Goal: Task Accomplishment & Management: Manage account settings

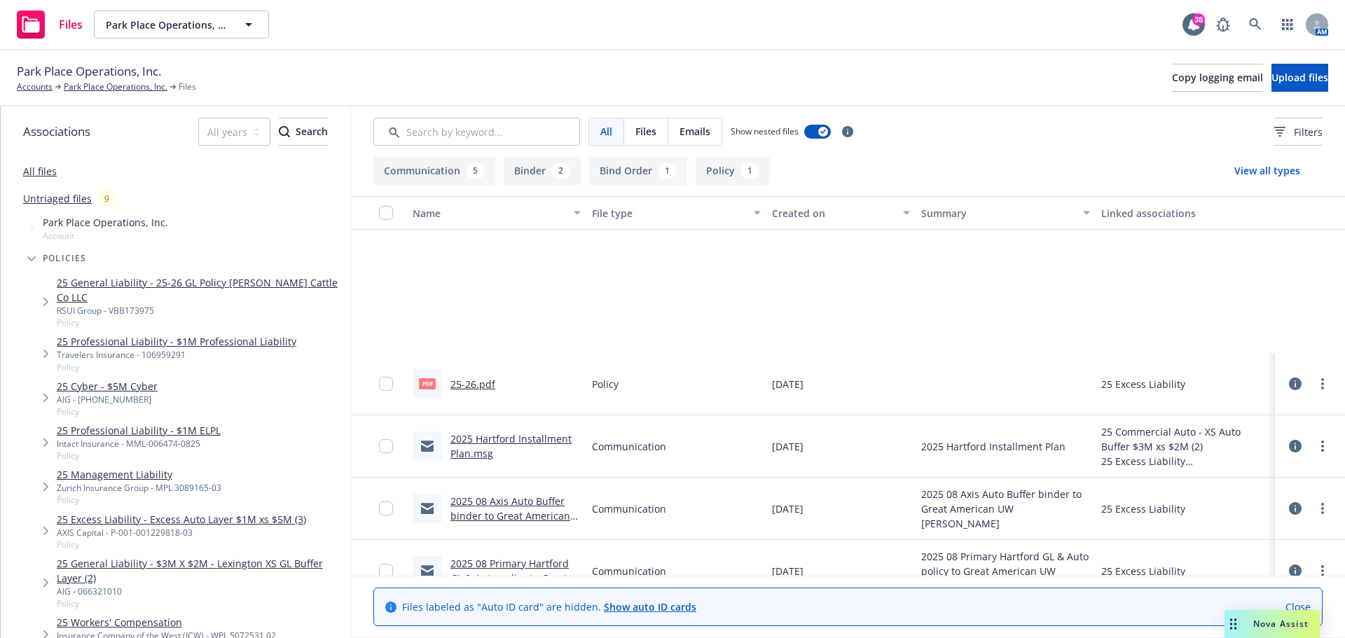
scroll to position [214, 0]
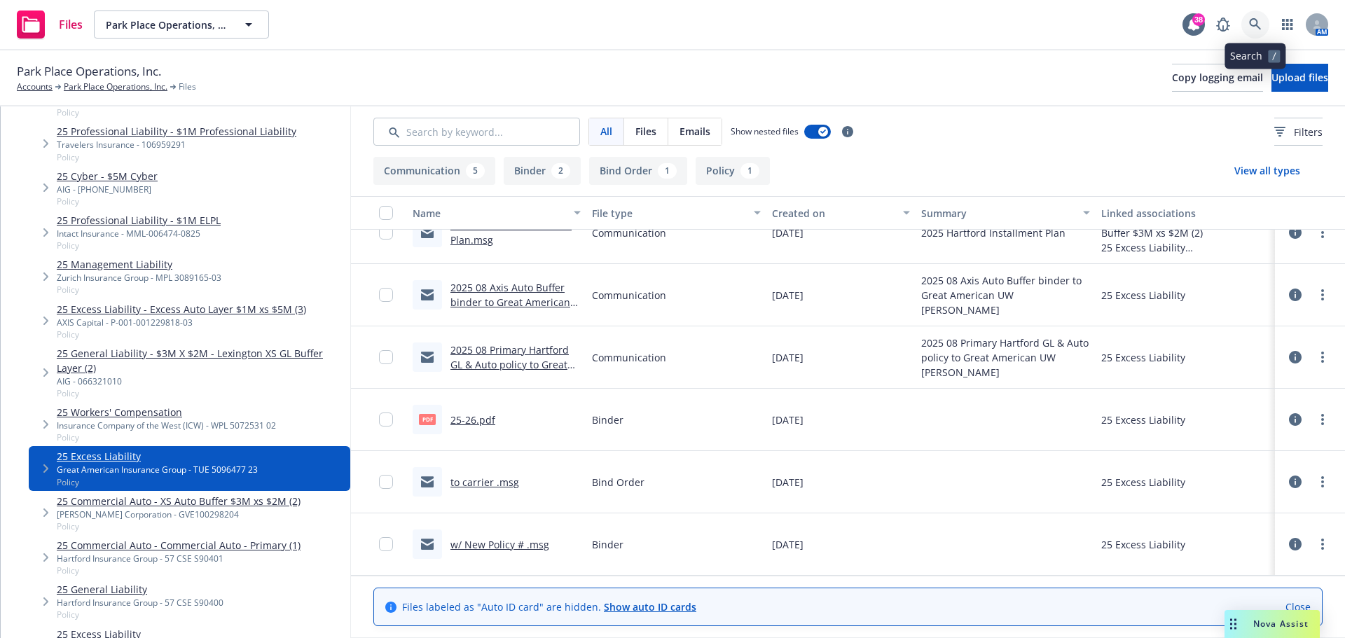
click at [1250, 28] on icon at bounding box center [1255, 24] width 13 height 13
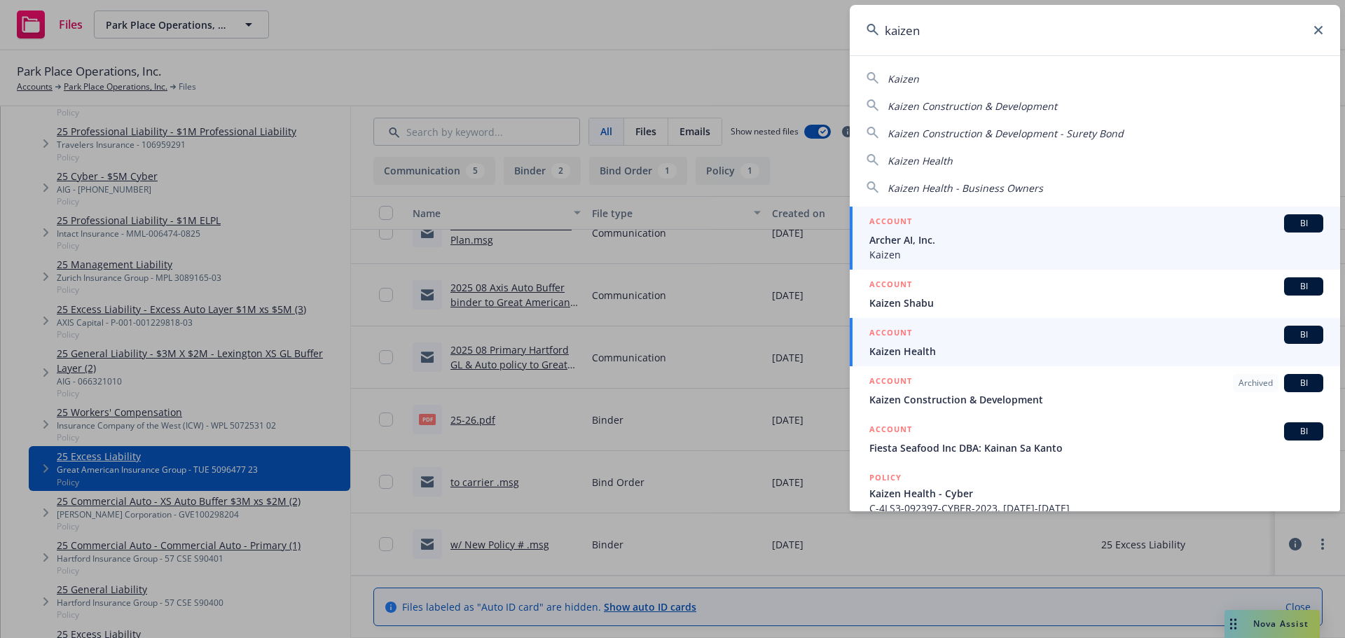
type input "kaizen"
click at [944, 351] on span "Kaizen Health" at bounding box center [1096, 351] width 454 height 15
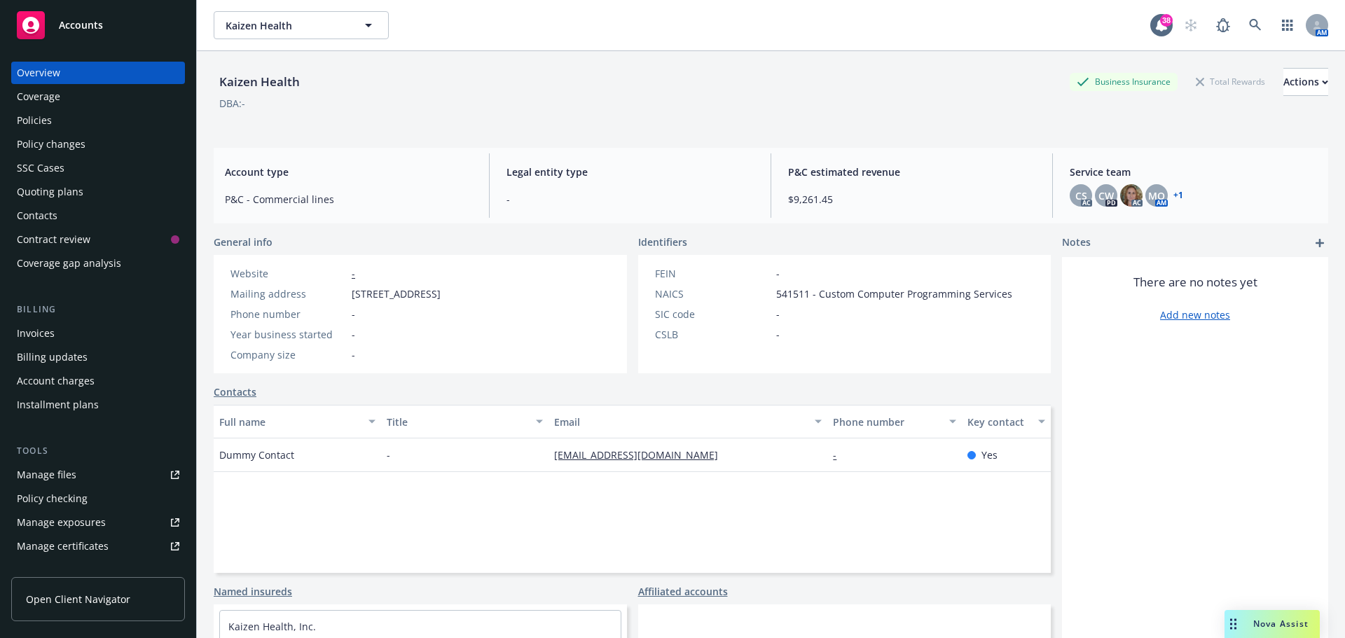
click at [88, 473] on link "Manage files" at bounding box center [98, 475] width 174 height 22
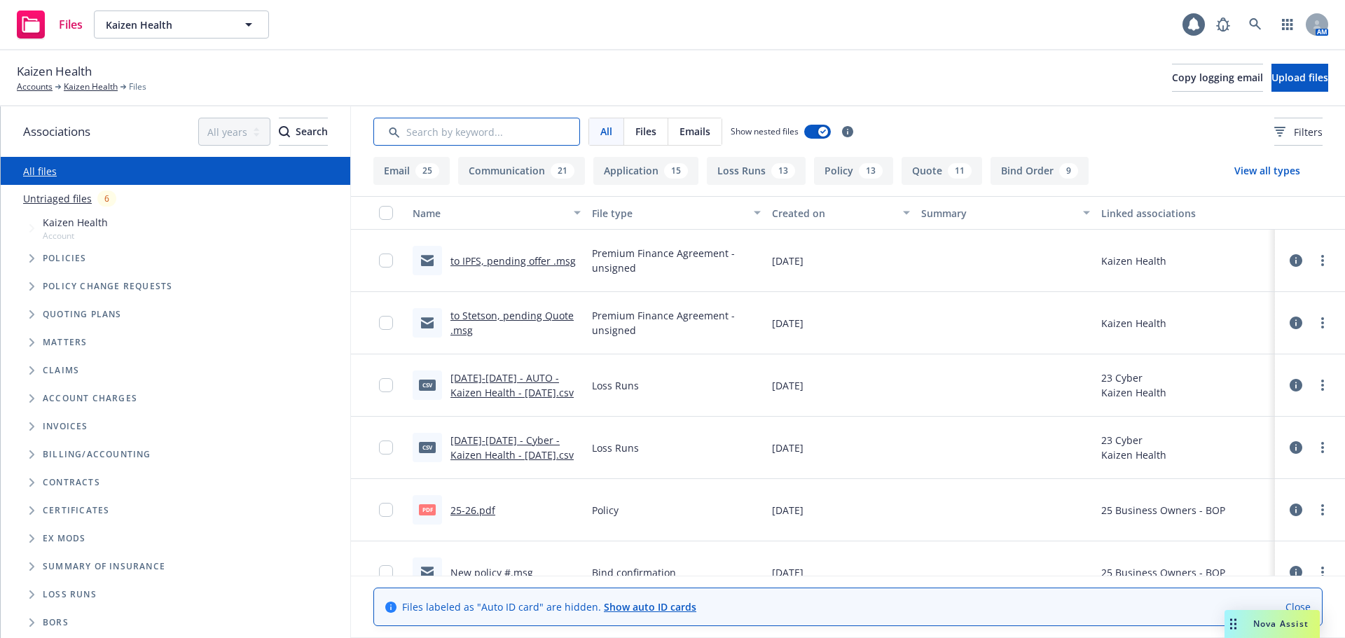
click at [479, 128] on input "Search by keyword..." at bounding box center [476, 132] width 207 height 28
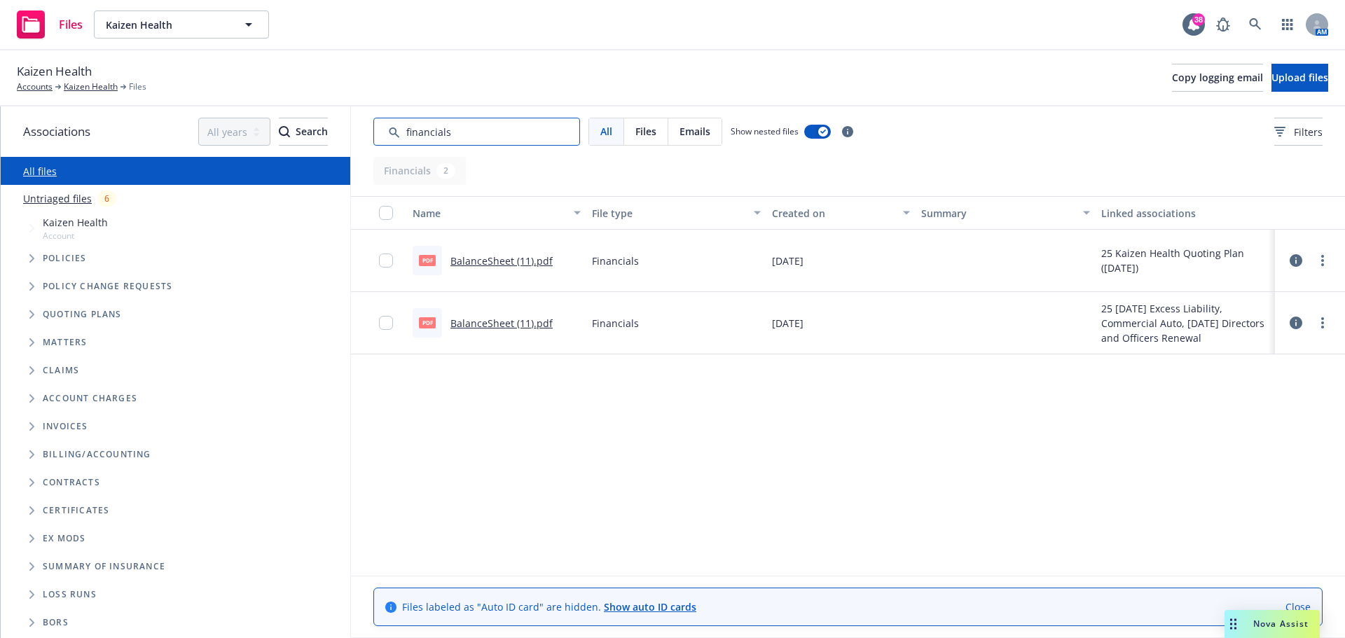
type input "financials"
click at [520, 326] on link "BalanceSheet (11).pdf" at bounding box center [502, 323] width 102 height 13
click at [492, 320] on link "BalanceSheet (11).pdf" at bounding box center [502, 323] width 102 height 13
click at [514, 260] on link "BalanceSheet (11).pdf" at bounding box center [502, 260] width 102 height 13
click at [1262, 22] on link at bounding box center [1256, 25] width 28 height 28
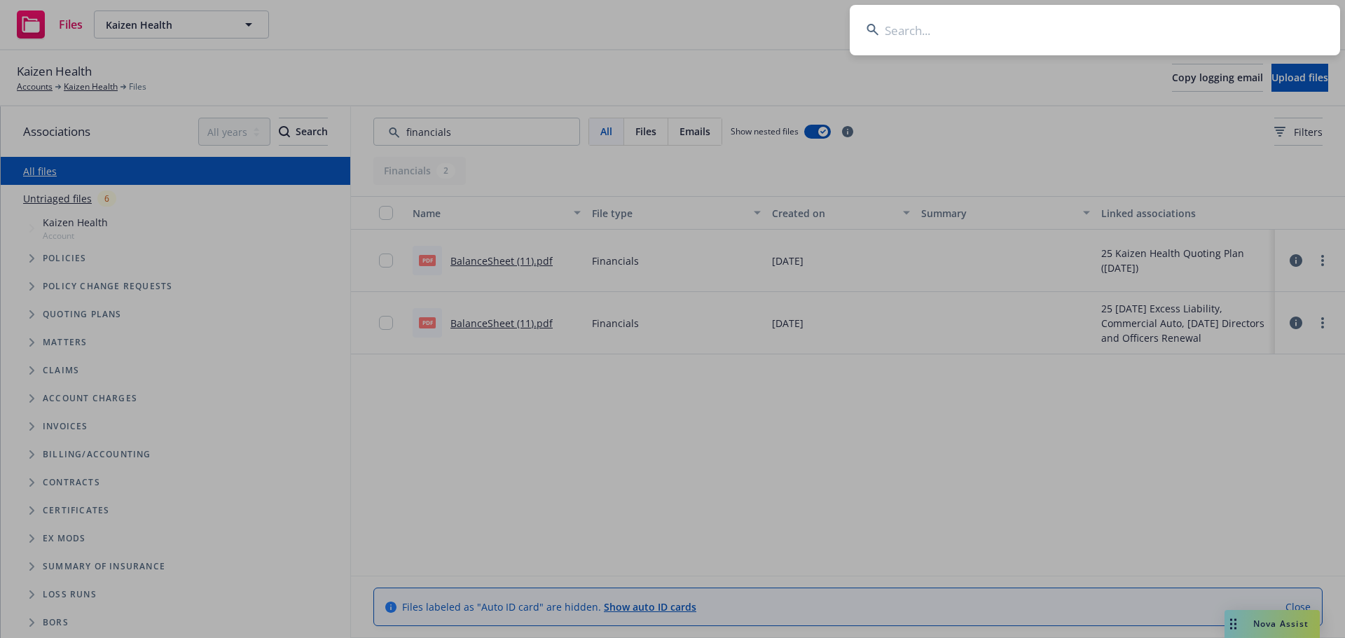
click at [1204, 27] on input at bounding box center [1095, 30] width 490 height 50
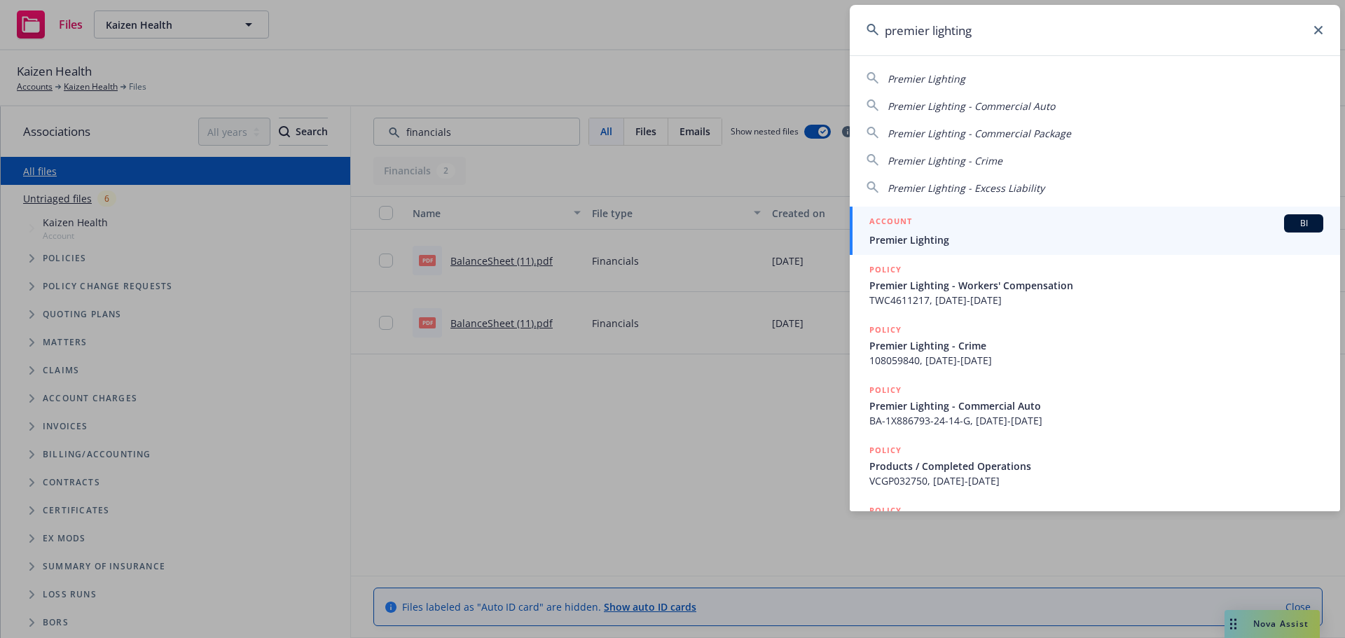
click at [1010, 38] on input "premier lighting" at bounding box center [1095, 30] width 490 height 50
type input "p"
type input "spacesave"
click at [952, 236] on span "Spacesaver Systems Inc." at bounding box center [1096, 240] width 454 height 15
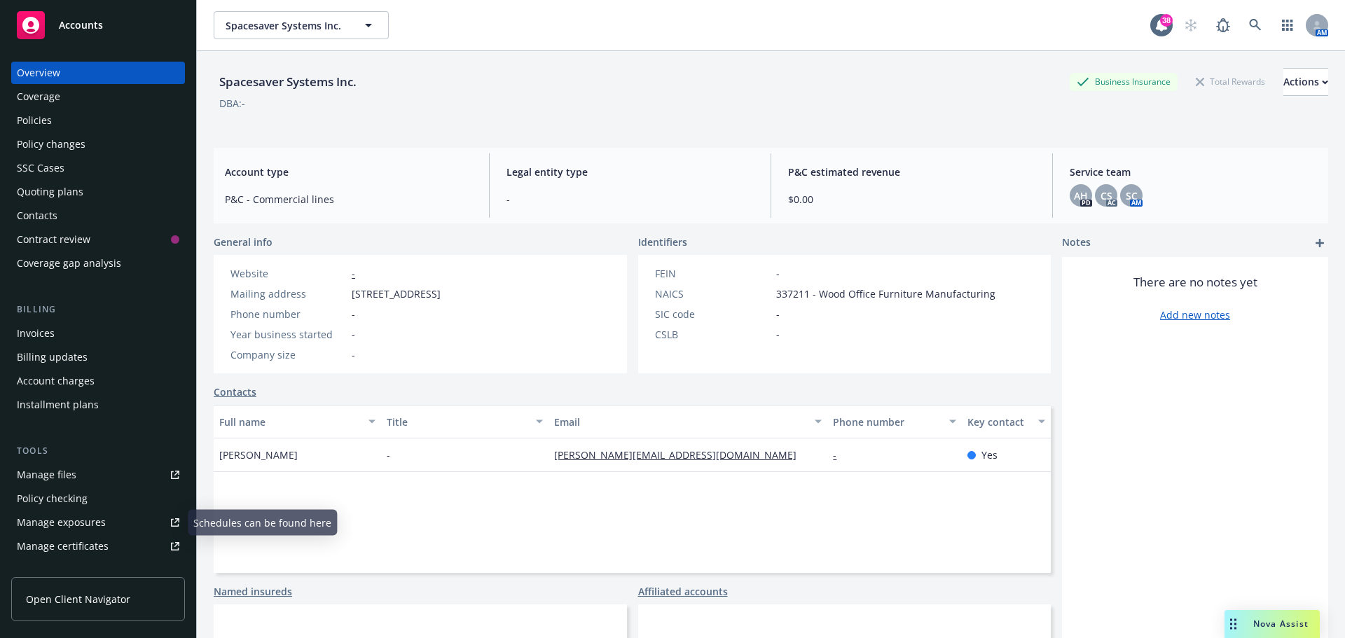
click at [88, 476] on link "Manage files" at bounding box center [98, 475] width 174 height 22
click at [47, 113] on div "Policies" at bounding box center [34, 120] width 35 height 22
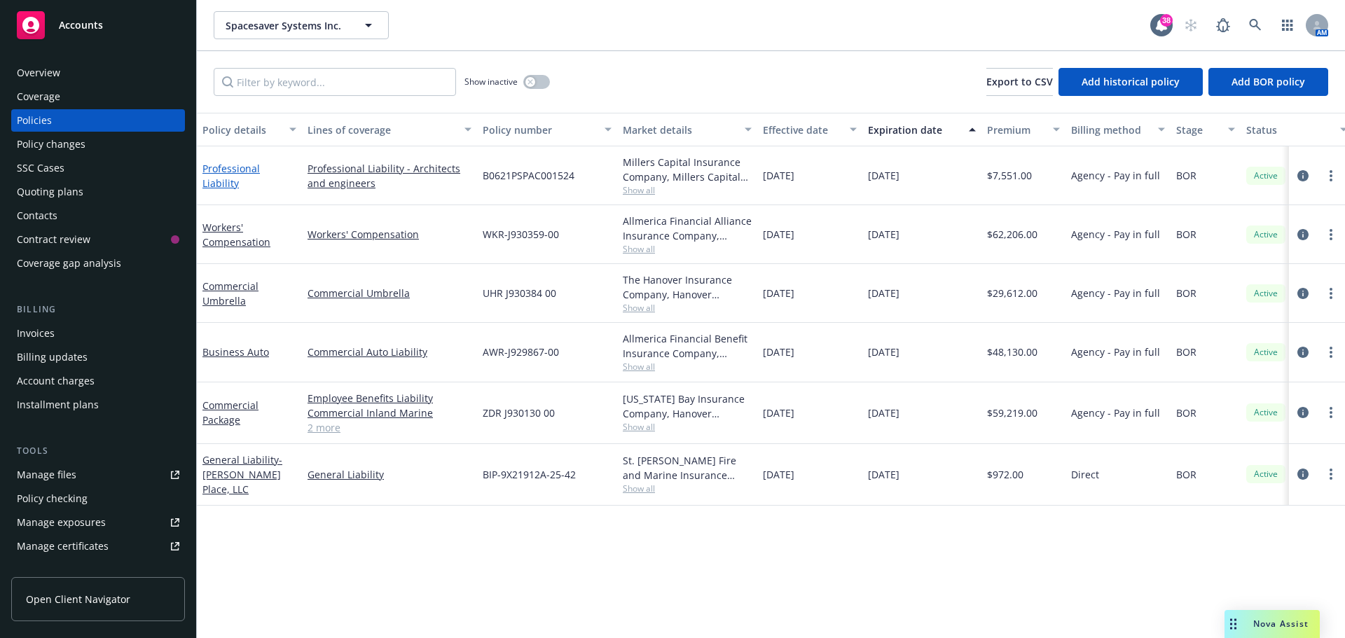
click at [233, 172] on link "Professional Liability" at bounding box center [230, 176] width 57 height 28
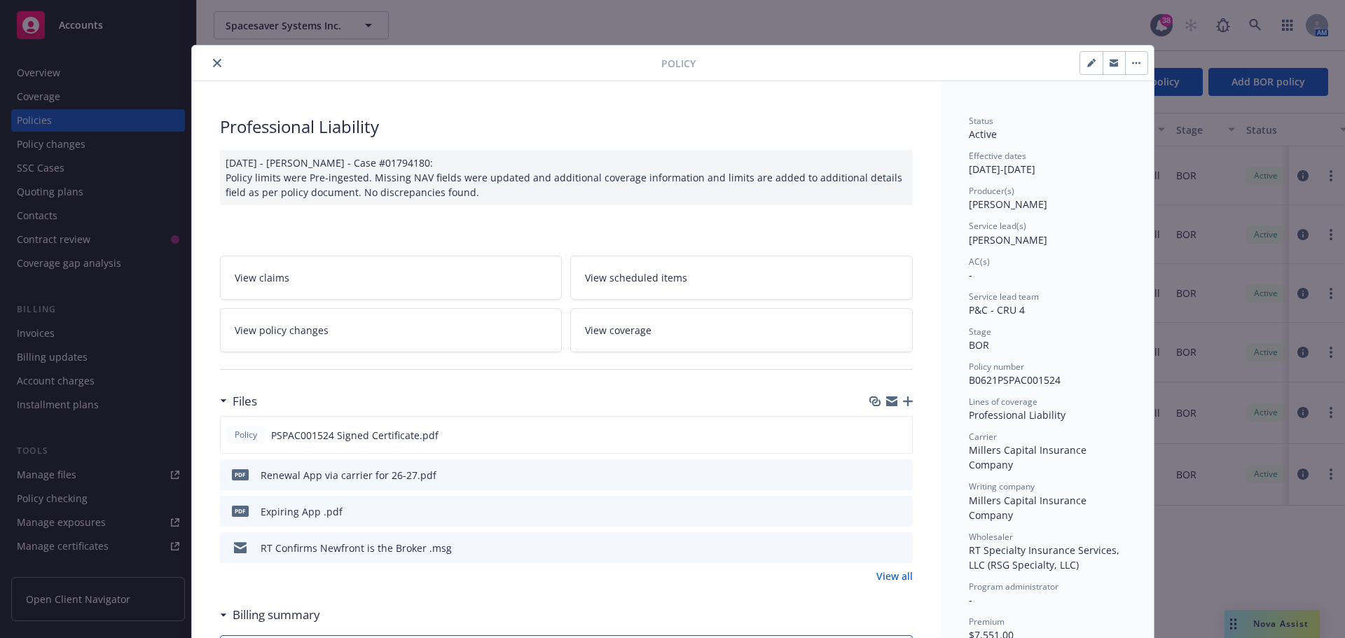
click at [634, 313] on link "View coverage" at bounding box center [741, 330] width 343 height 44
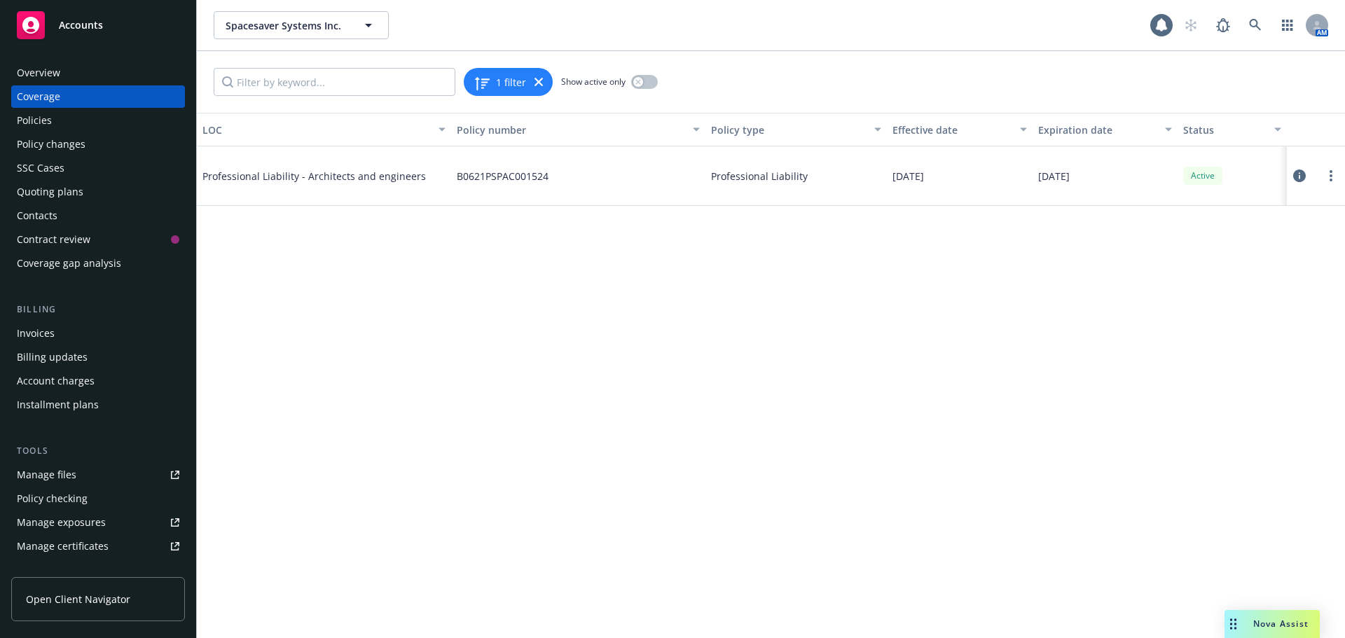
click at [1303, 177] on icon at bounding box center [1299, 176] width 13 height 13
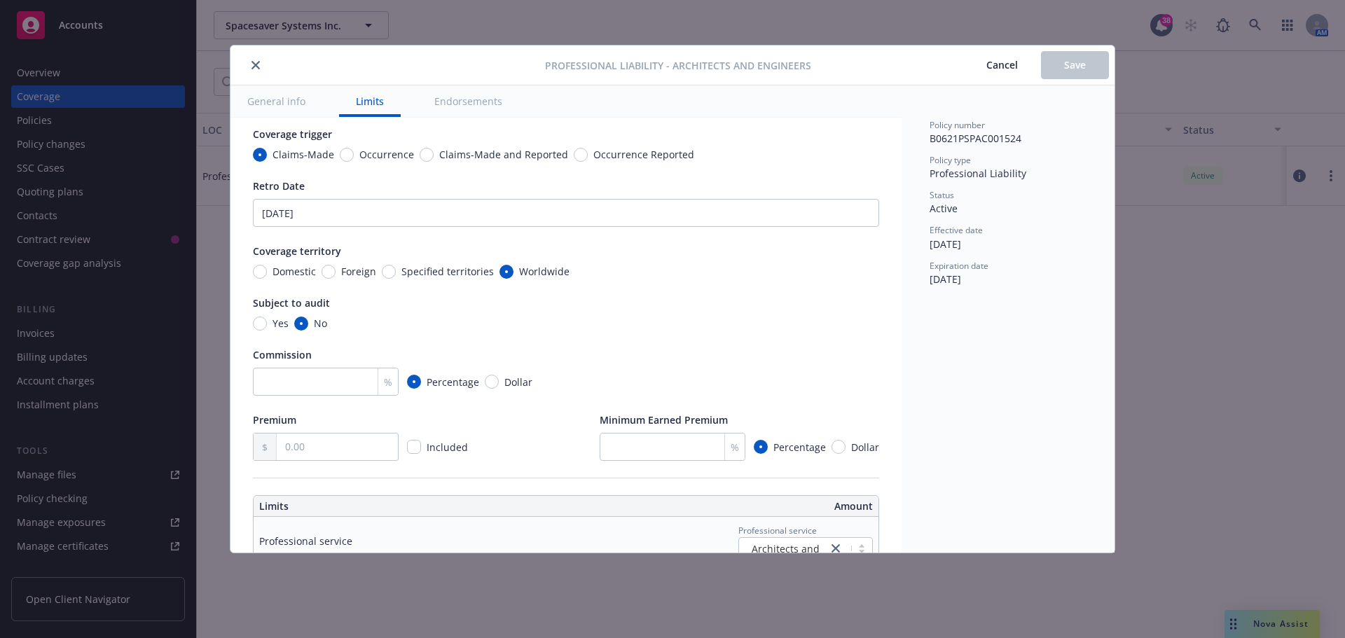
type textarea "x"
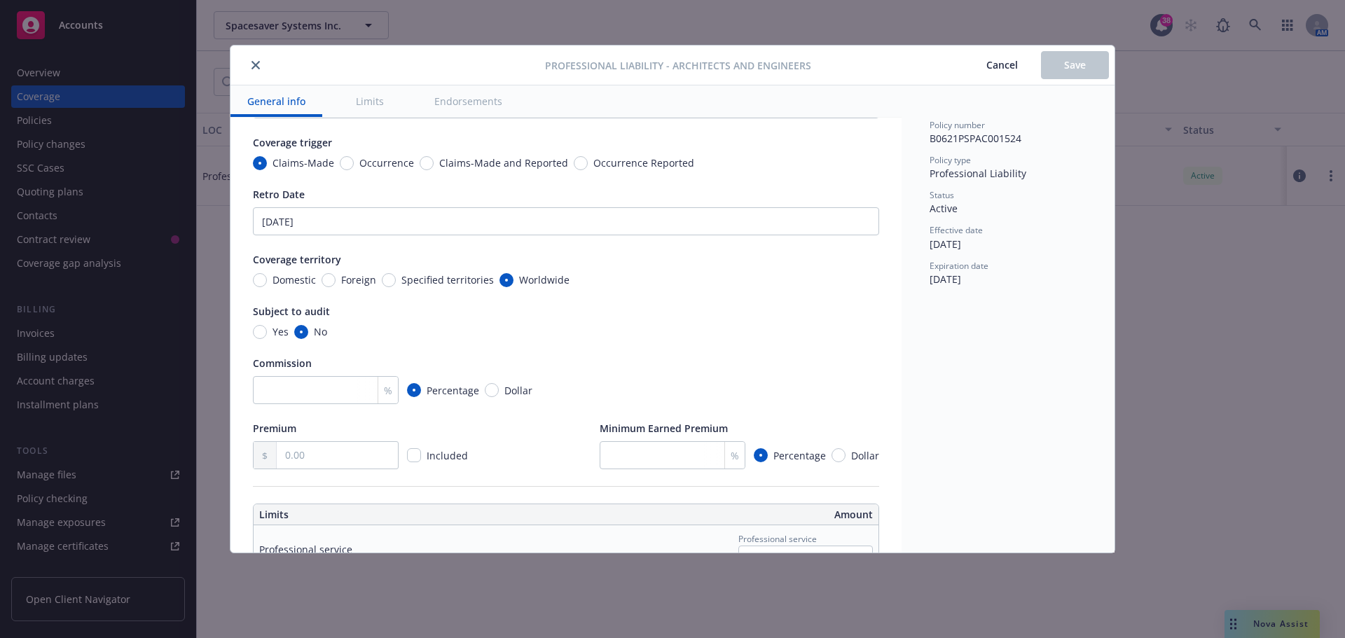
click at [1009, 60] on span "Cancel" at bounding box center [1002, 64] width 32 height 13
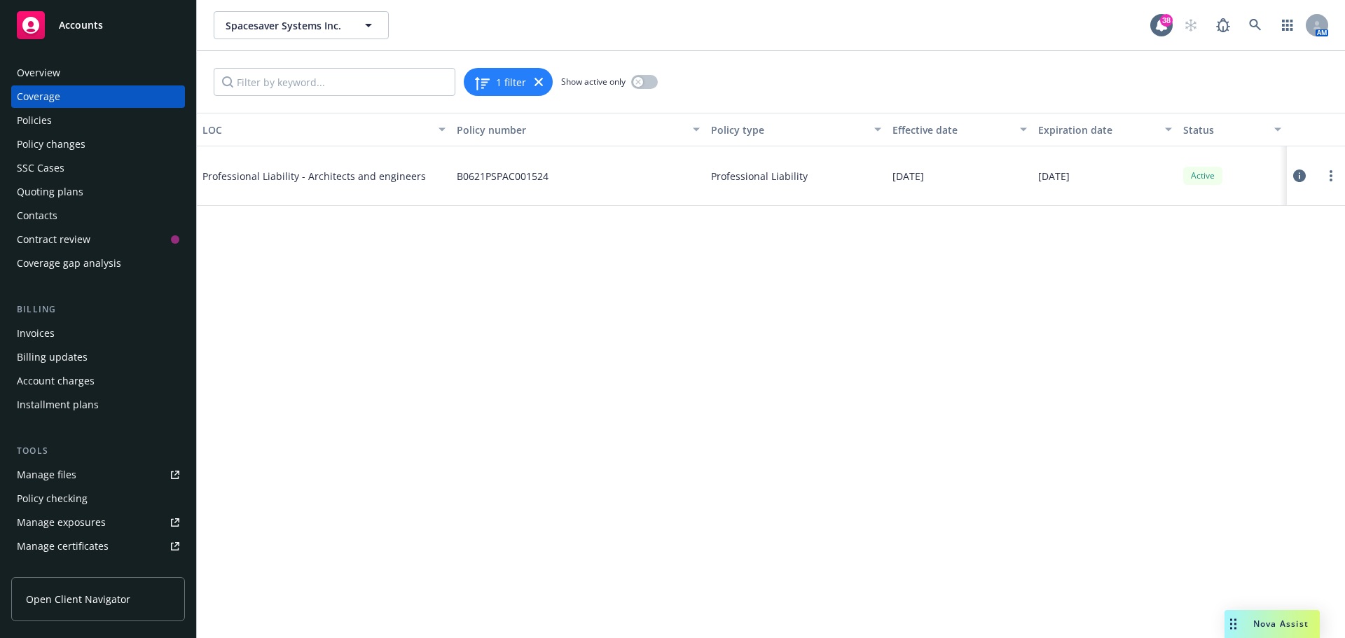
click at [57, 118] on div "Policies" at bounding box center [98, 120] width 163 height 22
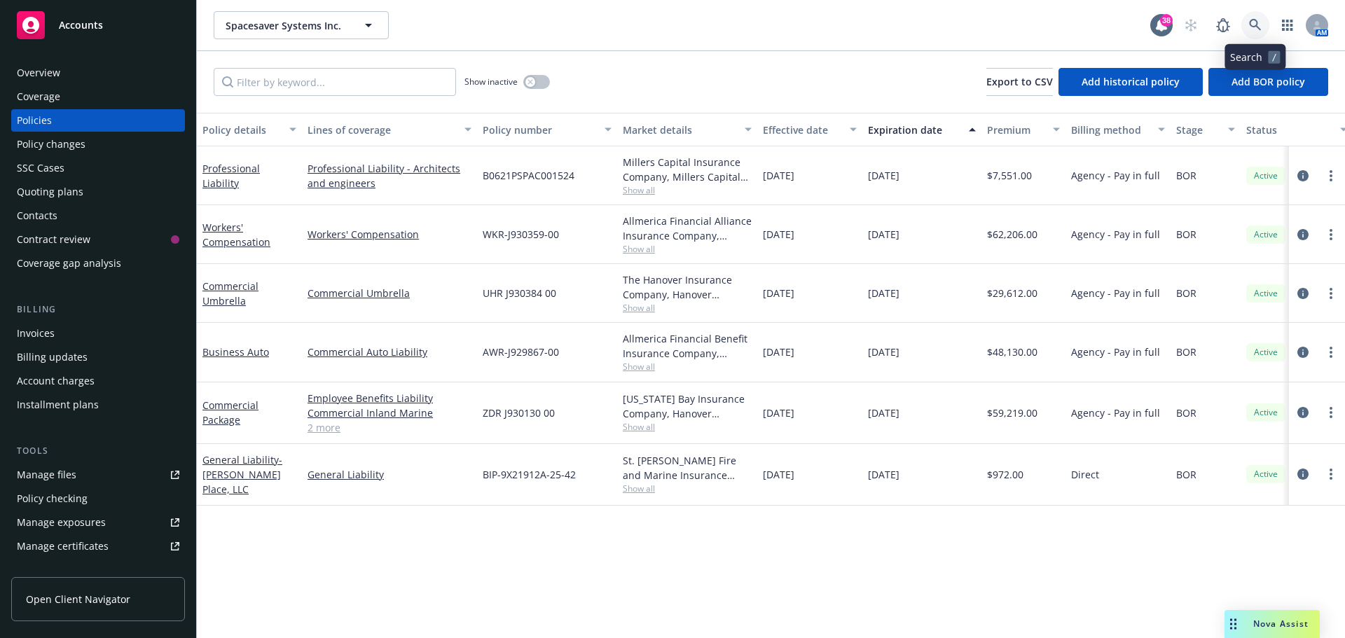
click at [1257, 26] on icon at bounding box center [1255, 25] width 13 height 13
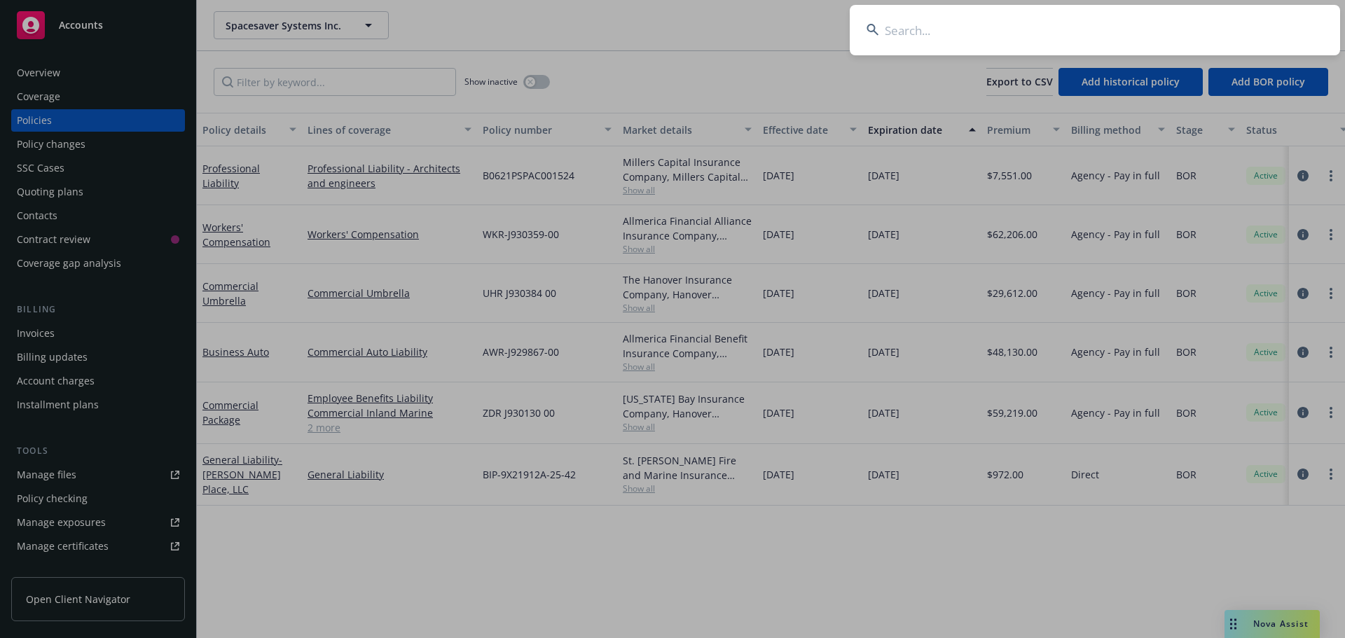
click at [1238, 27] on input at bounding box center [1095, 30] width 490 height 50
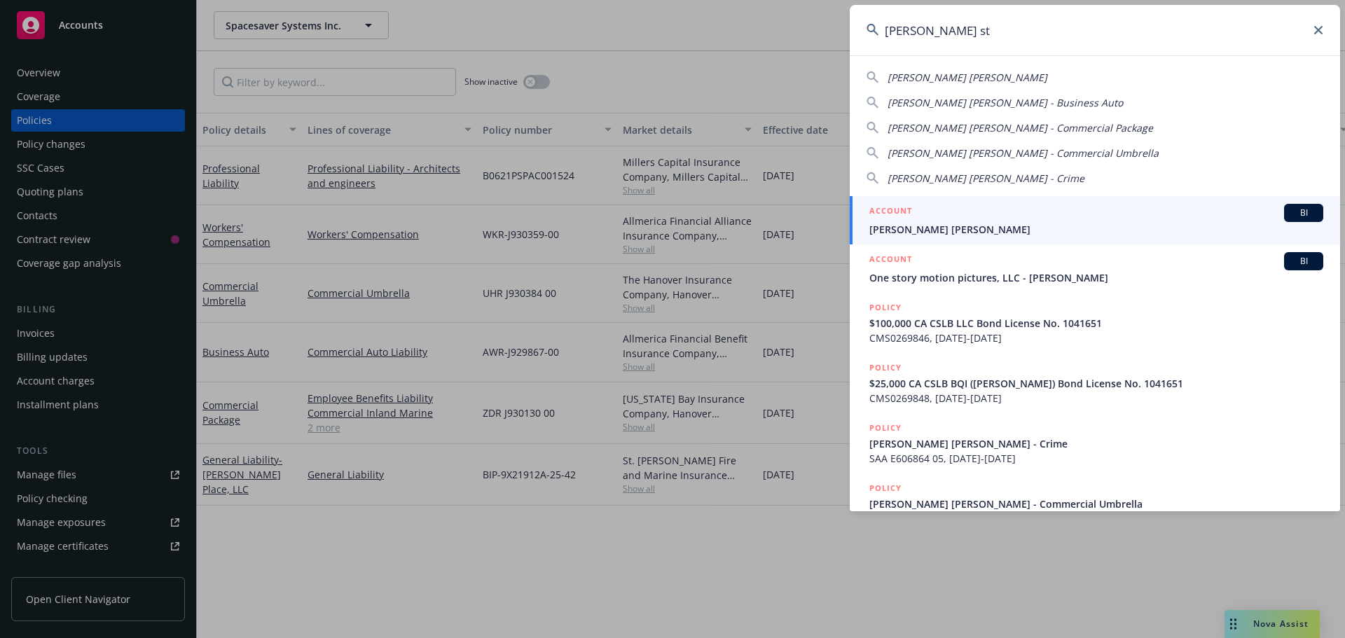
type input "mcmurray st"
click at [942, 216] on div "ACCOUNT BI" at bounding box center [1096, 213] width 454 height 18
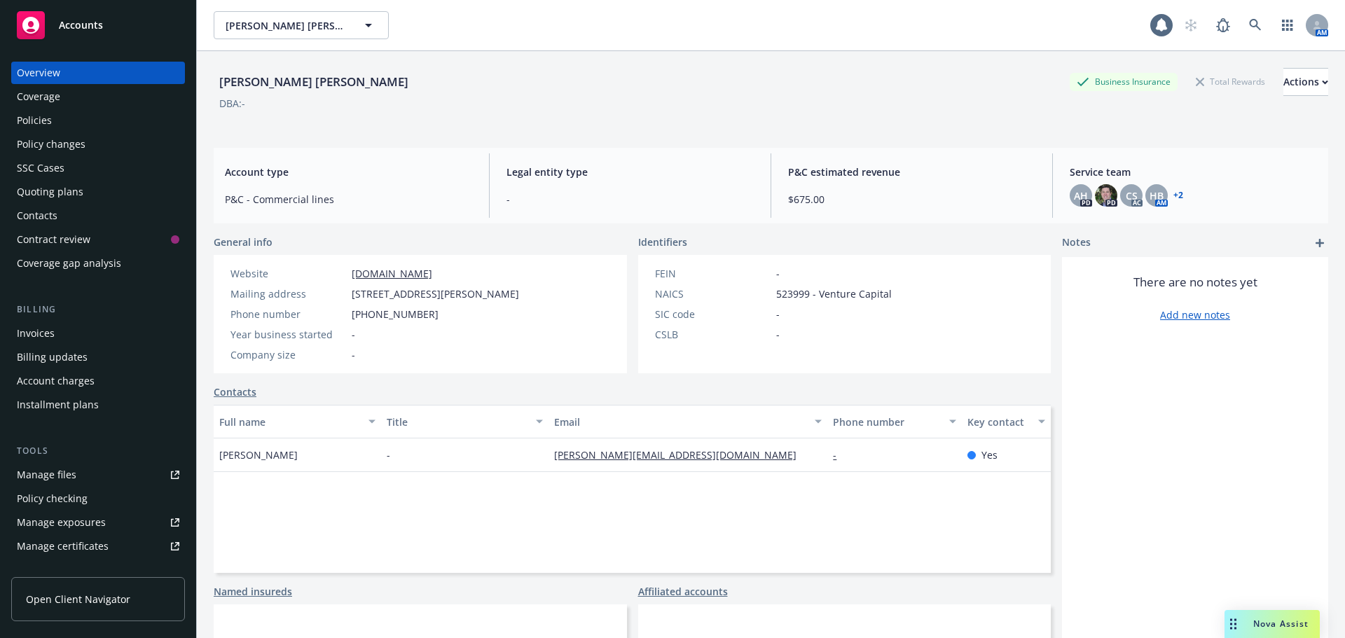
click at [65, 114] on div "Policies" at bounding box center [98, 120] width 163 height 22
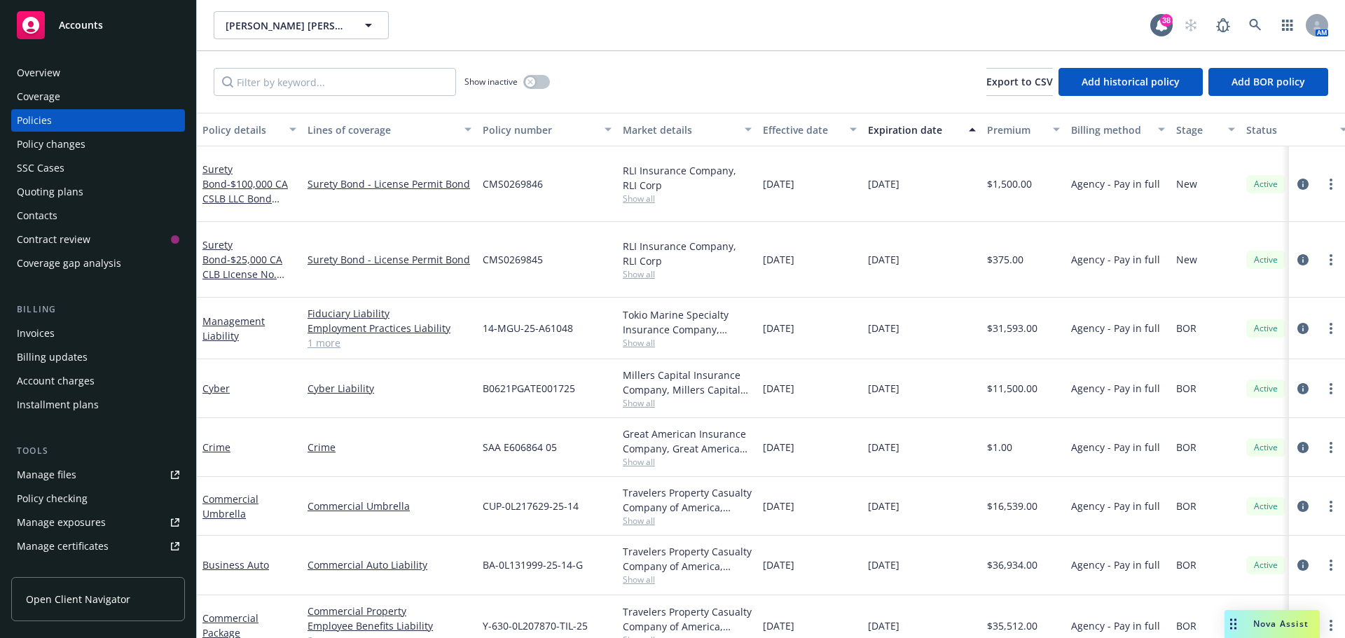
click at [327, 336] on link "1 more" at bounding box center [390, 343] width 164 height 15
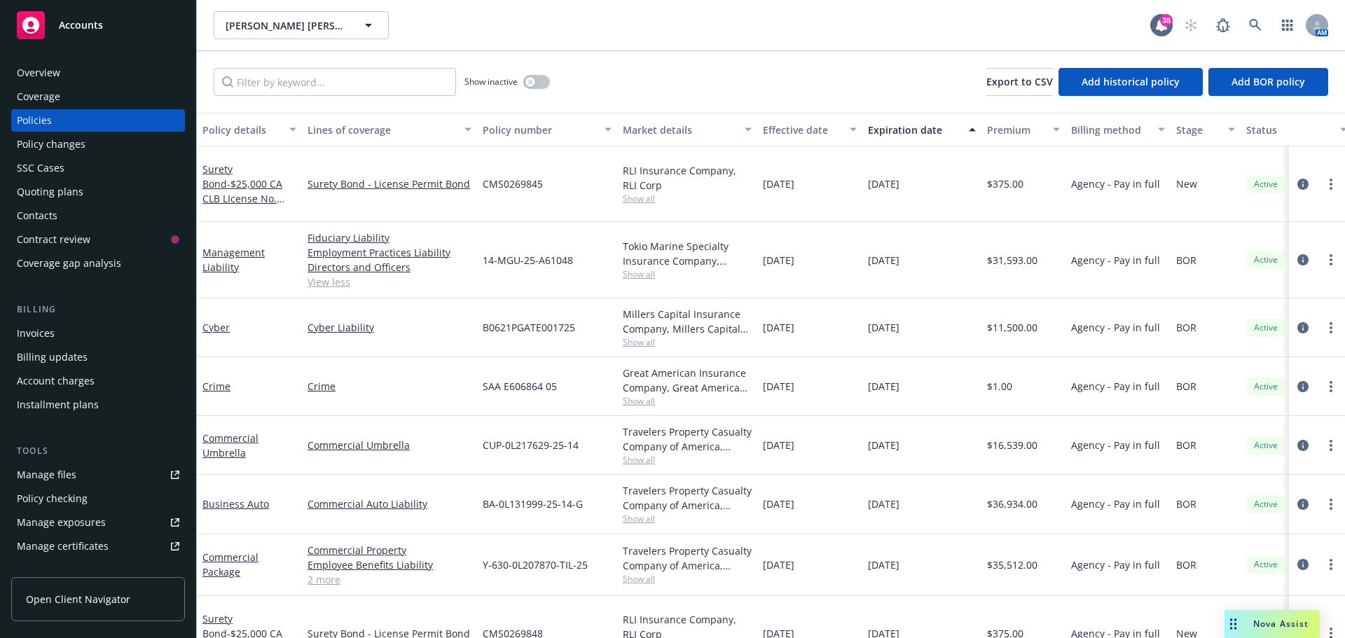
scroll to position [78, 0]
click at [324, 570] on link "2 more" at bounding box center [390, 577] width 164 height 15
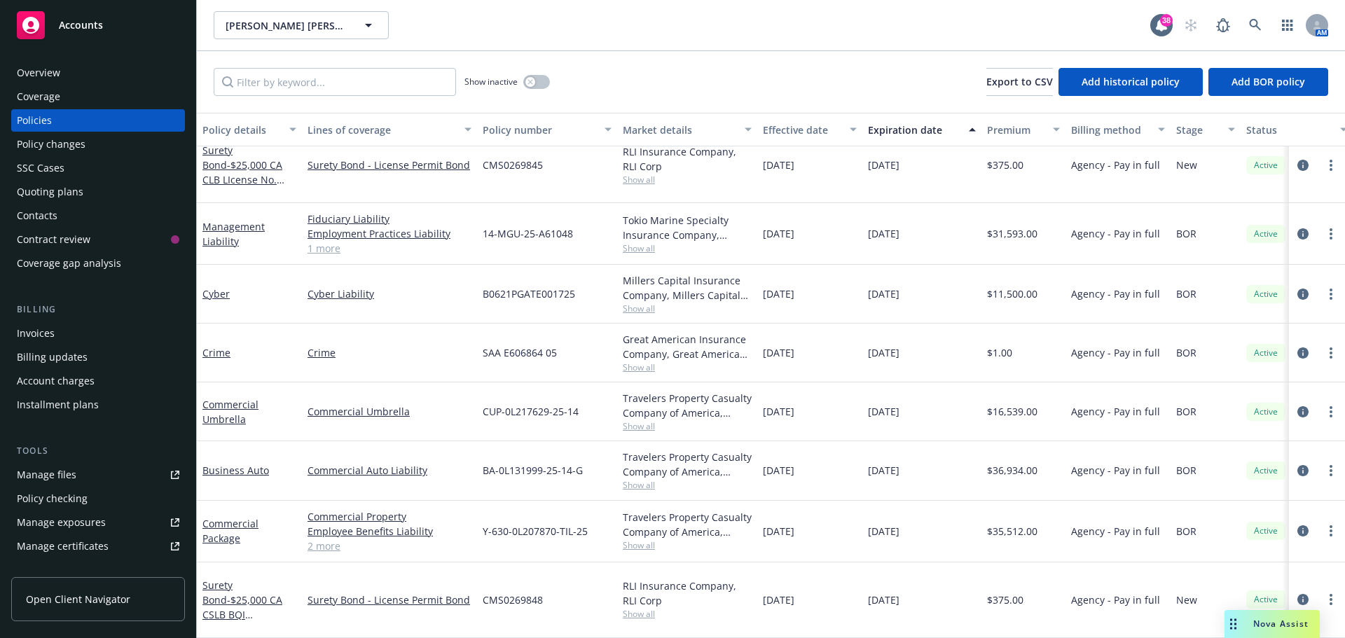
scroll to position [63, 0]
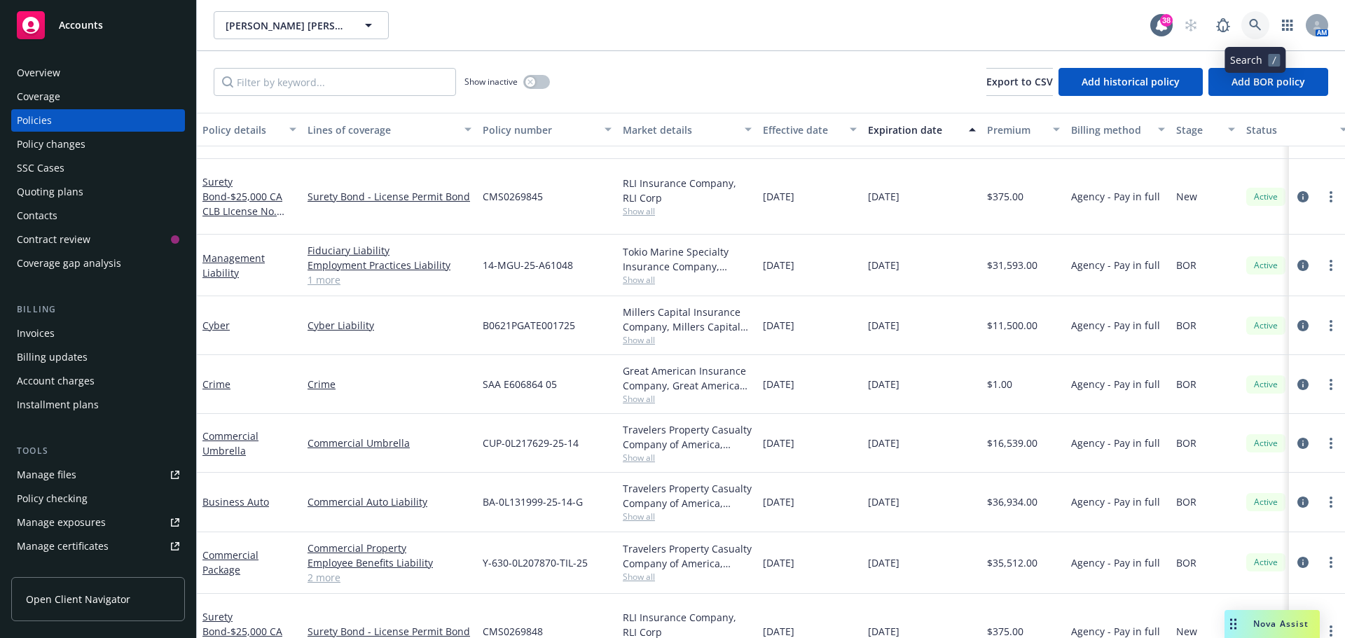
click at [1259, 25] on icon at bounding box center [1255, 25] width 13 height 13
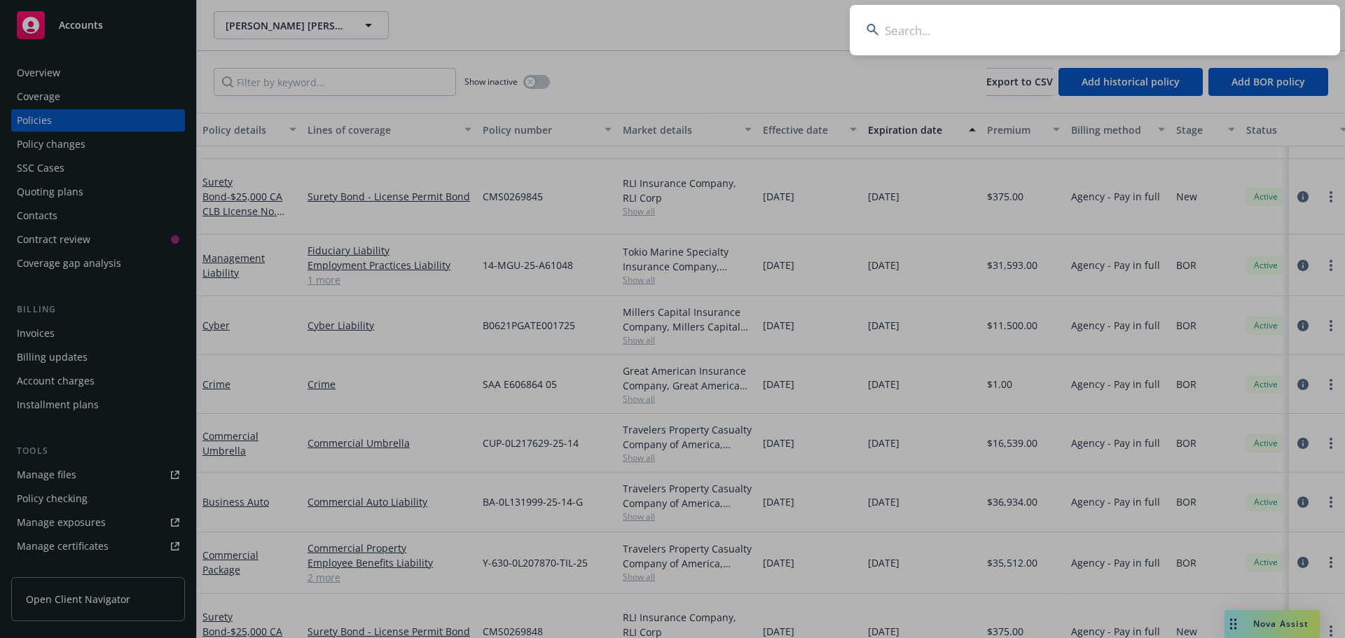
click at [1201, 25] on input at bounding box center [1095, 30] width 490 height 50
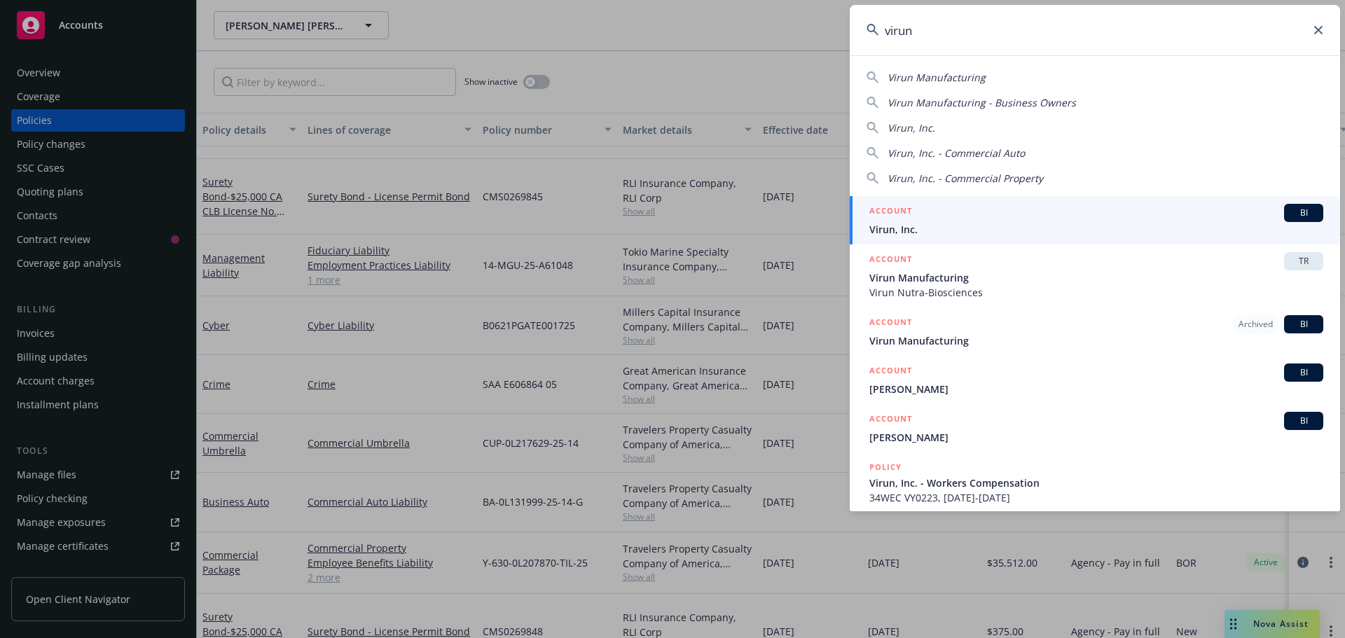
type input "virun"
click at [914, 224] on span "Virun, Inc." at bounding box center [1096, 229] width 454 height 15
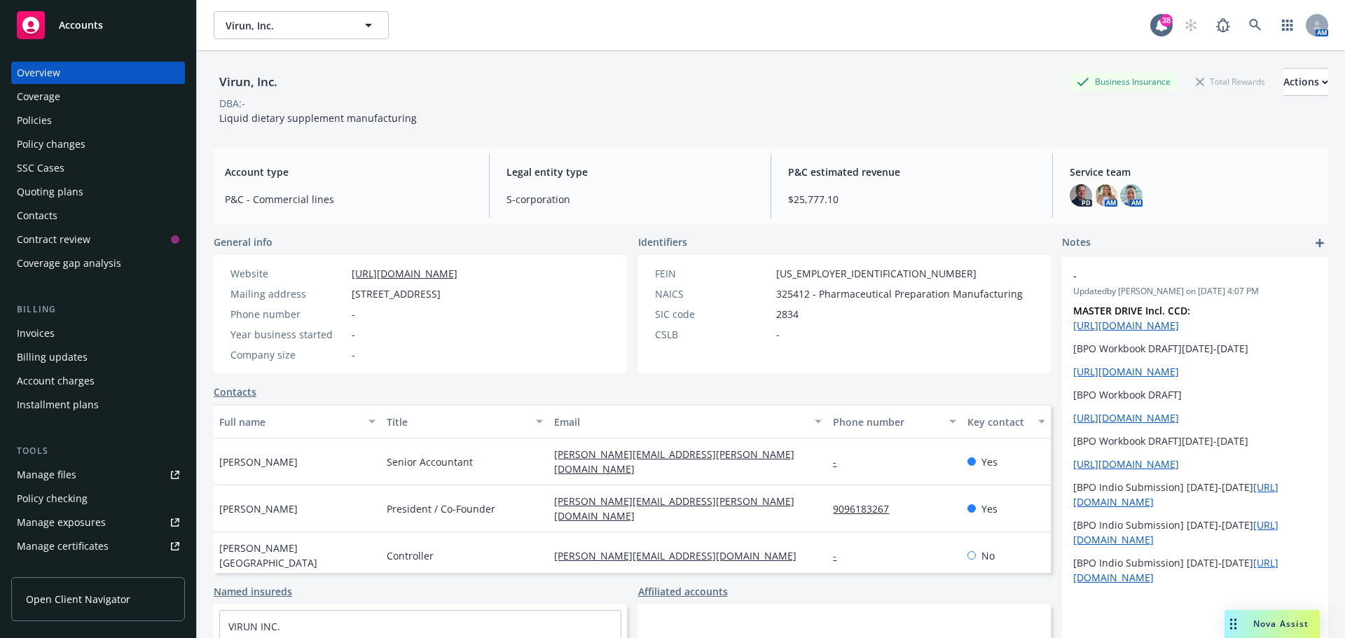
click at [242, 392] on link "Contacts" at bounding box center [235, 392] width 43 height 15
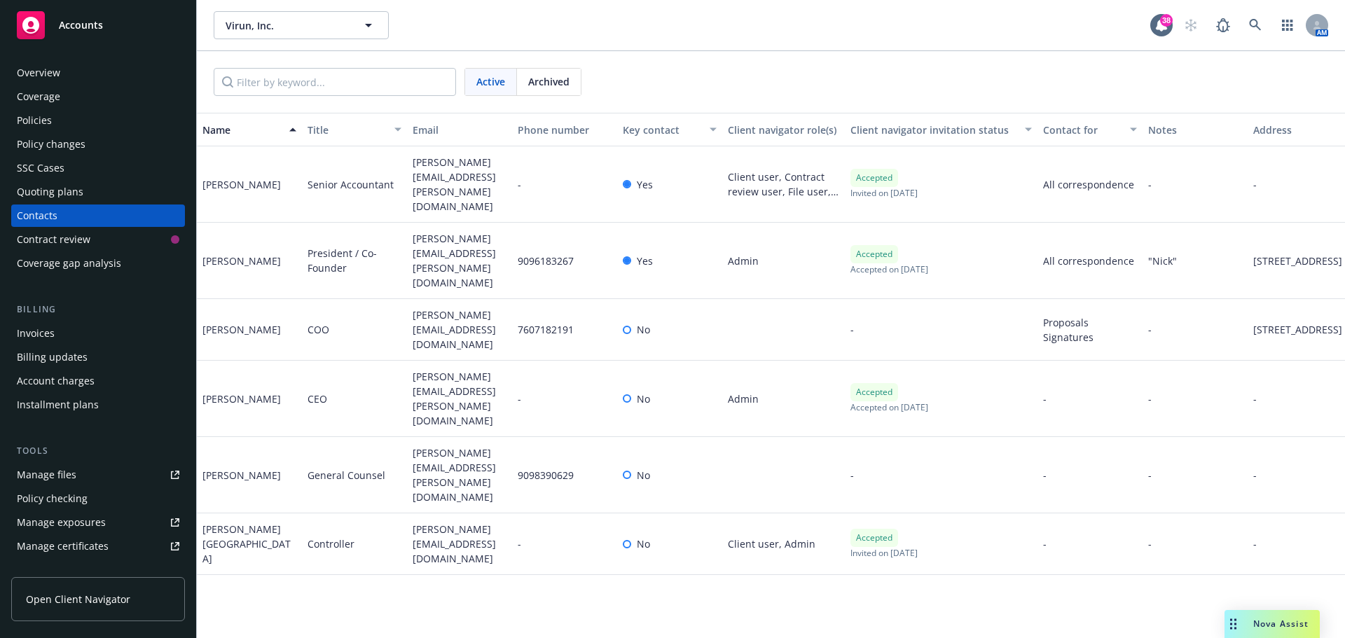
click at [234, 522] on div "Yesenia Richmond" at bounding box center [249, 544] width 94 height 44
click at [239, 522] on div "Yesenia Richmond" at bounding box center [249, 544] width 94 height 44
click at [50, 64] on div "Overview" at bounding box center [38, 73] width 43 height 22
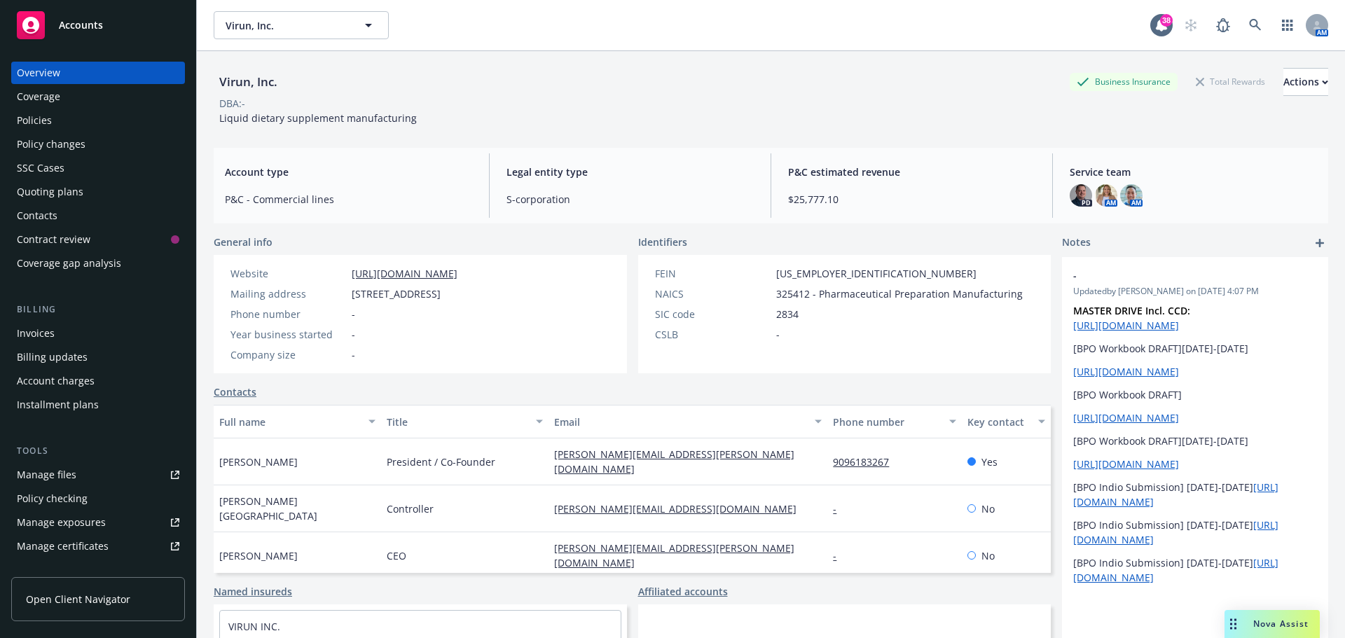
scroll to position [67, 0]
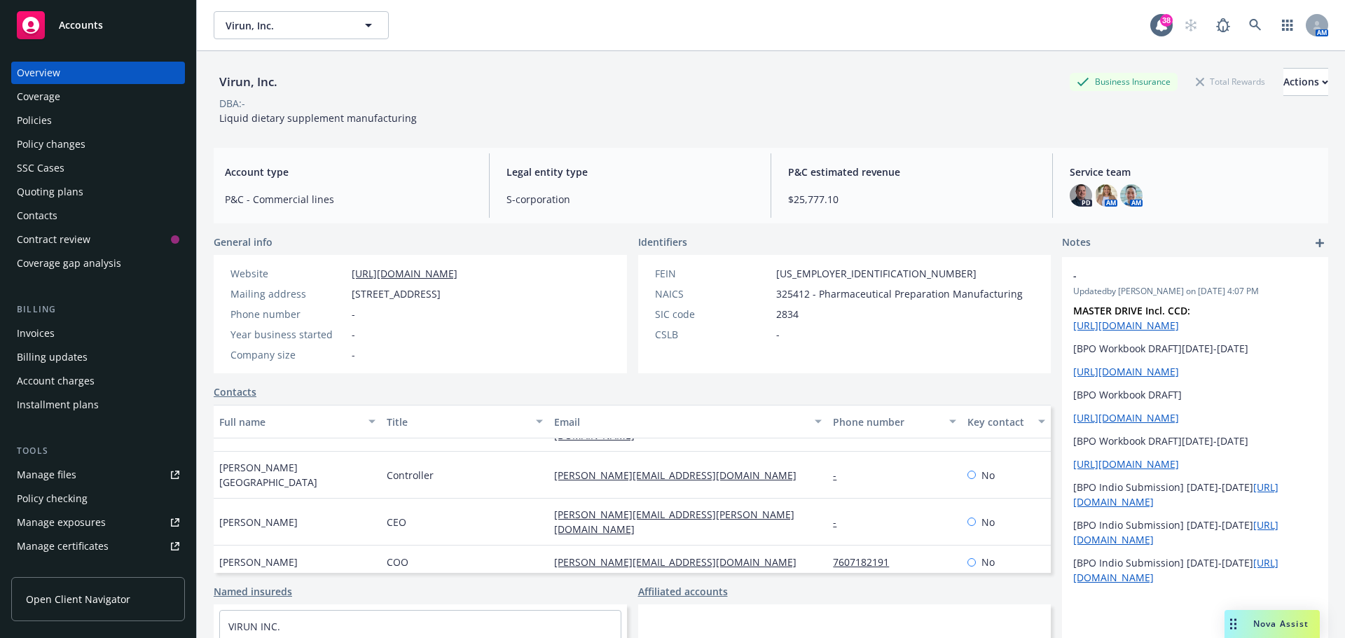
click at [261, 462] on span "Yesenia Richmond" at bounding box center [297, 474] width 156 height 29
click at [263, 460] on span "Yesenia Richmond" at bounding box center [297, 474] width 156 height 29
drag, startPoint x: 265, startPoint y: 458, endPoint x: 645, endPoint y: 42, distance: 563.9
click at [645, 42] on div "Virun, Inc. Virun, Inc. 38 AM" at bounding box center [771, 25] width 1148 height 50
click at [80, 209] on div "Contacts" at bounding box center [98, 216] width 163 height 22
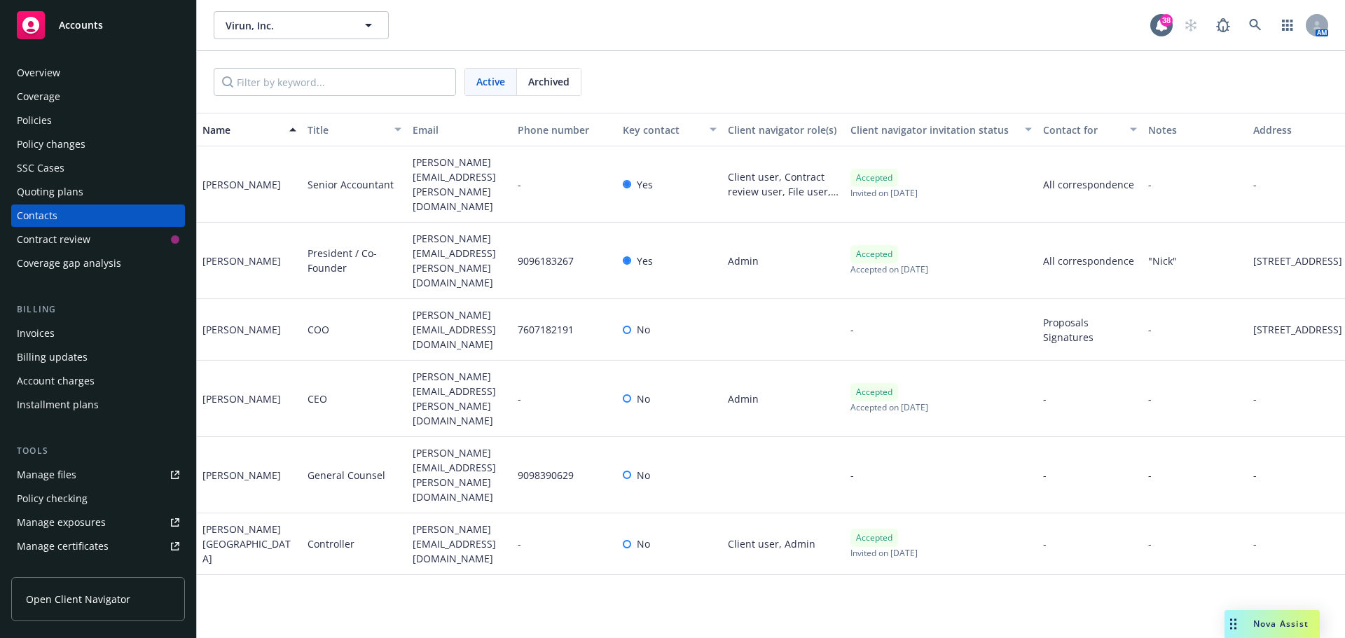
click at [1260, 514] on div "-" at bounding box center [1300, 545] width 105 height 62
click at [253, 514] on div "Yesenia Richmond" at bounding box center [249, 545] width 105 height 62
click at [550, 80] on span "Archived" at bounding box center [548, 81] width 41 height 15
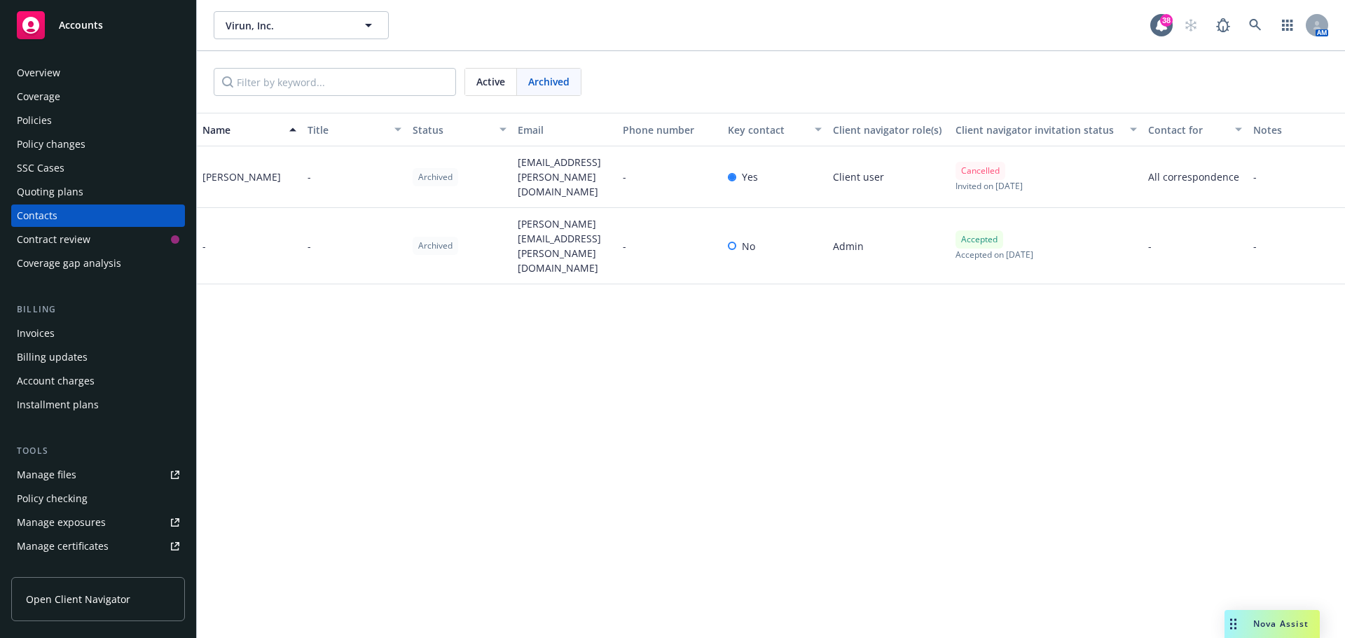
click at [481, 82] on span "Active" at bounding box center [490, 81] width 29 height 15
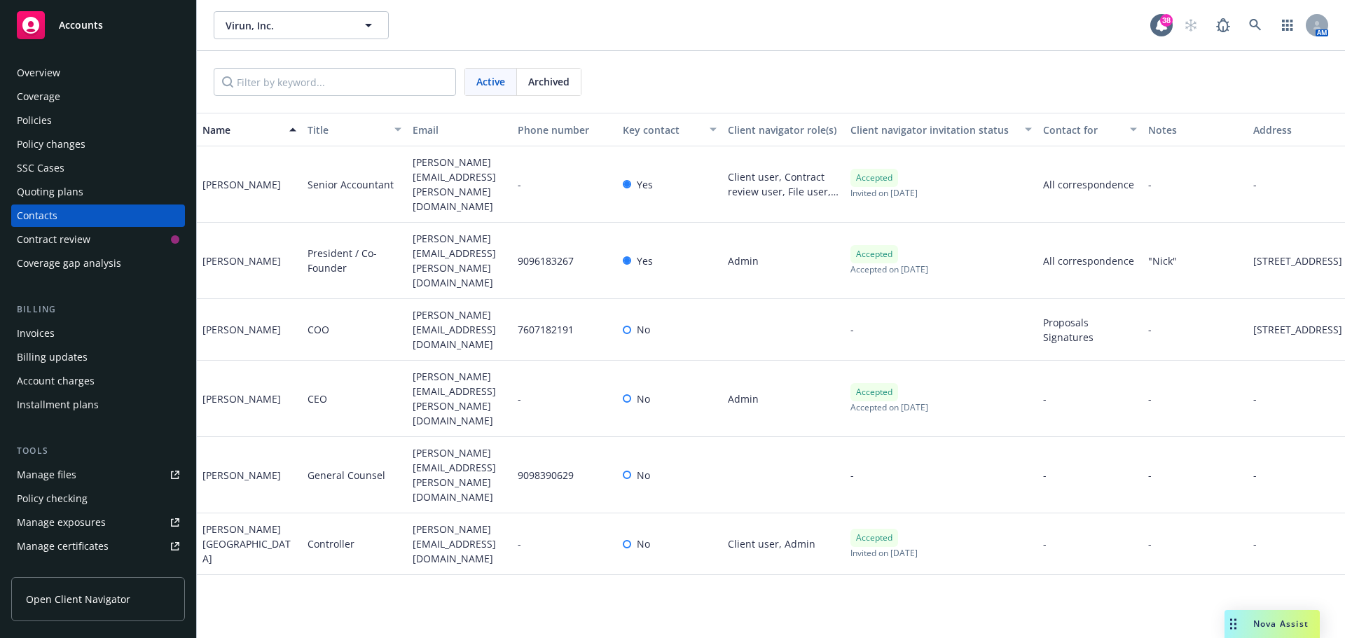
click at [257, 522] on div "Yesenia Richmond" at bounding box center [249, 544] width 94 height 44
click at [72, 71] on div "Overview" at bounding box center [98, 73] width 163 height 22
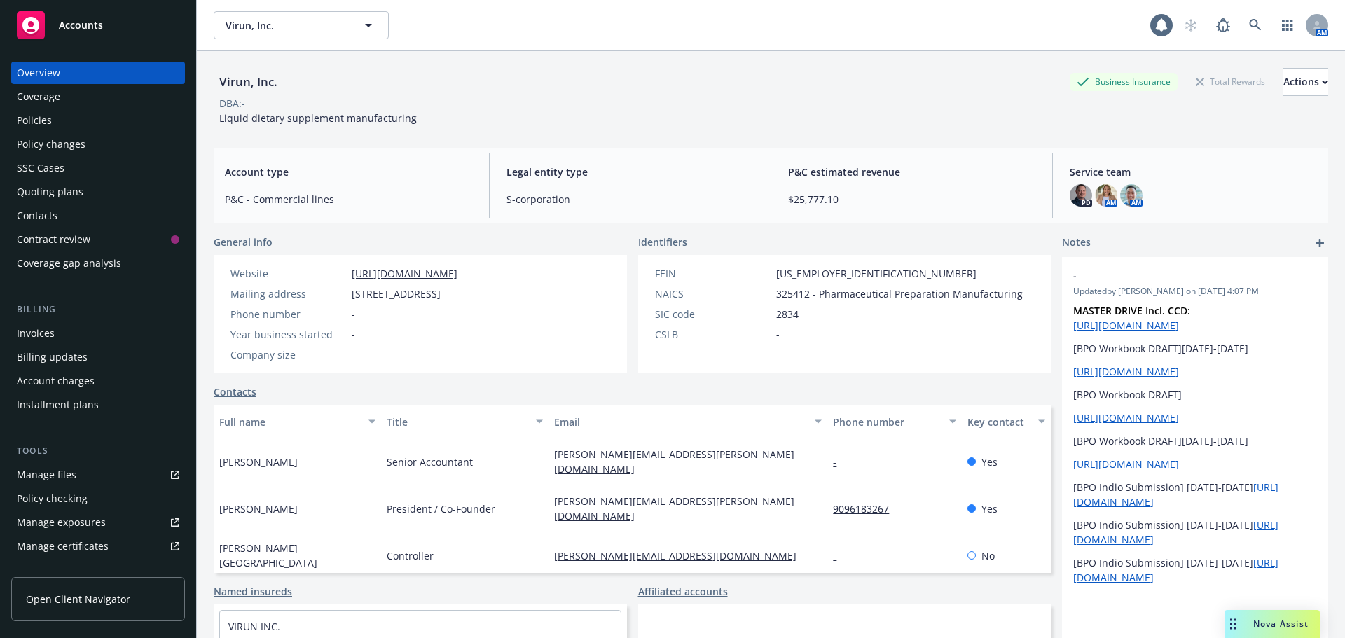
drag, startPoint x: 1110, startPoint y: 196, endPoint x: 1139, endPoint y: 193, distance: 28.2
click at [1116, 196] on div "PD AM AM" at bounding box center [1193, 195] width 247 height 22
click at [1120, 193] on img at bounding box center [1131, 195] width 22 height 22
click at [1095, 193] on img at bounding box center [1106, 195] width 22 height 22
click at [1070, 195] on img at bounding box center [1081, 195] width 22 height 22
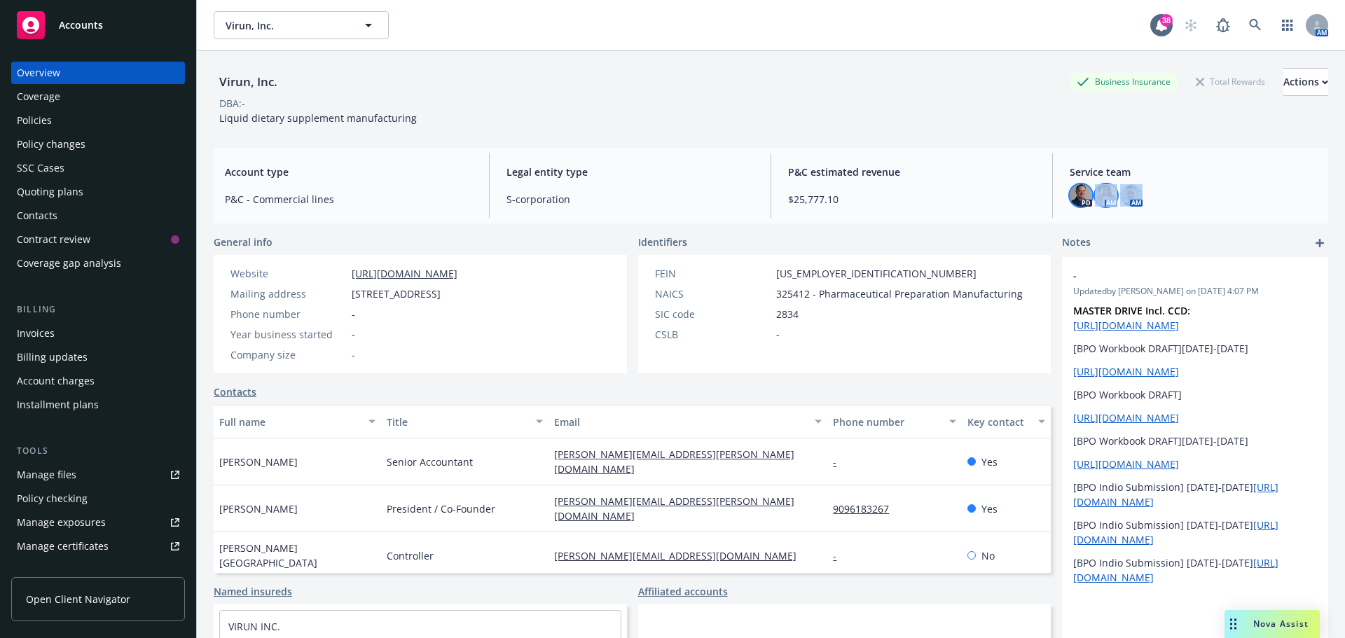
click at [1100, 191] on img at bounding box center [1106, 195] width 22 height 22
click at [1096, 190] on img at bounding box center [1106, 195] width 22 height 22
click at [1074, 199] on img at bounding box center [1081, 195] width 22 height 22
click at [1031, 121] on div "Virun, Inc. Business Insurance Total Rewards Actions DBA: - Liquid dietary supp…" at bounding box center [771, 96] width 1115 height 57
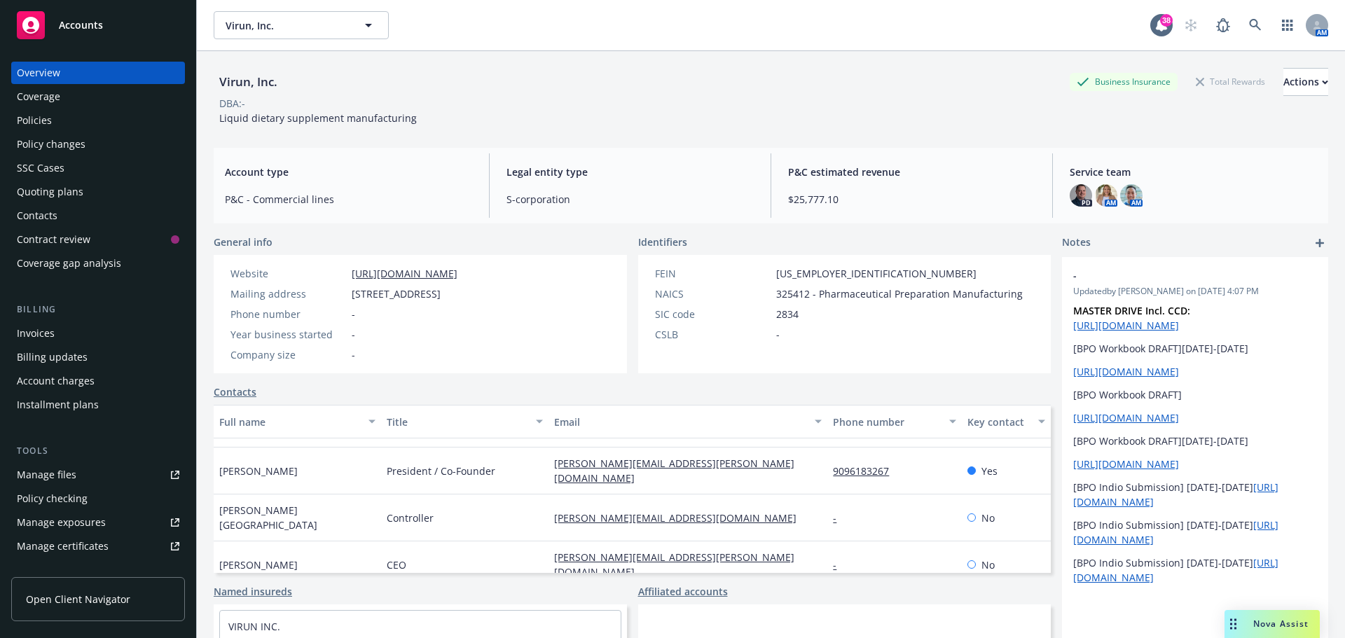
scroll to position [67, 0]
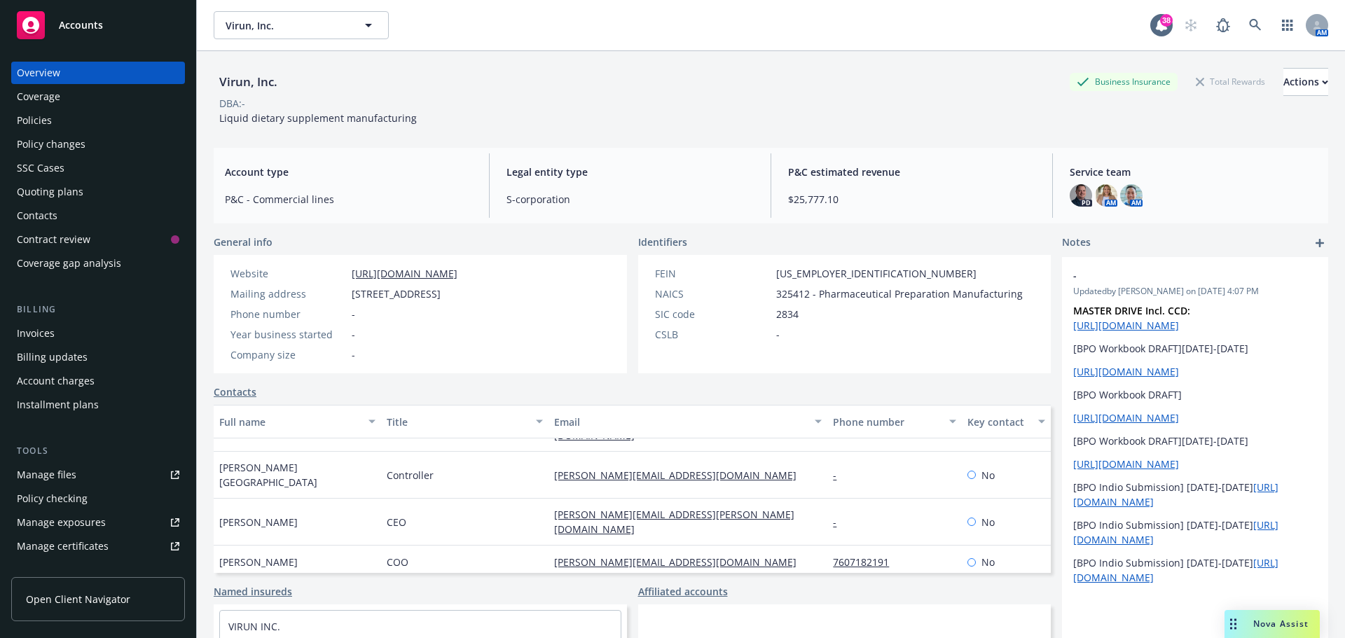
click at [270, 460] on span "Yesenia Richmond" at bounding box center [297, 474] width 156 height 29
click at [757, 109] on div "DBA: -" at bounding box center [771, 103] width 1115 height 15
click at [1249, 25] on icon at bounding box center [1255, 25] width 12 height 12
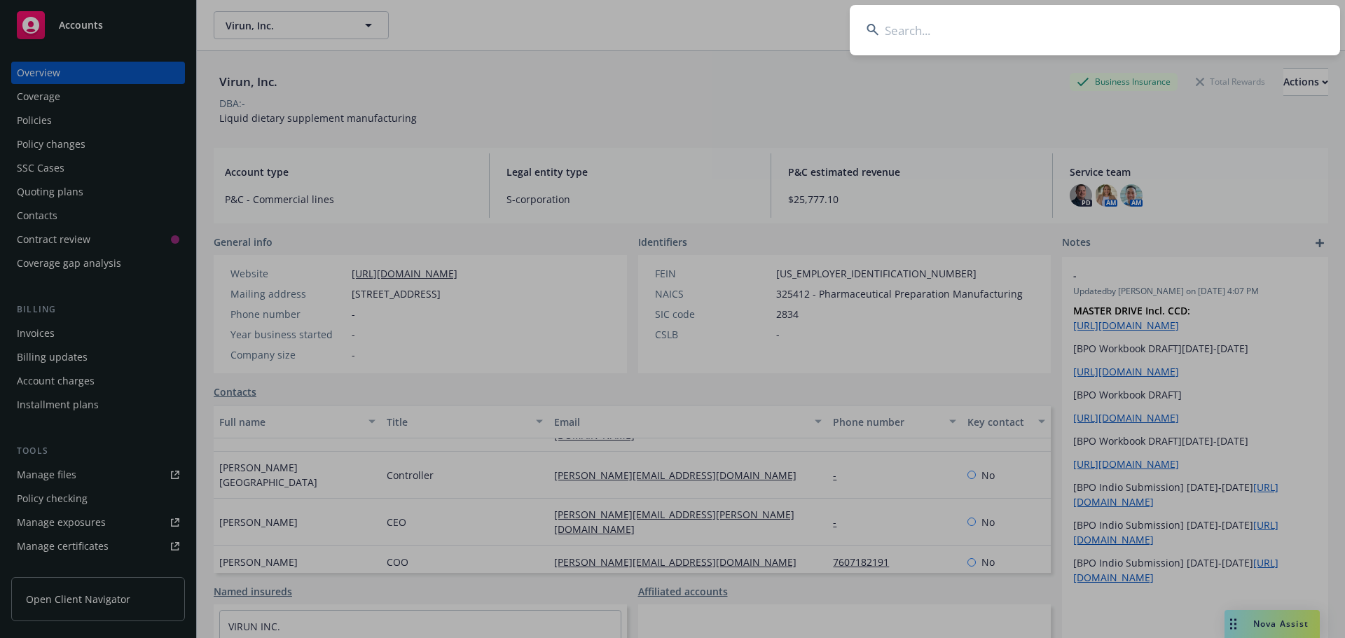
click at [1204, 27] on input at bounding box center [1095, 30] width 490 height 50
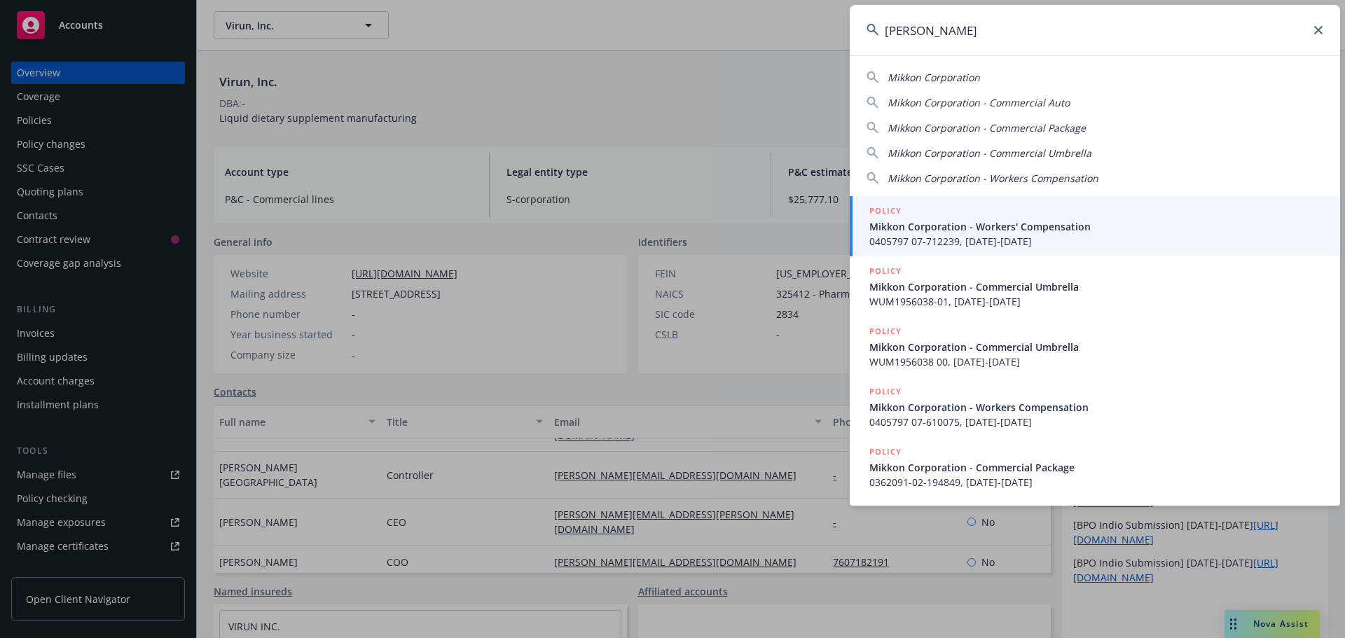
click at [948, 82] on span "Mikkon Corporation" at bounding box center [934, 77] width 92 height 13
type input "Mikkon Corporation"
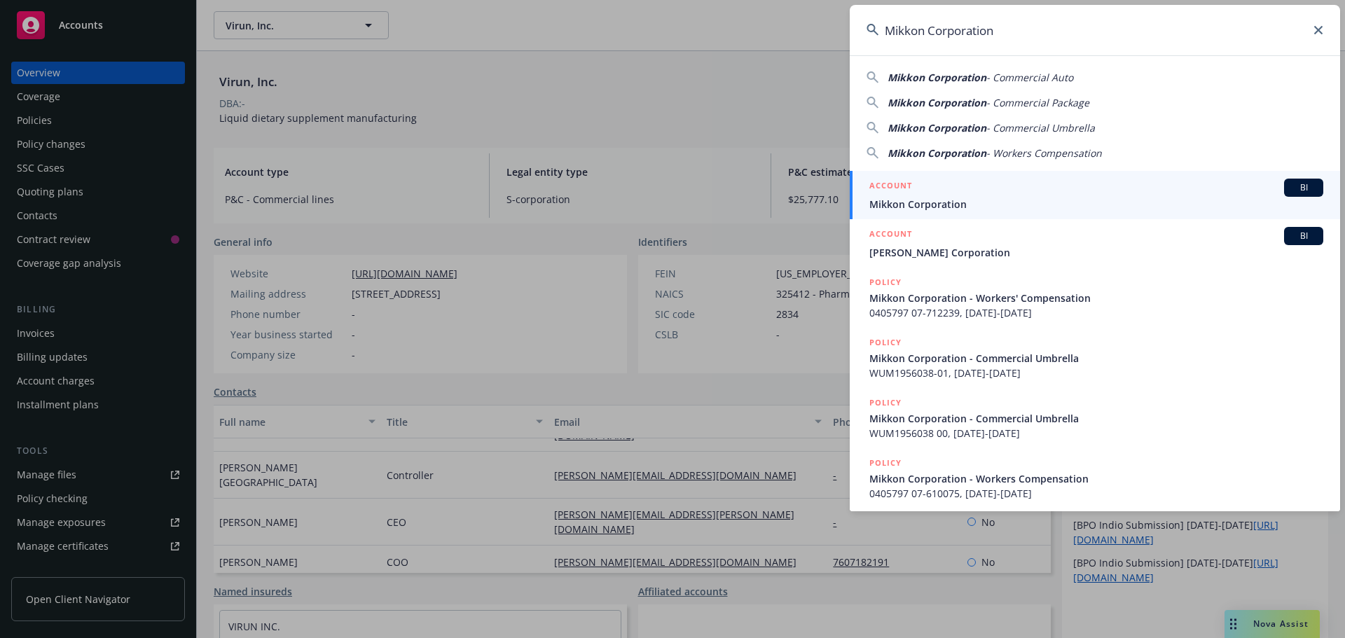
click at [927, 203] on span "Mikkon Corporation" at bounding box center [1096, 204] width 454 height 15
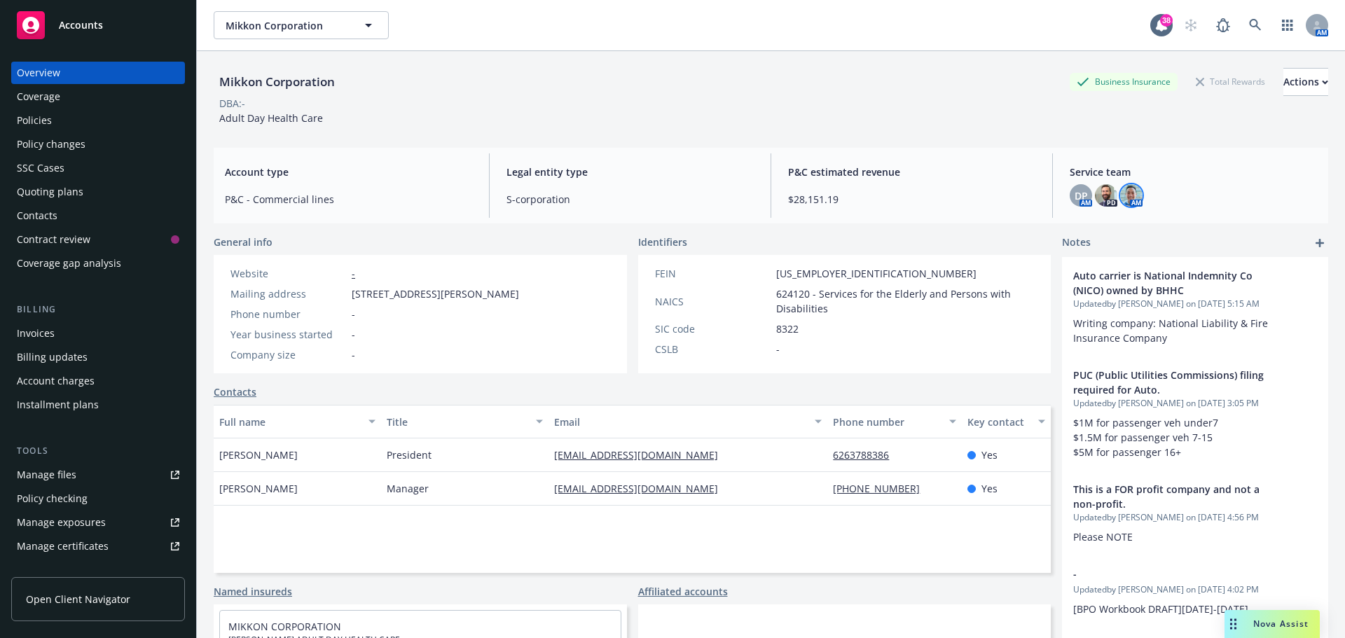
click at [1121, 191] on img at bounding box center [1131, 195] width 22 height 22
click at [1095, 194] on img at bounding box center [1106, 195] width 22 height 22
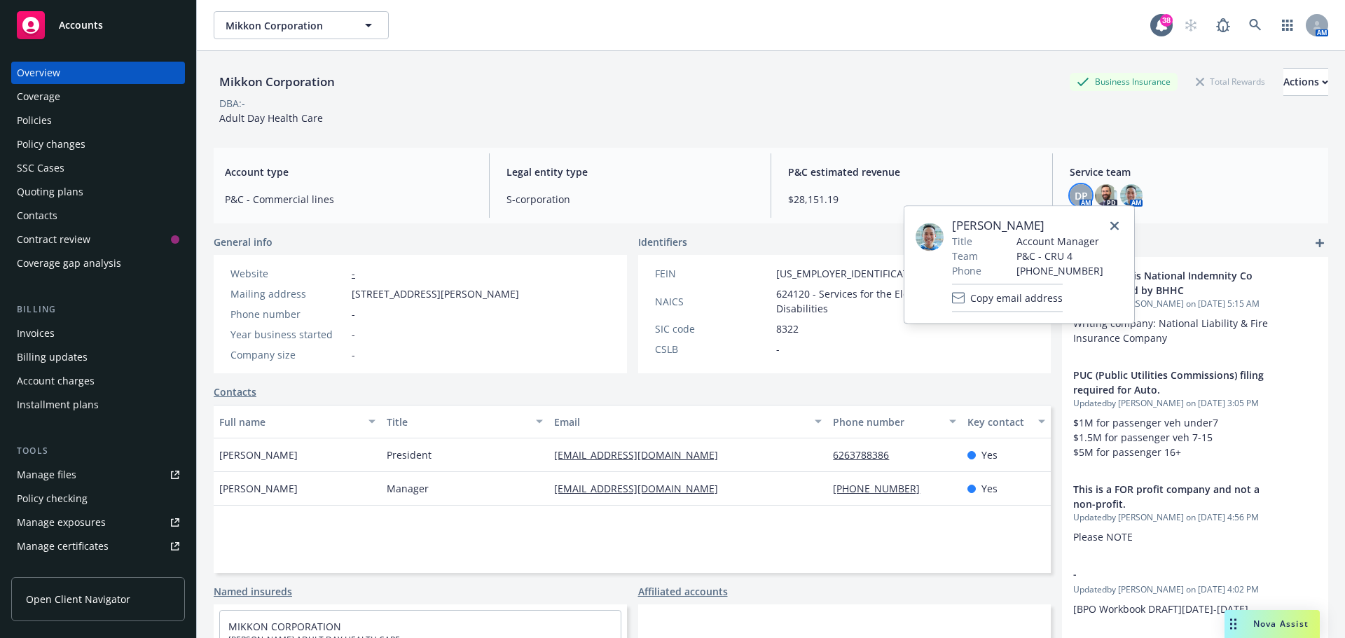
click at [1075, 192] on span "DP" at bounding box center [1081, 195] width 13 height 15
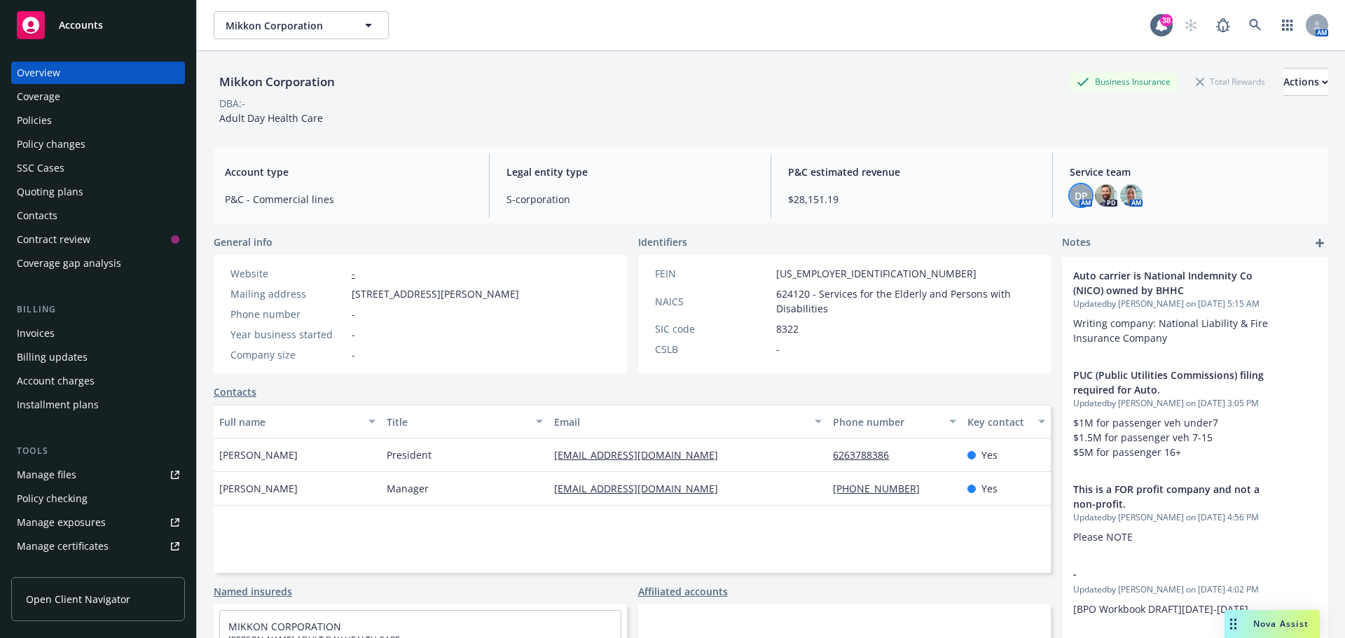
click at [958, 118] on div "Mikkon Corporation Business Insurance Total Rewards Actions DBA: - Adult Day He…" at bounding box center [771, 96] width 1115 height 57
click at [63, 118] on div "Policies" at bounding box center [98, 120] width 163 height 22
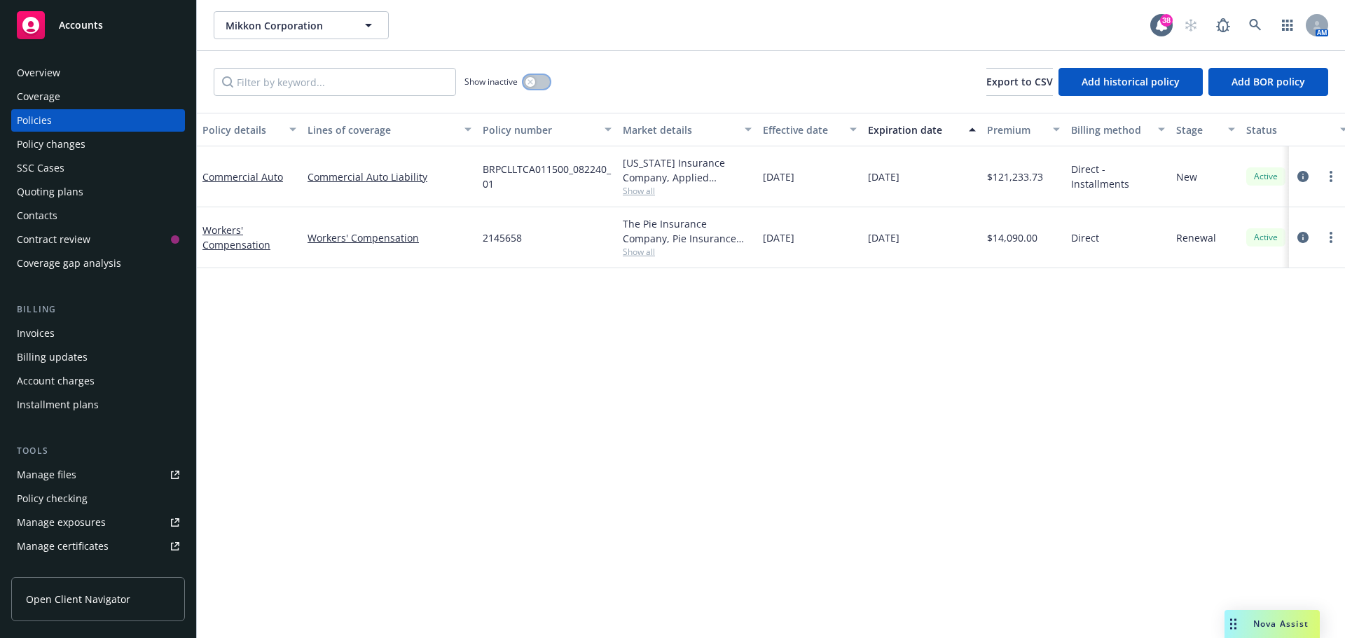
click at [537, 78] on button "button" at bounding box center [536, 82] width 27 height 14
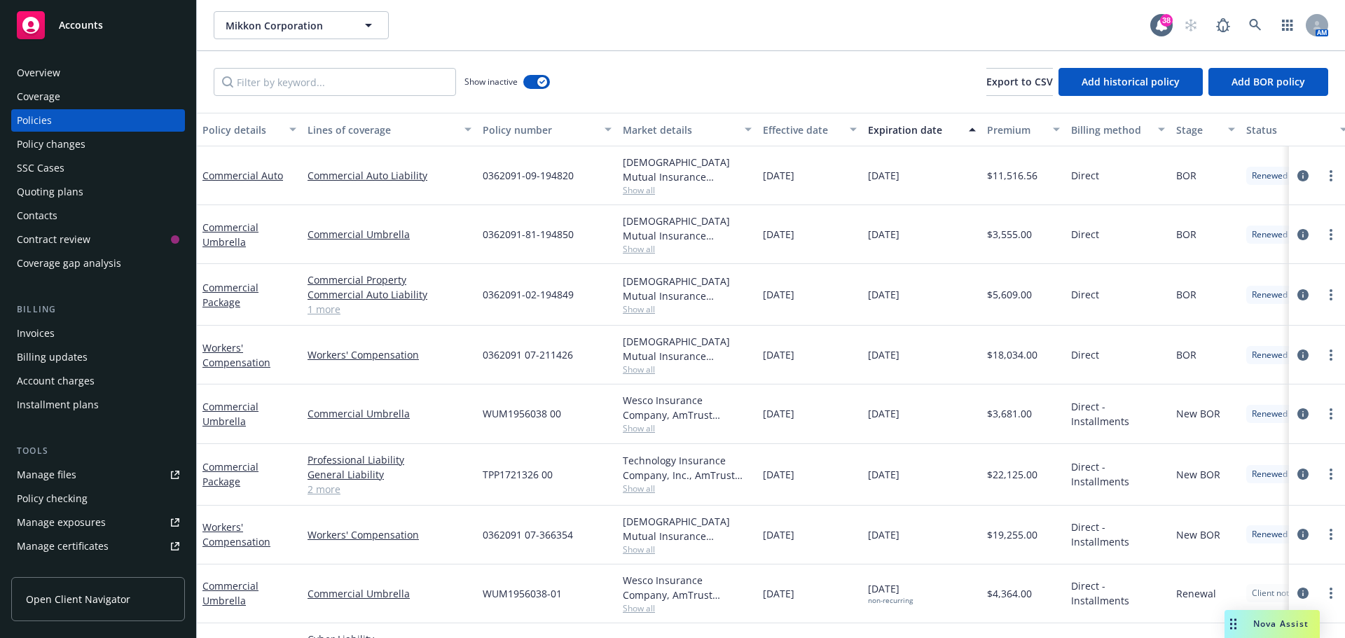
click at [53, 67] on div "Overview" at bounding box center [38, 73] width 43 height 22
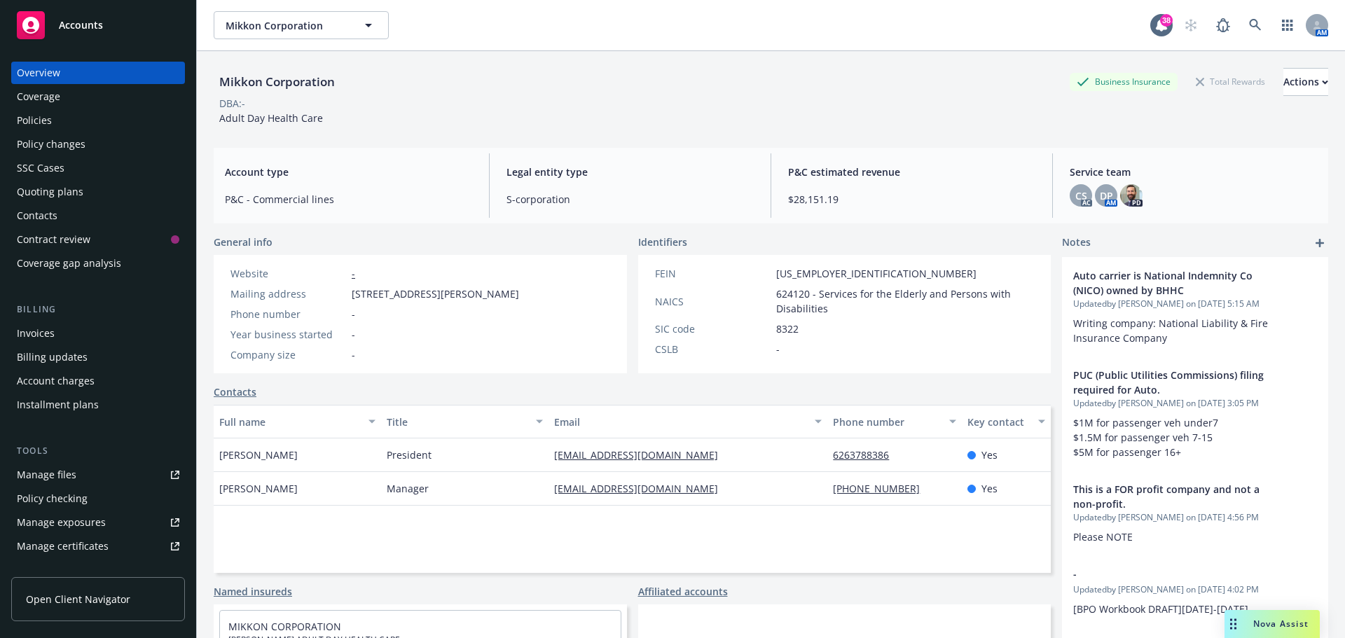
click at [625, 449] on link "[EMAIL_ADDRESS][DOMAIN_NAME]" at bounding box center [641, 454] width 175 height 13
drag, startPoint x: 696, startPoint y: 486, endPoint x: 549, endPoint y: 492, distance: 147.2
click at [549, 492] on div "[EMAIL_ADDRESS][DOMAIN_NAME]" at bounding box center [688, 489] width 279 height 34
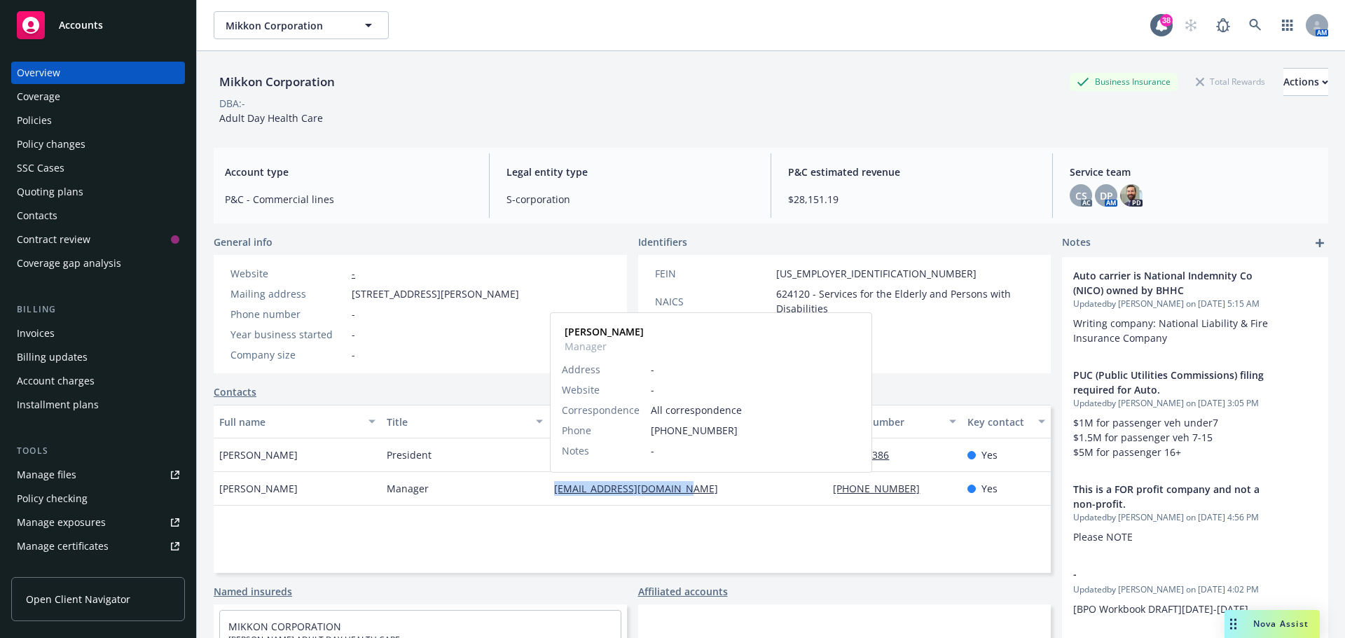
copy link "[EMAIL_ADDRESS][DOMAIN_NAME]"
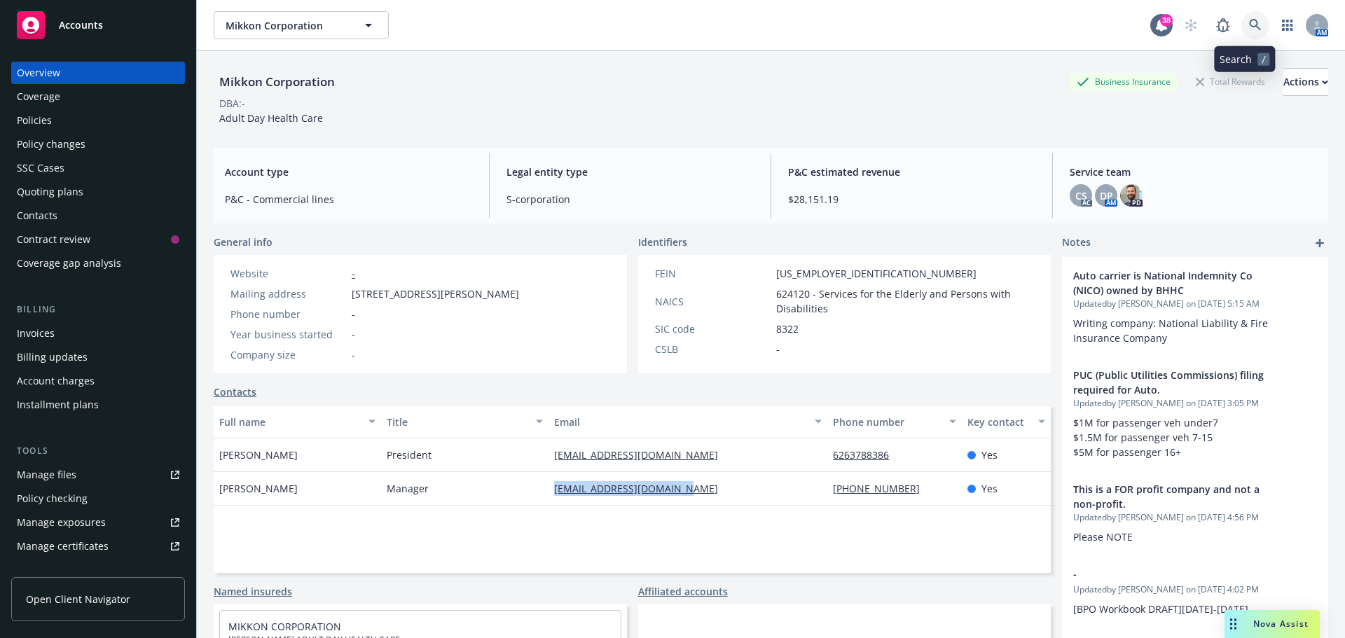
click at [1242, 29] on link at bounding box center [1256, 25] width 28 height 28
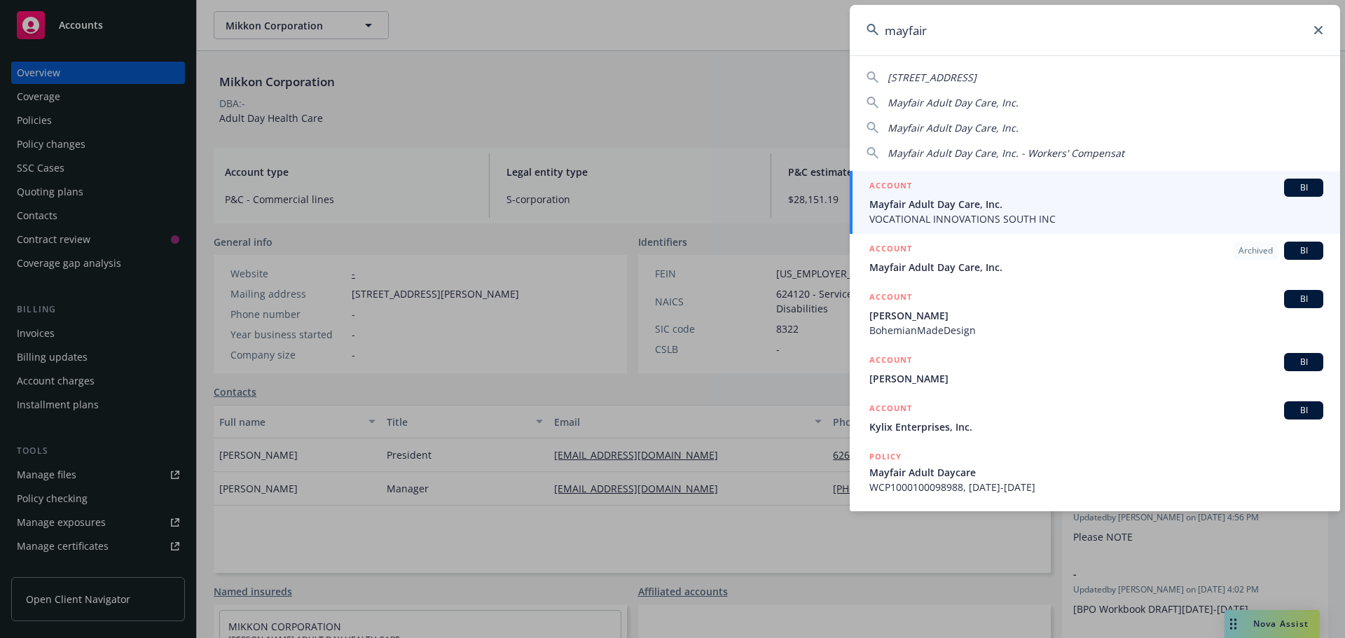
type input "mayfair"
click at [935, 210] on span "Mayfair Adult Day Care, Inc." at bounding box center [1096, 204] width 454 height 15
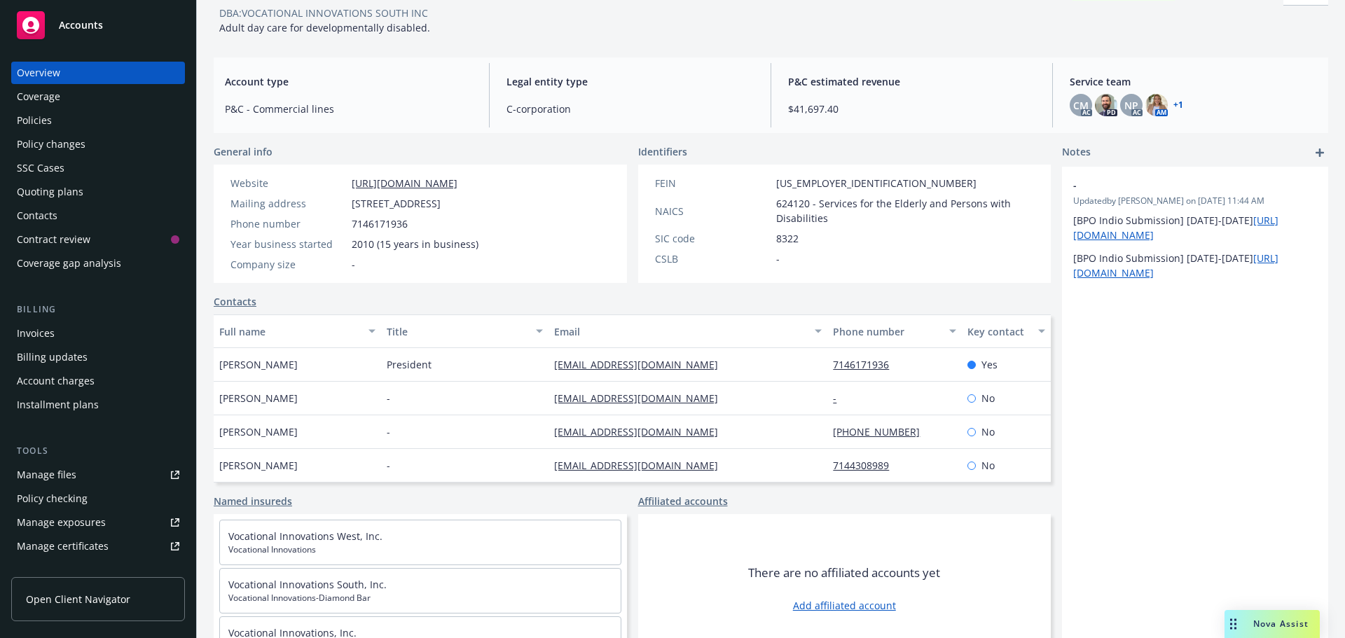
scroll to position [115, 0]
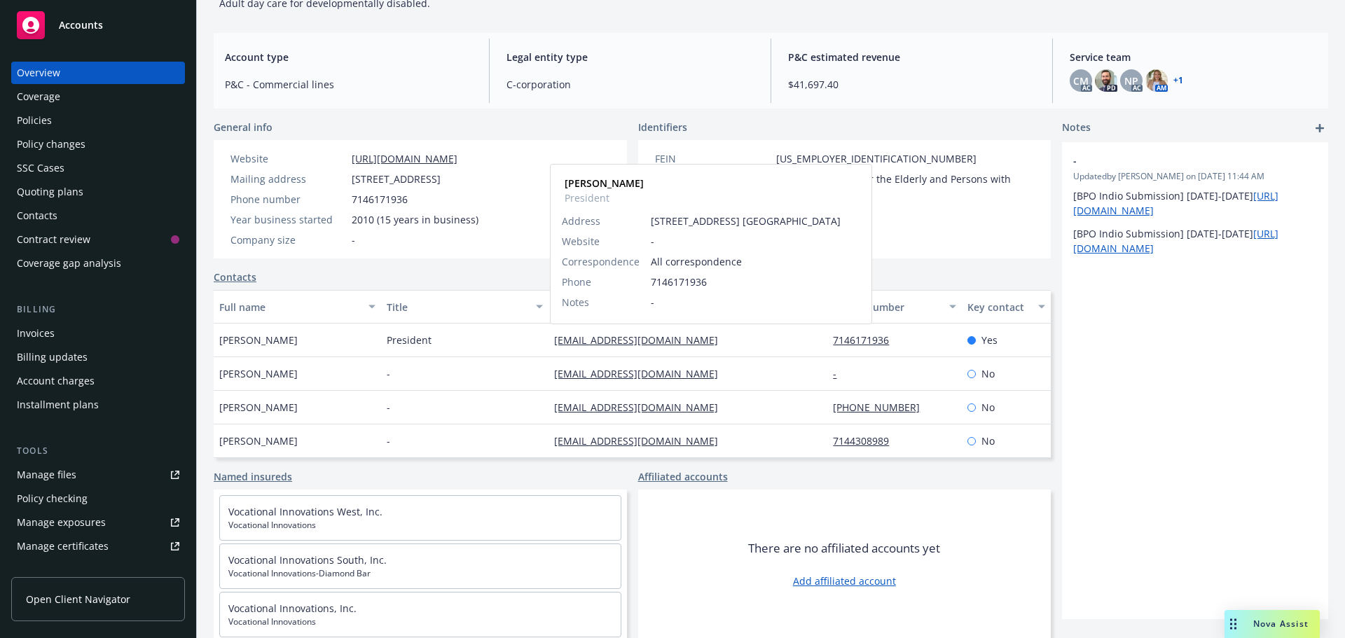
drag, startPoint x: 631, startPoint y: 339, endPoint x: 504, endPoint y: 390, distance: 136.7
click at [504, 390] on div "-" at bounding box center [464, 374] width 167 height 34
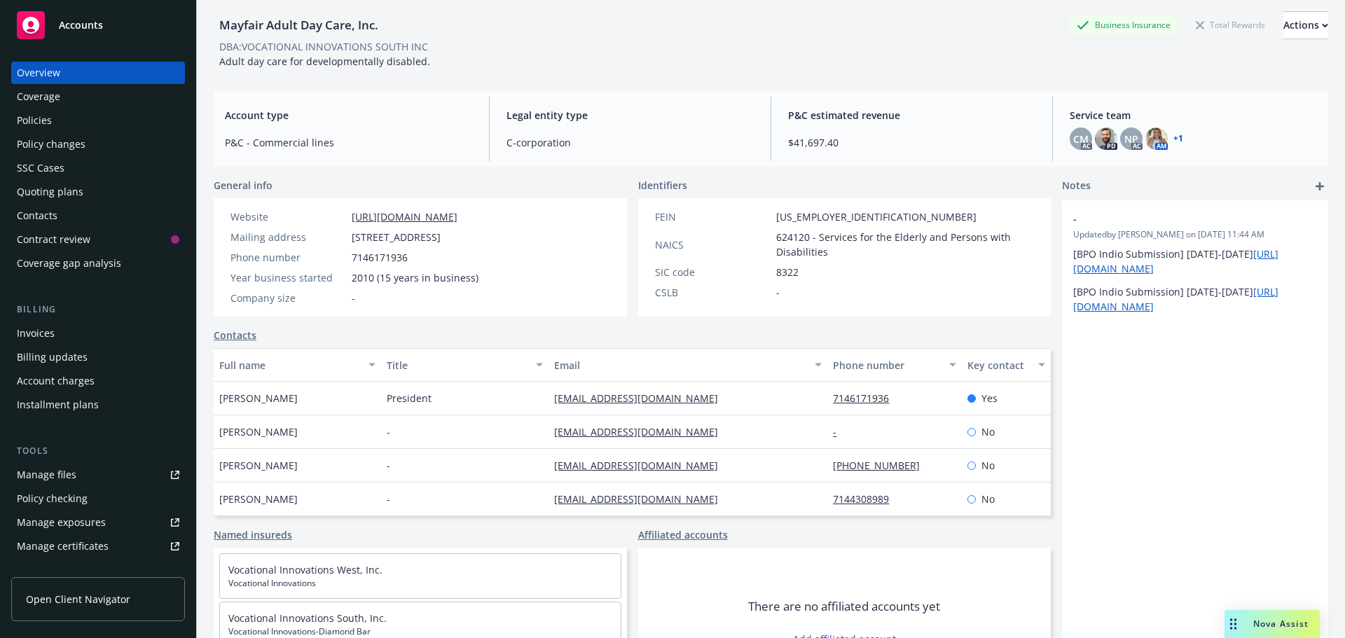
scroll to position [0, 0]
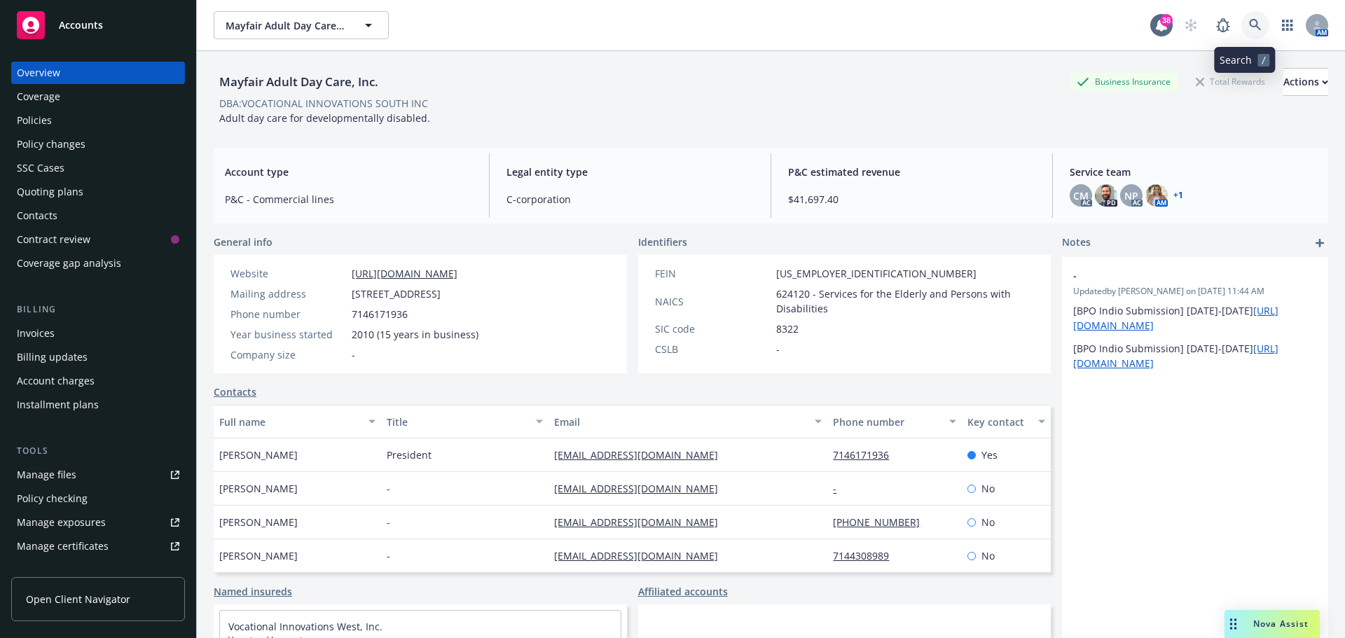
click at [1249, 23] on icon at bounding box center [1255, 25] width 12 height 12
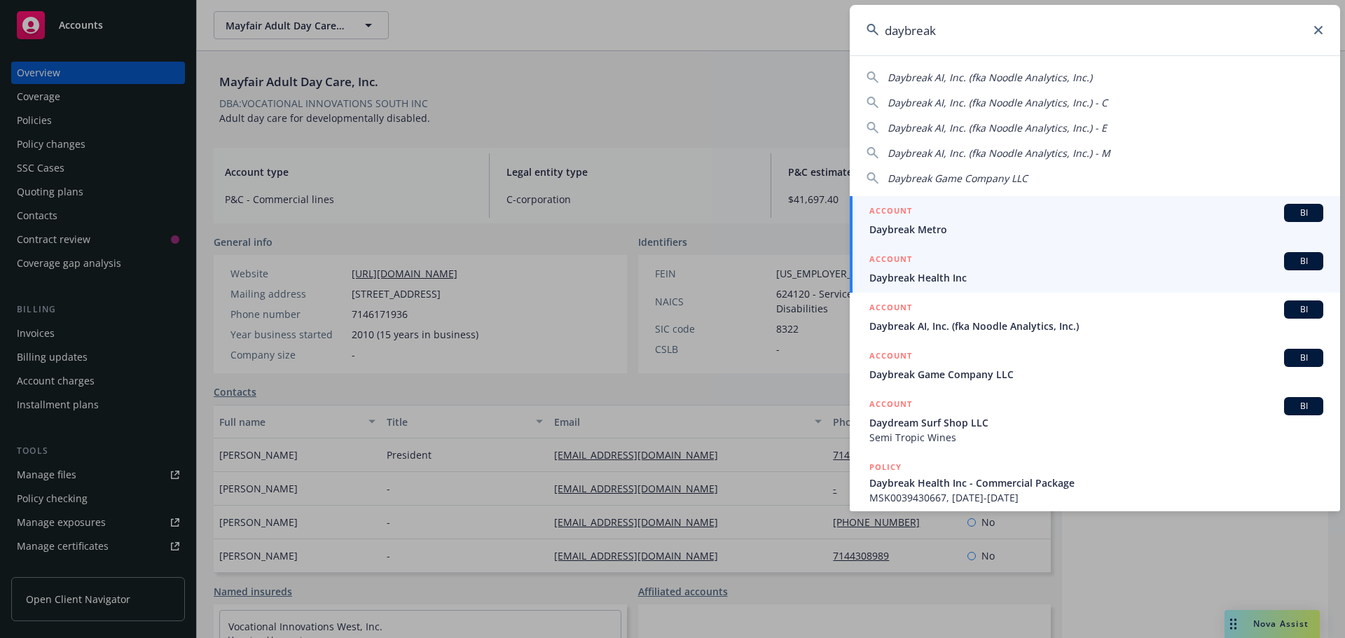
type input "daybreak"
click at [958, 274] on span "Daybreak Health Inc" at bounding box center [1096, 277] width 454 height 15
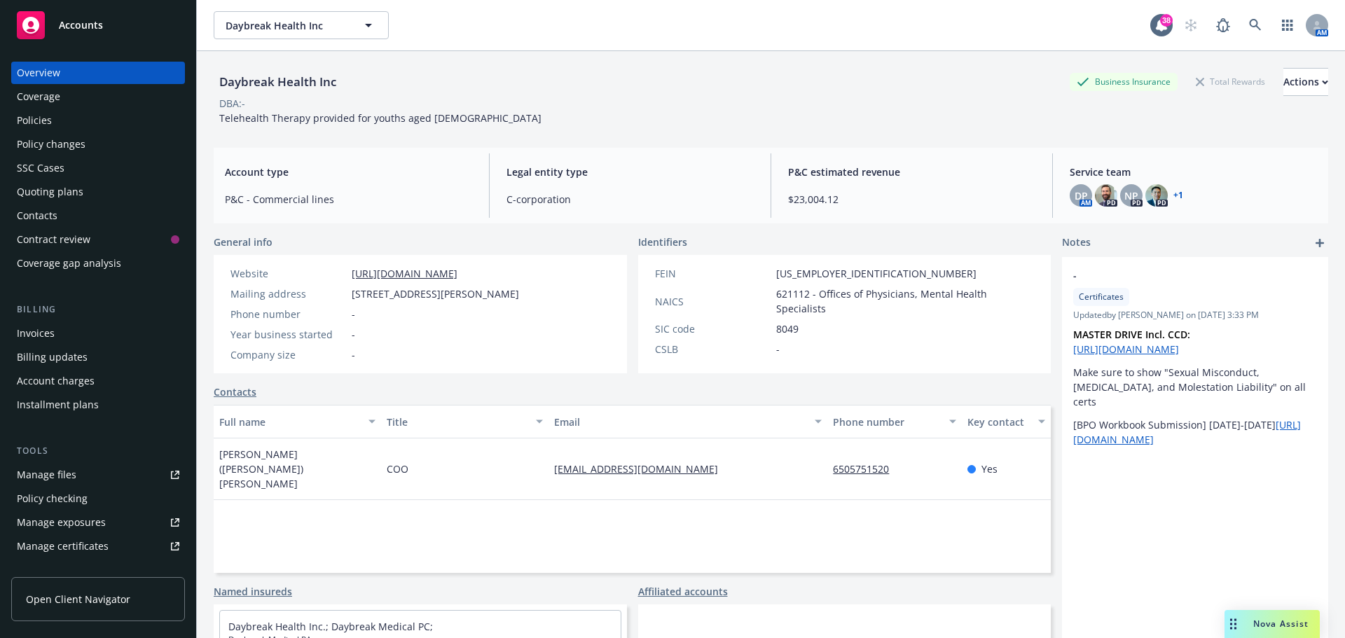
click at [1174, 194] on link "+ 1" at bounding box center [1179, 195] width 10 height 8
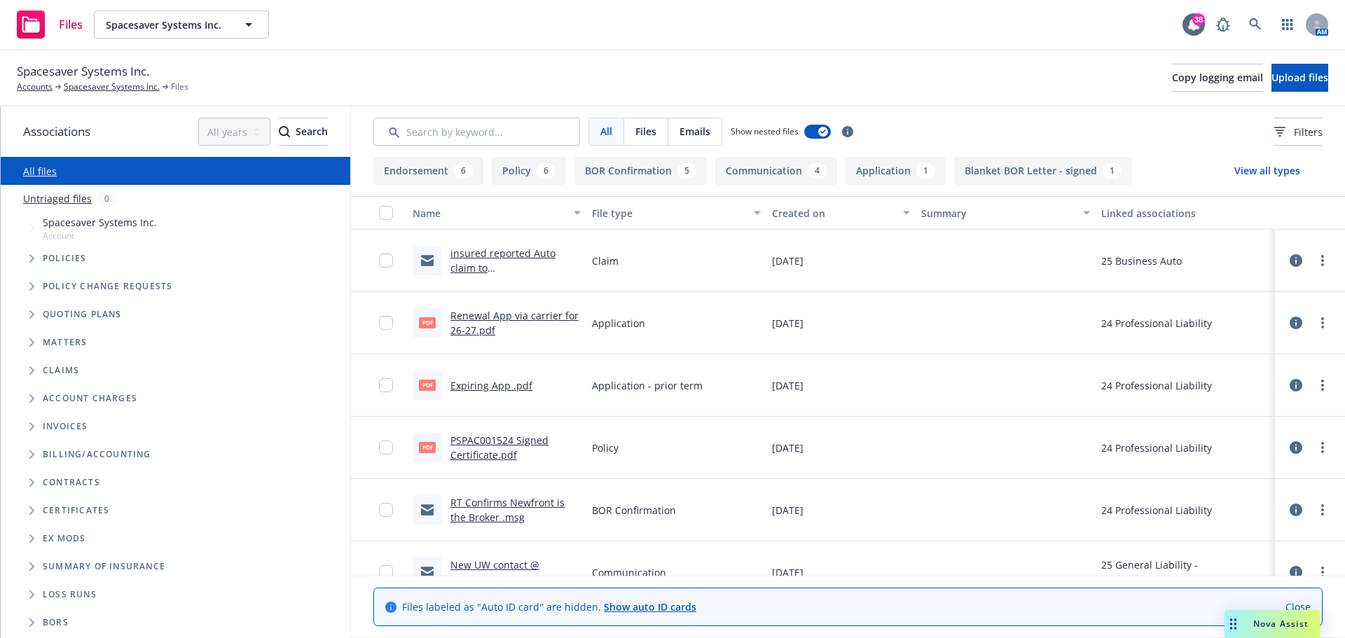
click at [32, 260] on icon "Tree Example" at bounding box center [31, 258] width 5 height 8
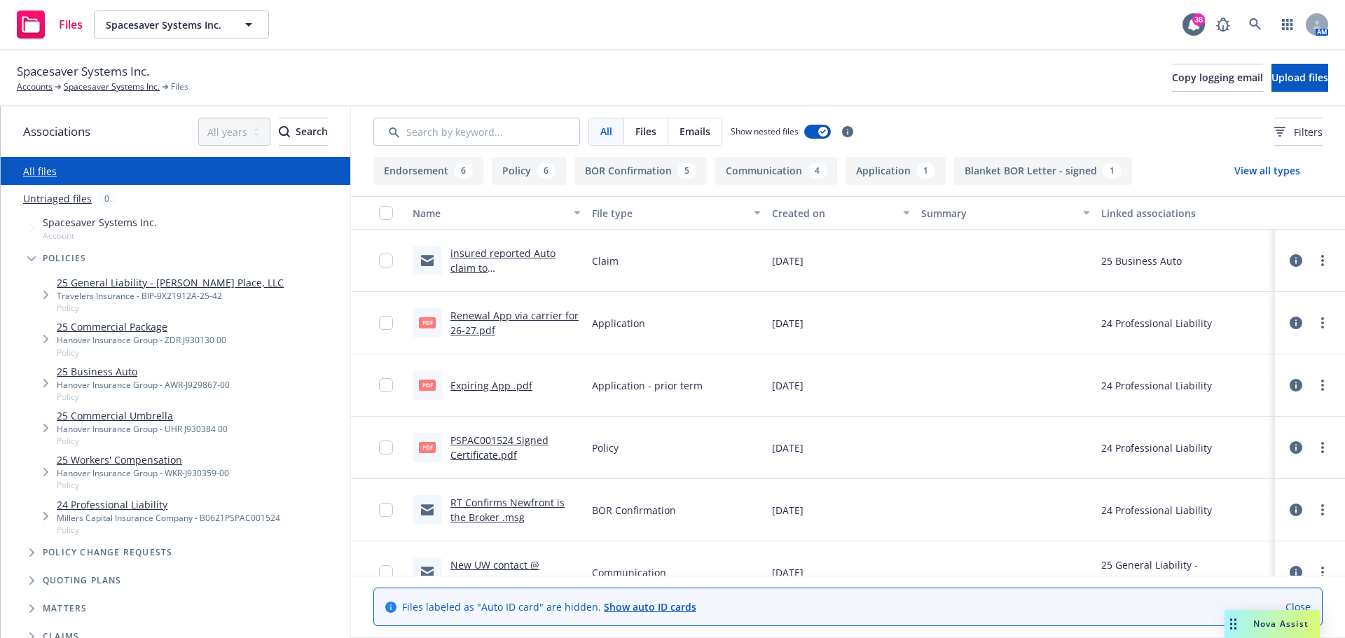
click at [123, 502] on link "24 Professional Liability" at bounding box center [168, 504] width 223 height 15
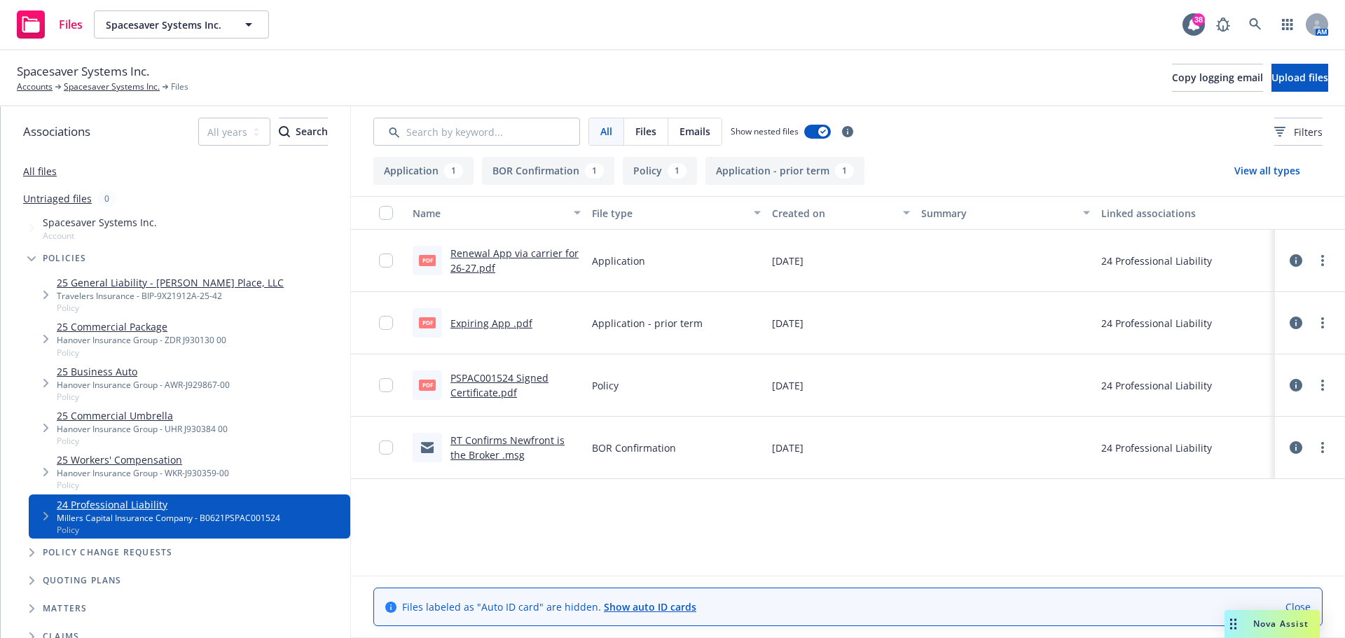
click at [495, 384] on link "PSPAC001524 Signed Certificate.pdf" at bounding box center [500, 385] width 98 height 28
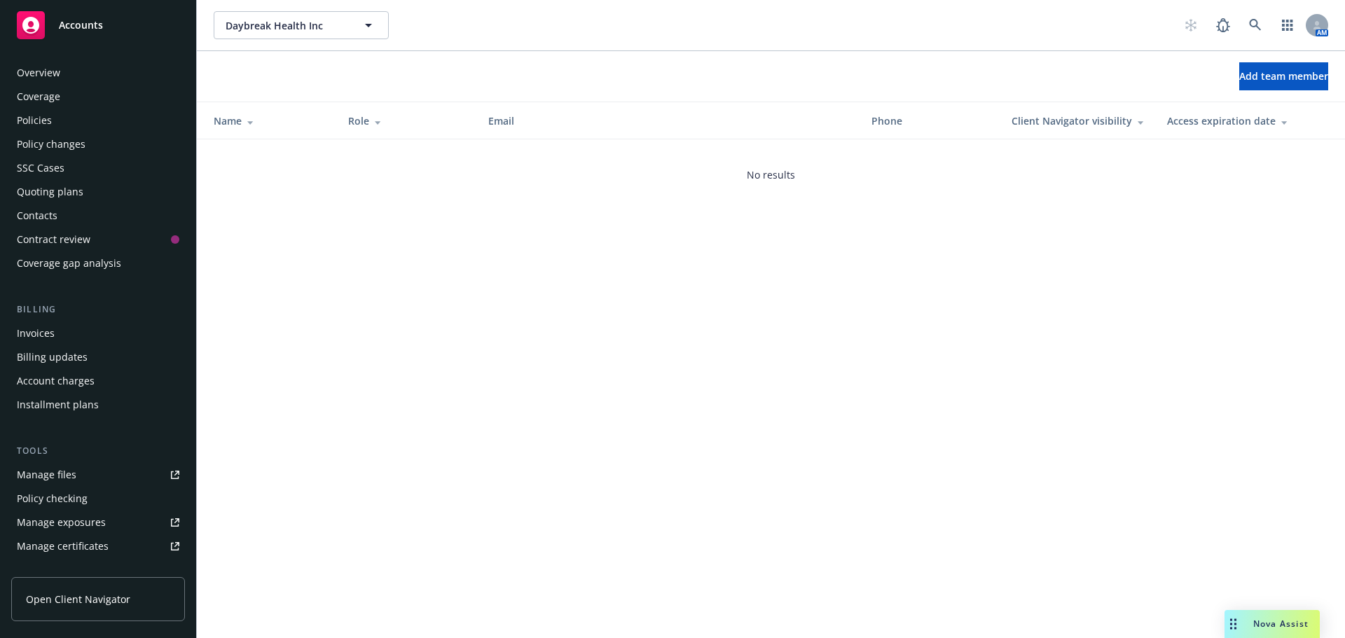
scroll to position [322, 0]
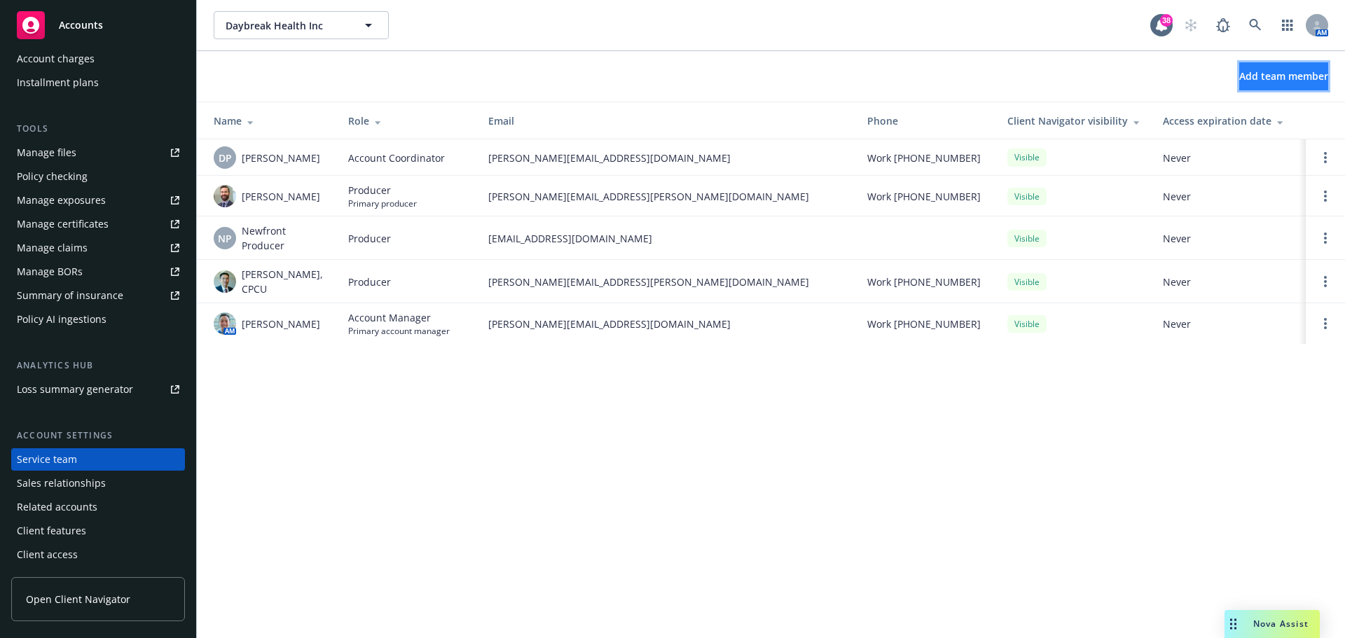
click at [1258, 71] on span "Add team member" at bounding box center [1283, 75] width 89 height 13
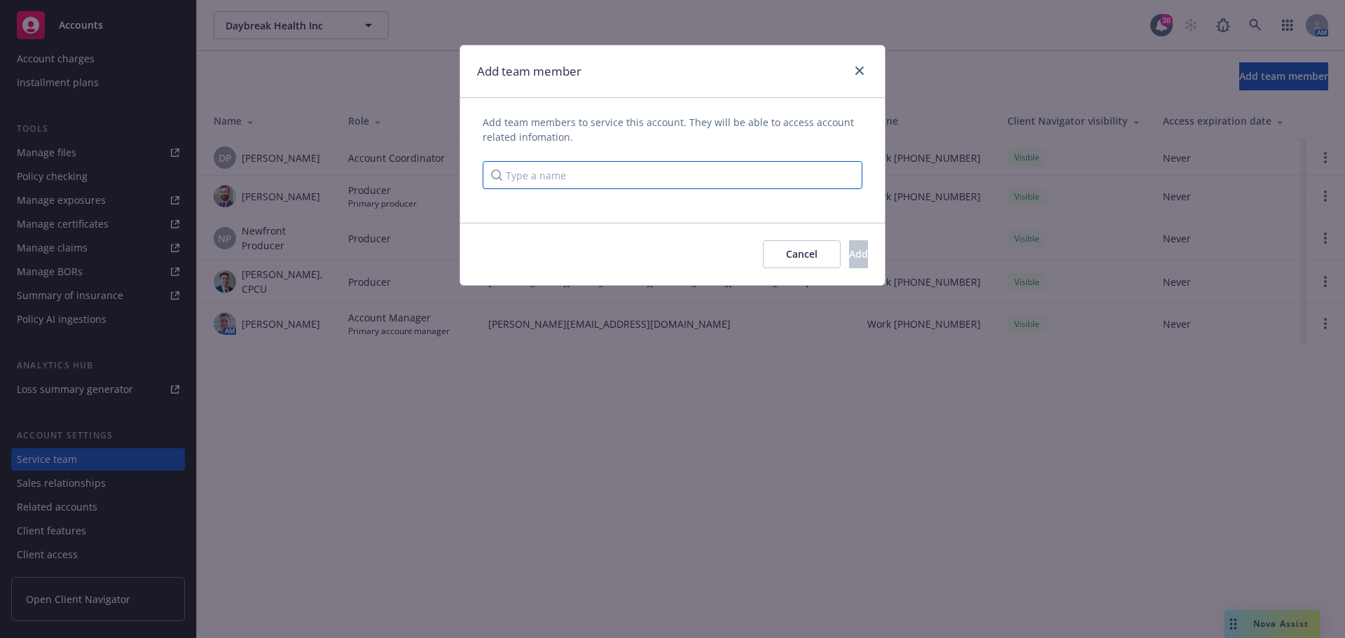
click at [557, 177] on input "Type a name" at bounding box center [673, 175] width 380 height 28
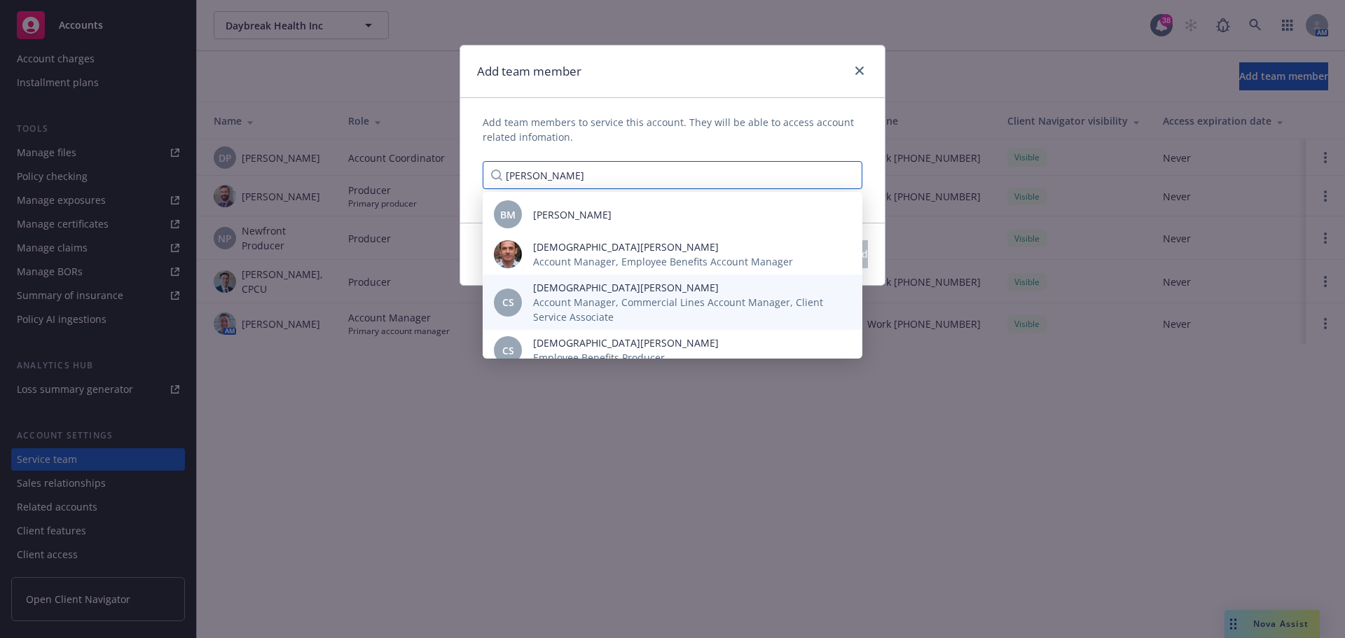
type input "[PERSON_NAME]"
click at [595, 297] on span "Account Manager, Commercial Lines Account Manager, Client Service Associate" at bounding box center [686, 309] width 307 height 29
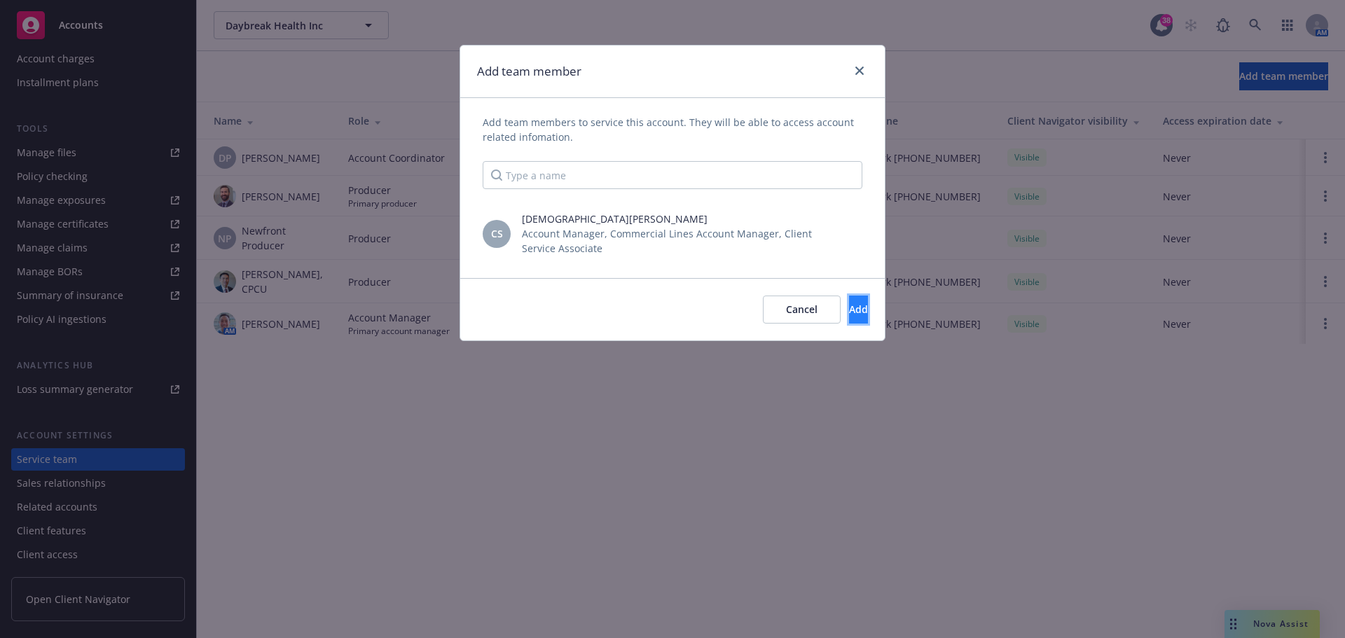
click at [849, 305] on span "Add" at bounding box center [858, 309] width 19 height 13
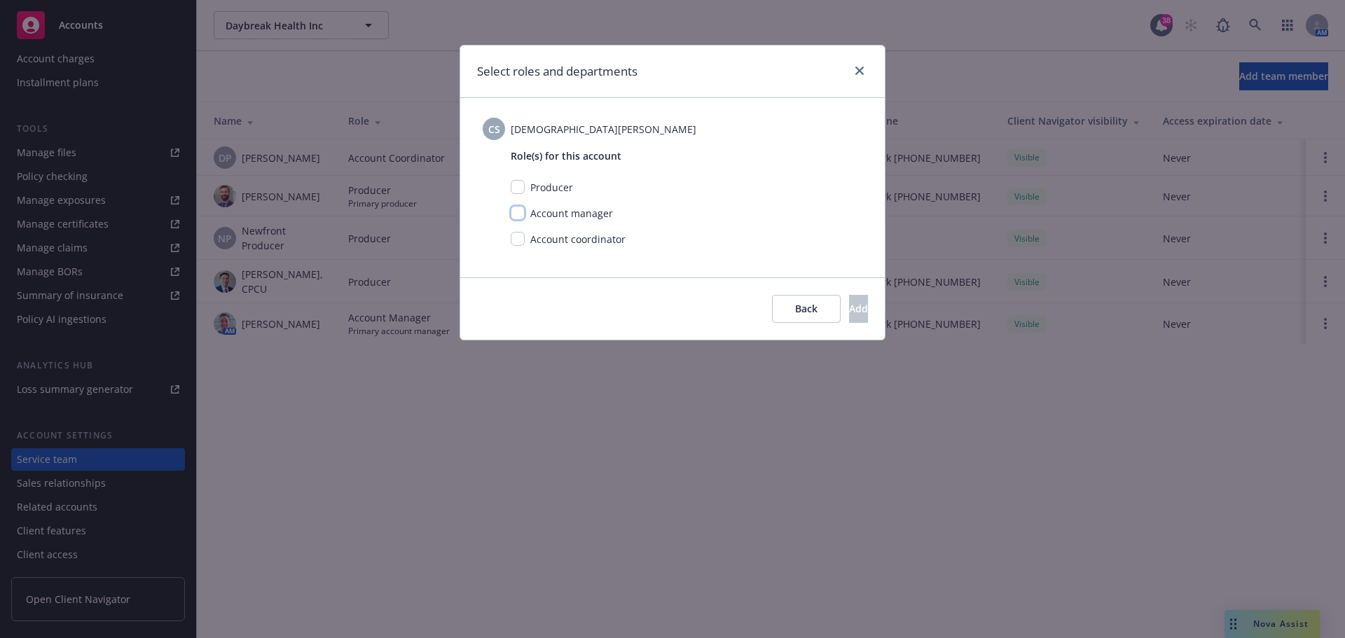
click at [515, 216] on input "checkbox" at bounding box center [518, 213] width 14 height 14
checkbox input "true"
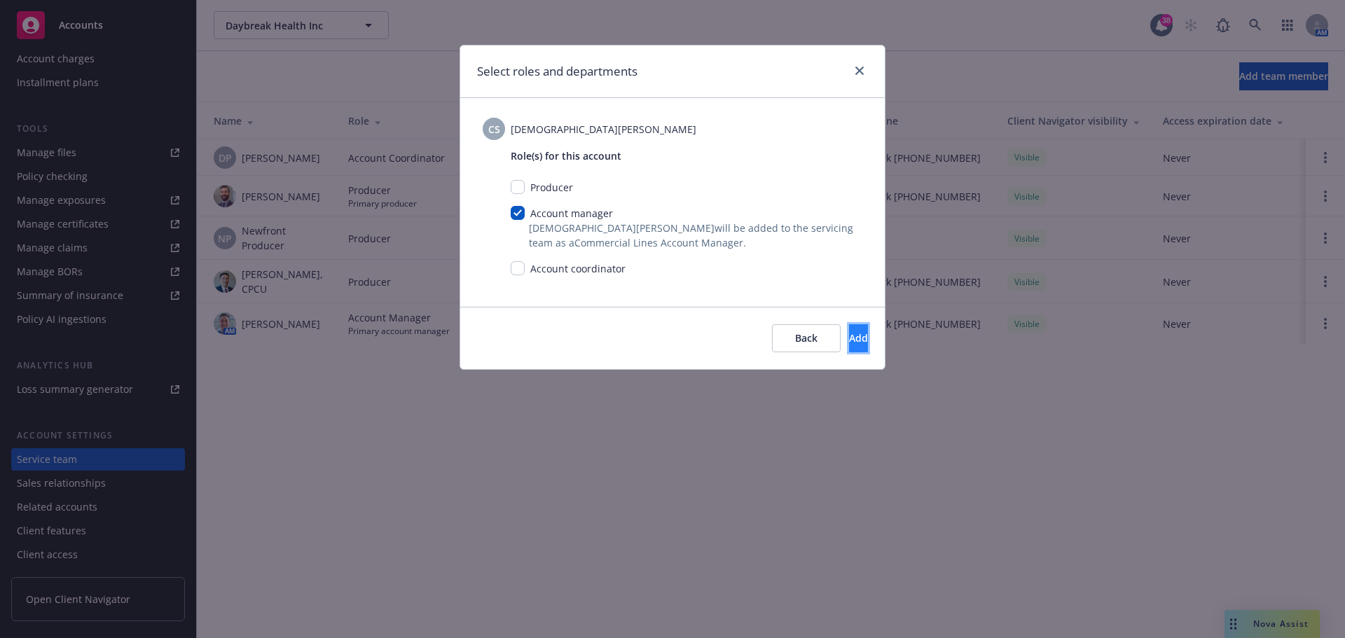
click at [849, 338] on span "Add" at bounding box center [858, 337] width 19 height 13
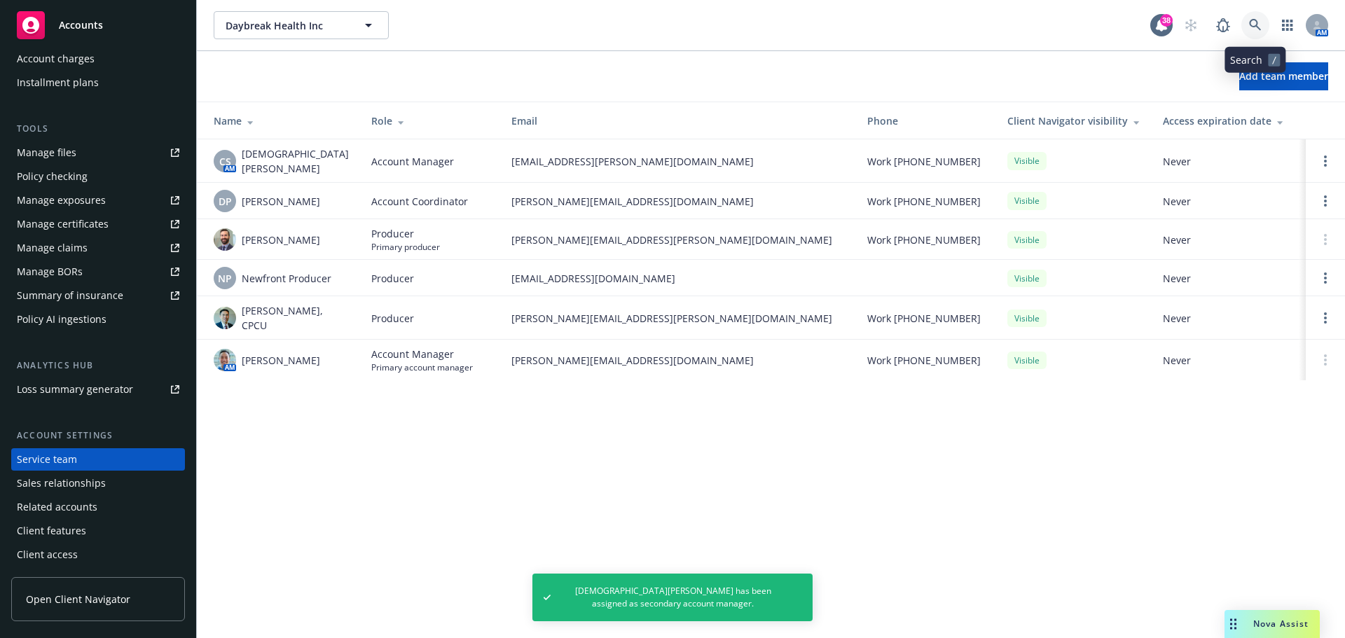
click at [1264, 23] on link at bounding box center [1256, 25] width 28 height 28
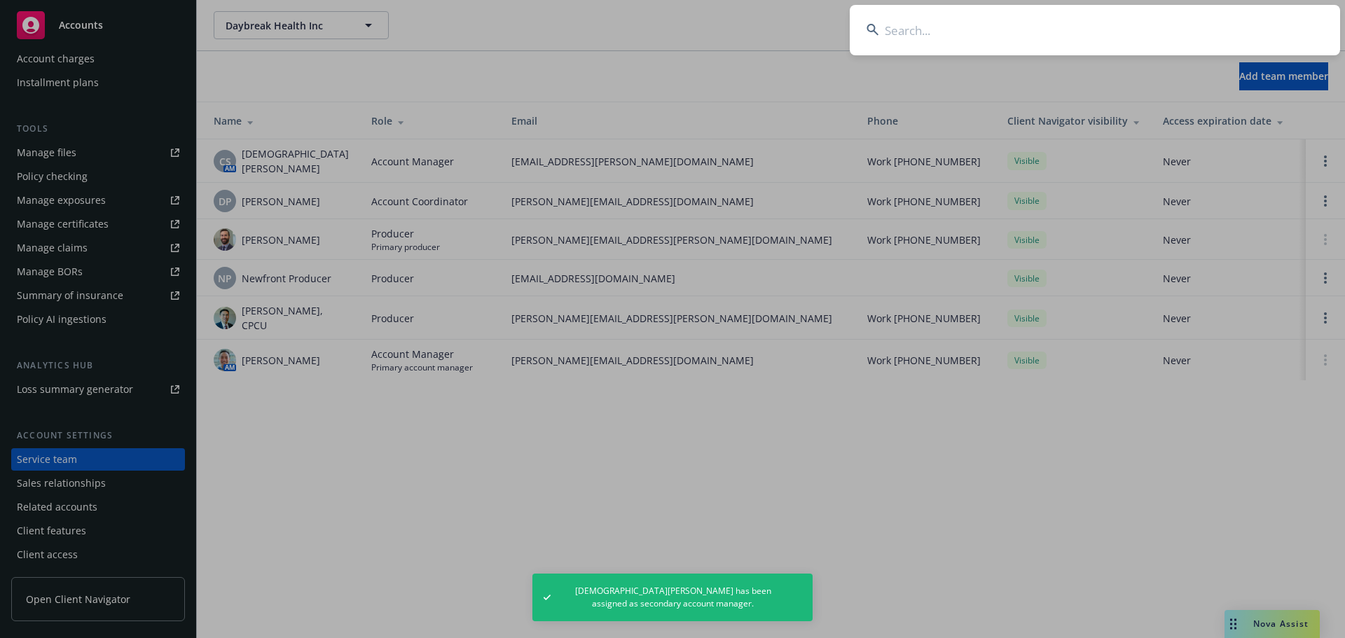
click at [1223, 31] on input at bounding box center [1095, 30] width 490 height 50
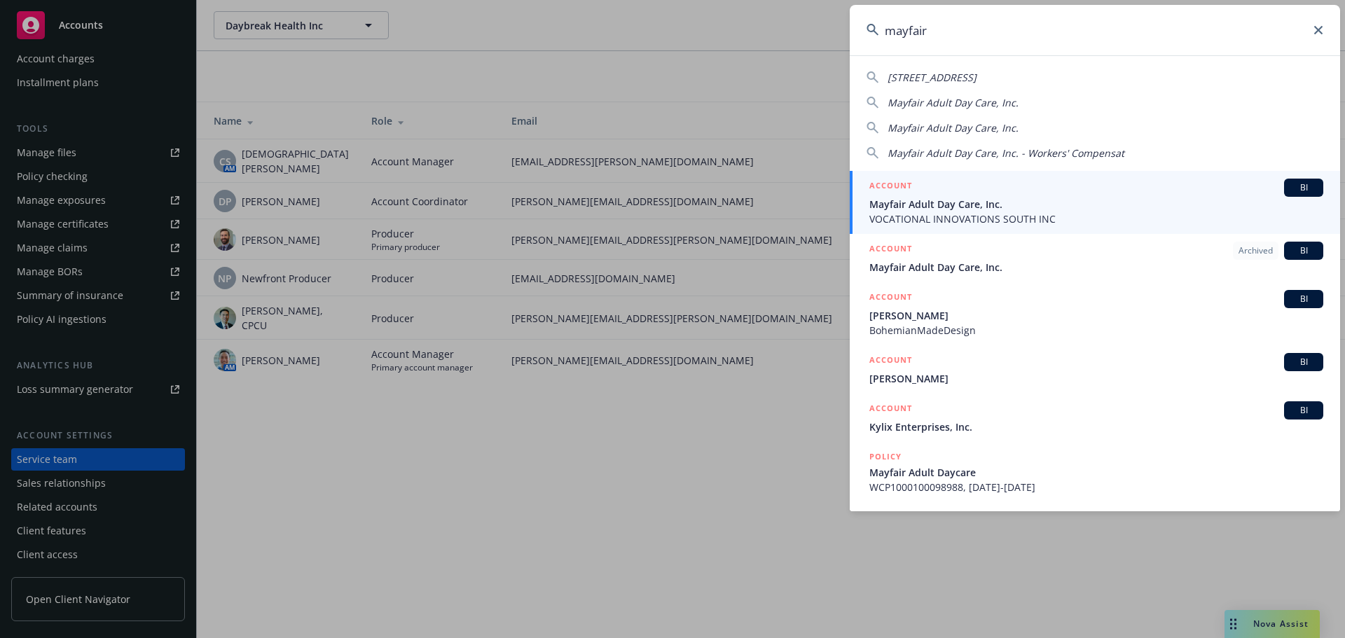
type input "mayfair"
click at [957, 193] on div "ACCOUNT BI" at bounding box center [1096, 188] width 454 height 18
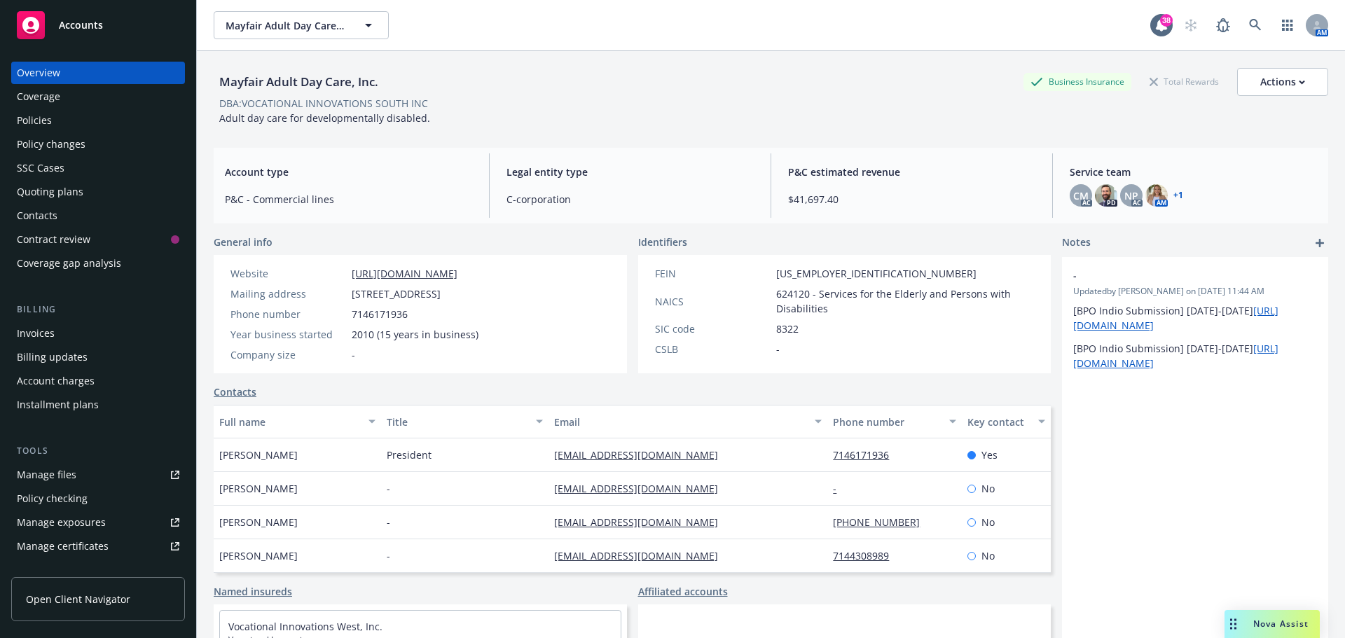
click at [1174, 193] on link "+ 1" at bounding box center [1179, 195] width 10 height 8
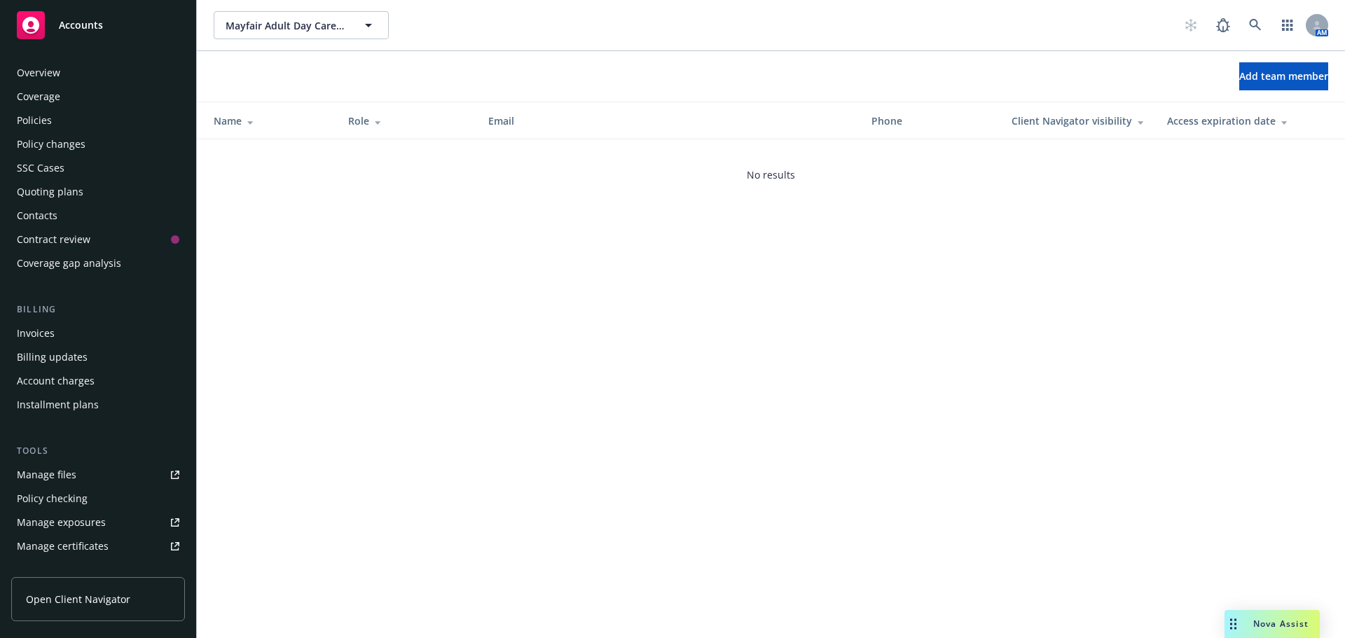
scroll to position [322, 0]
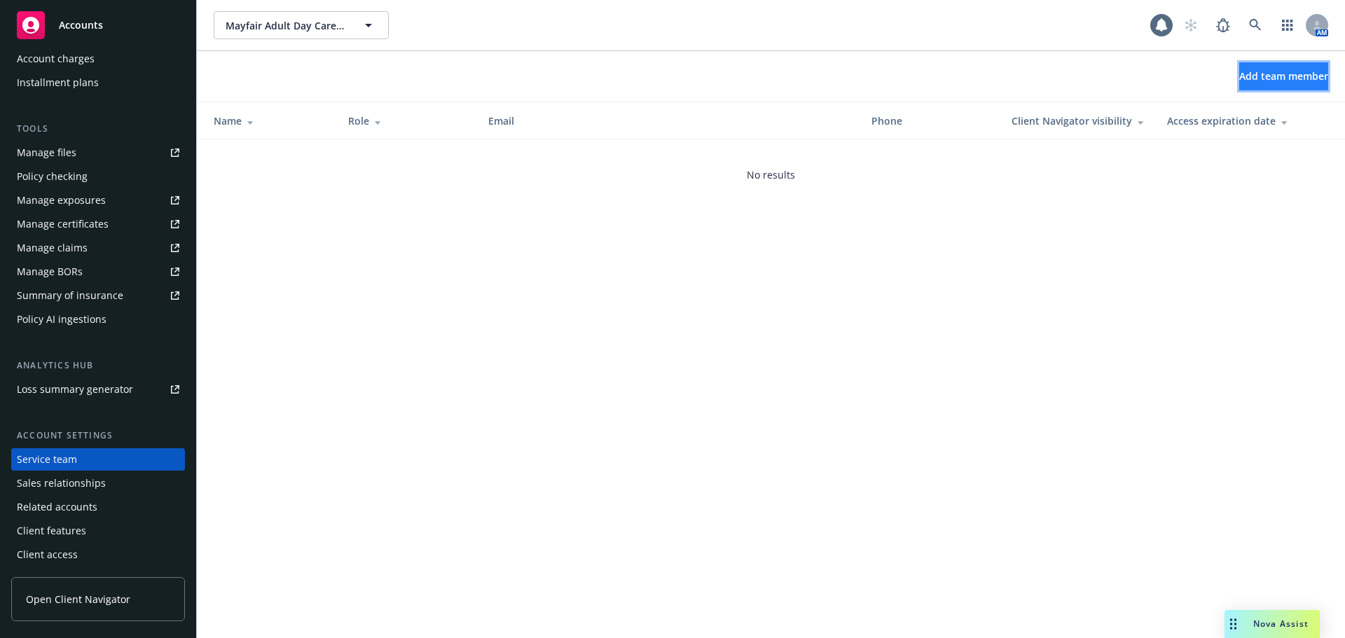
click at [1239, 78] on span "Add team member" at bounding box center [1283, 75] width 89 height 13
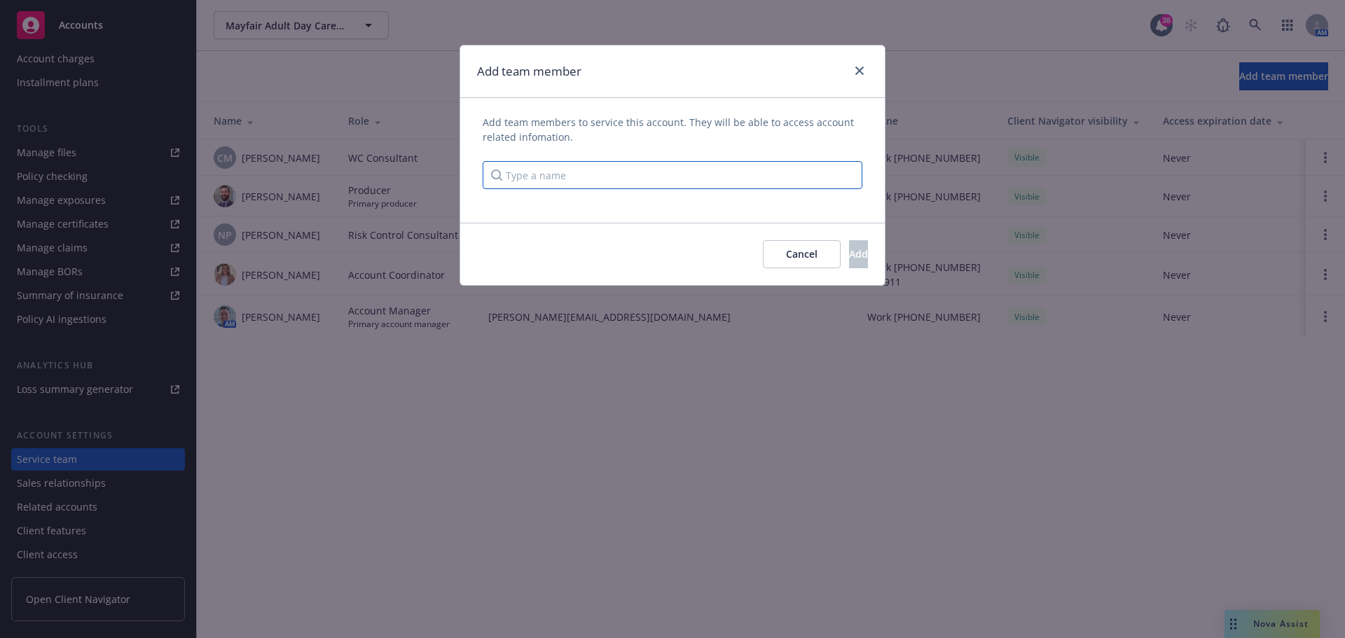
click at [597, 178] on input "Type a name" at bounding box center [673, 175] width 380 height 28
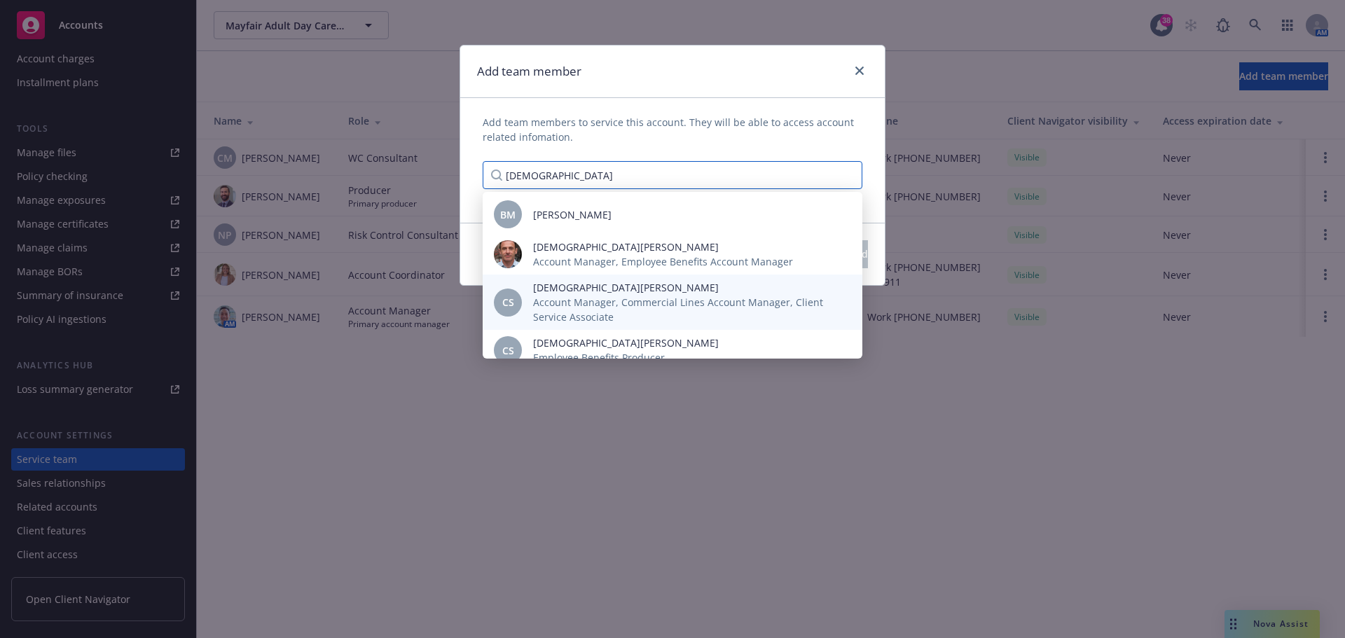
type input "[DEMOGRAPHIC_DATA]"
click at [586, 289] on span "[DEMOGRAPHIC_DATA][PERSON_NAME]" at bounding box center [686, 287] width 307 height 15
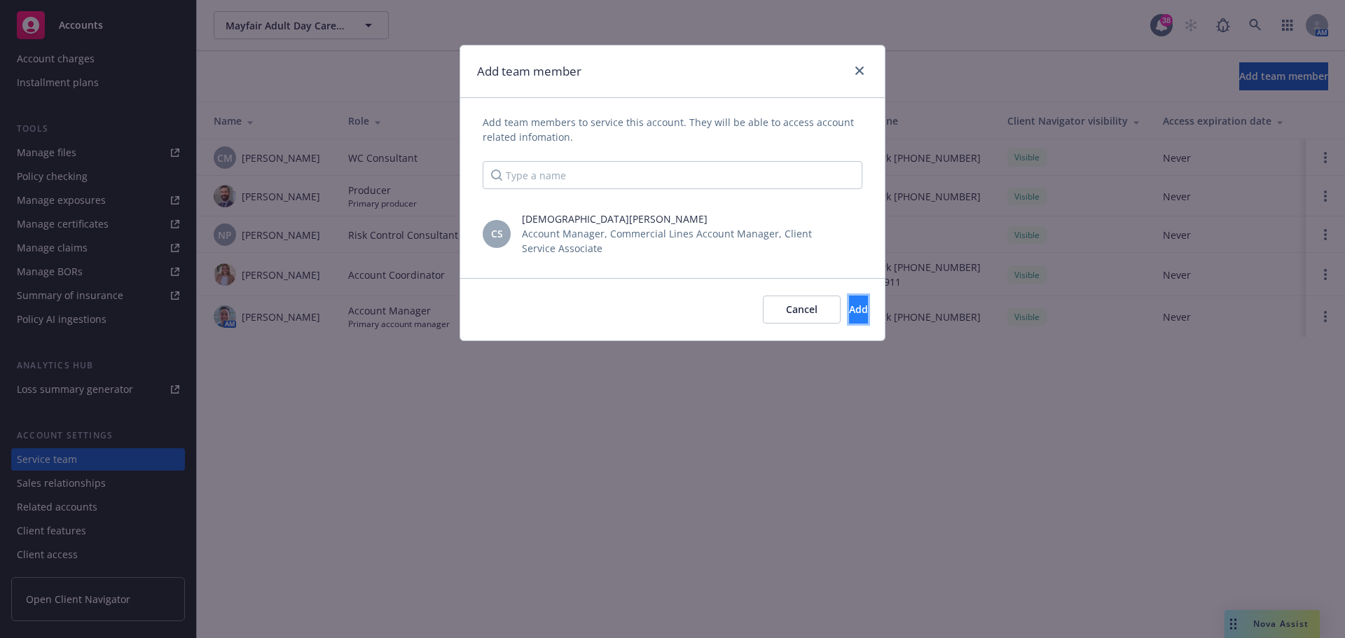
click at [849, 308] on span "Add" at bounding box center [858, 309] width 19 height 13
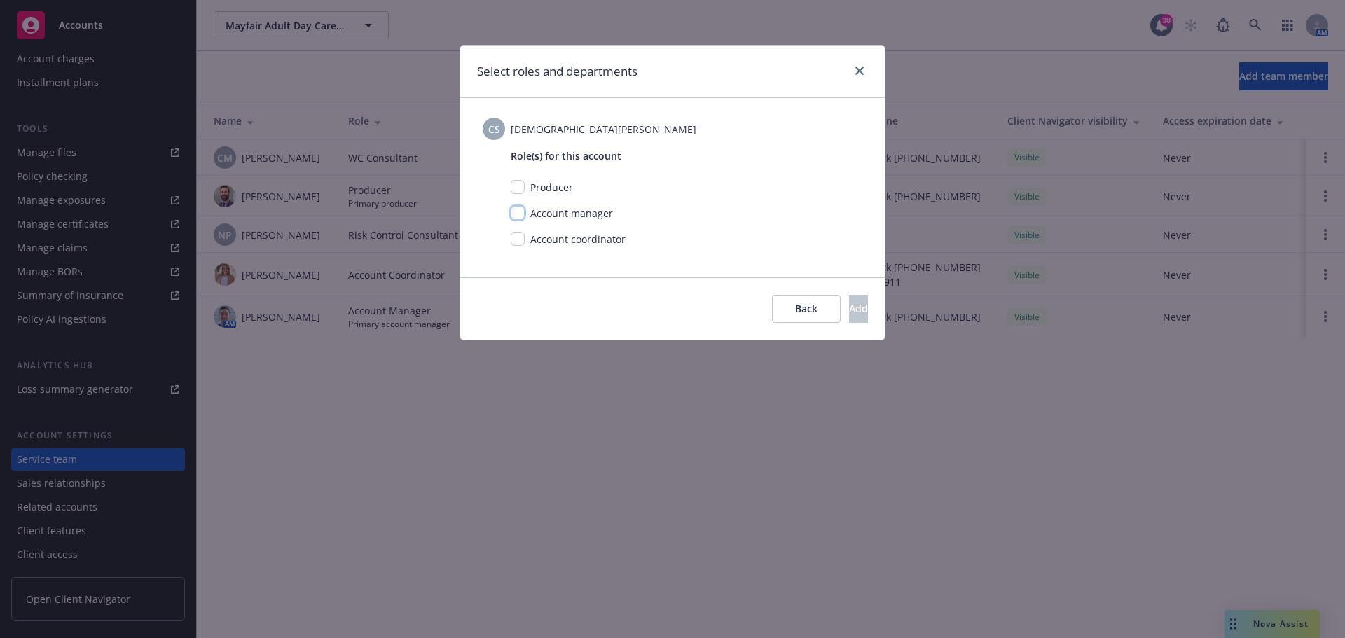
click at [522, 213] on input "checkbox" at bounding box center [518, 213] width 14 height 14
checkbox input "true"
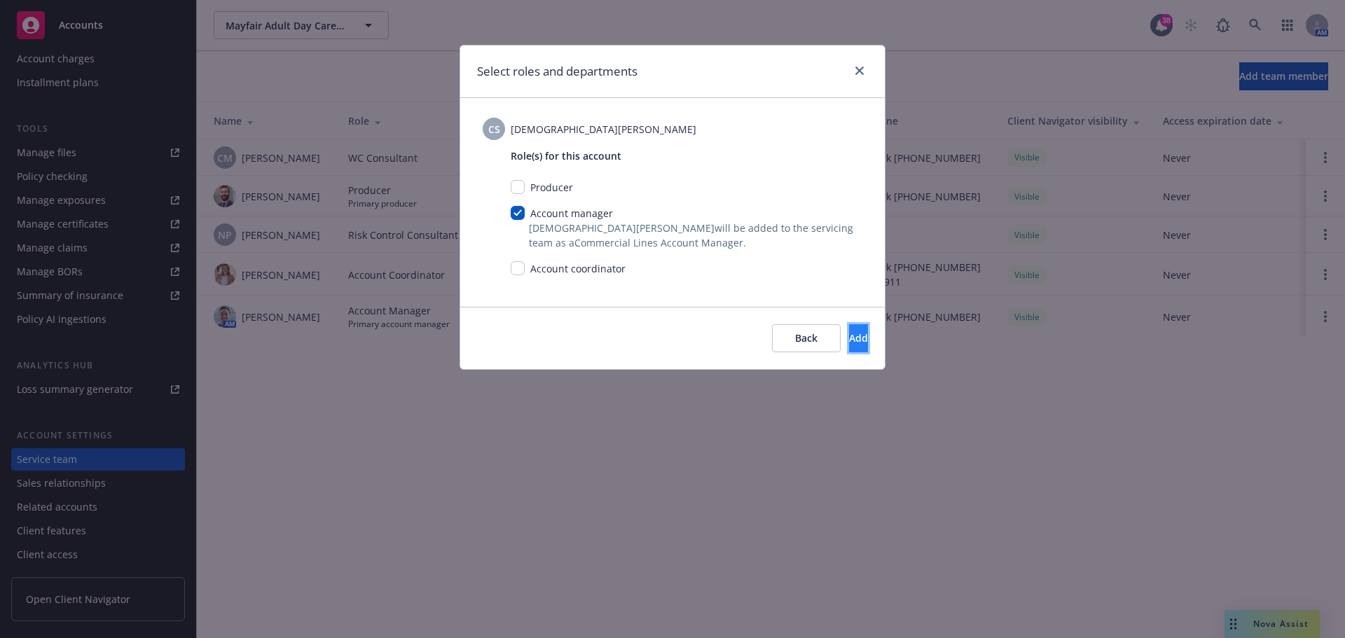
click at [849, 333] on span "Add" at bounding box center [858, 337] width 19 height 13
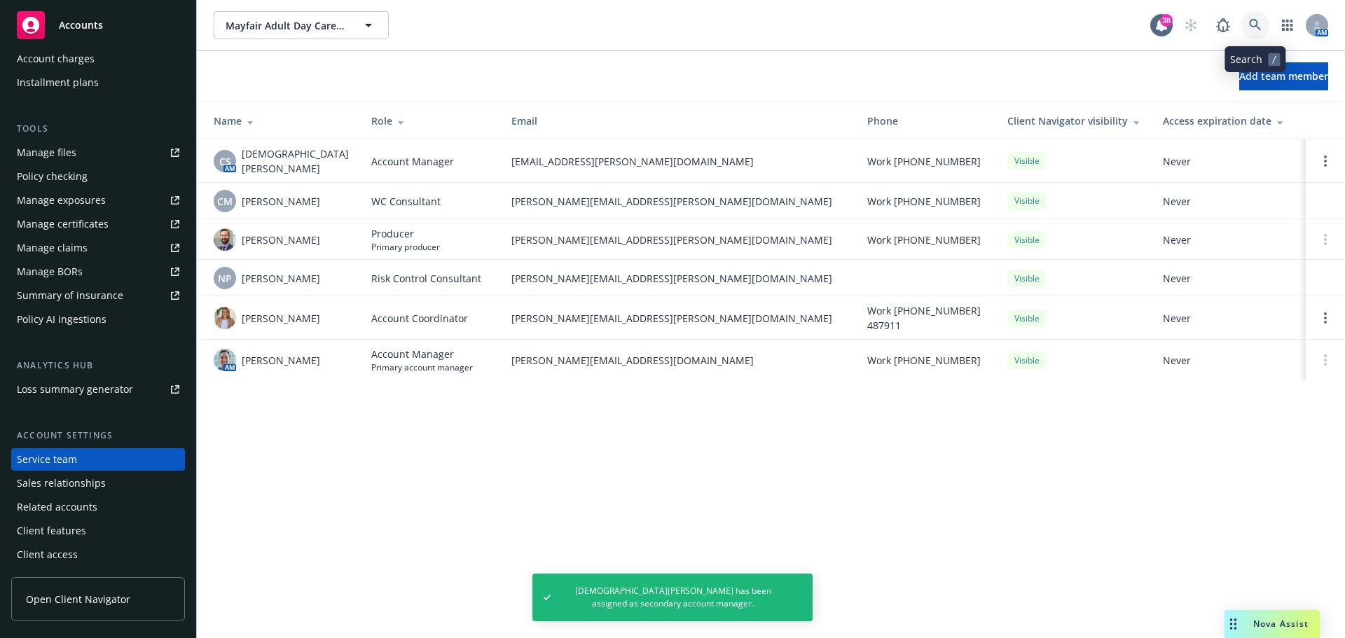
click at [1260, 20] on icon at bounding box center [1255, 25] width 13 height 13
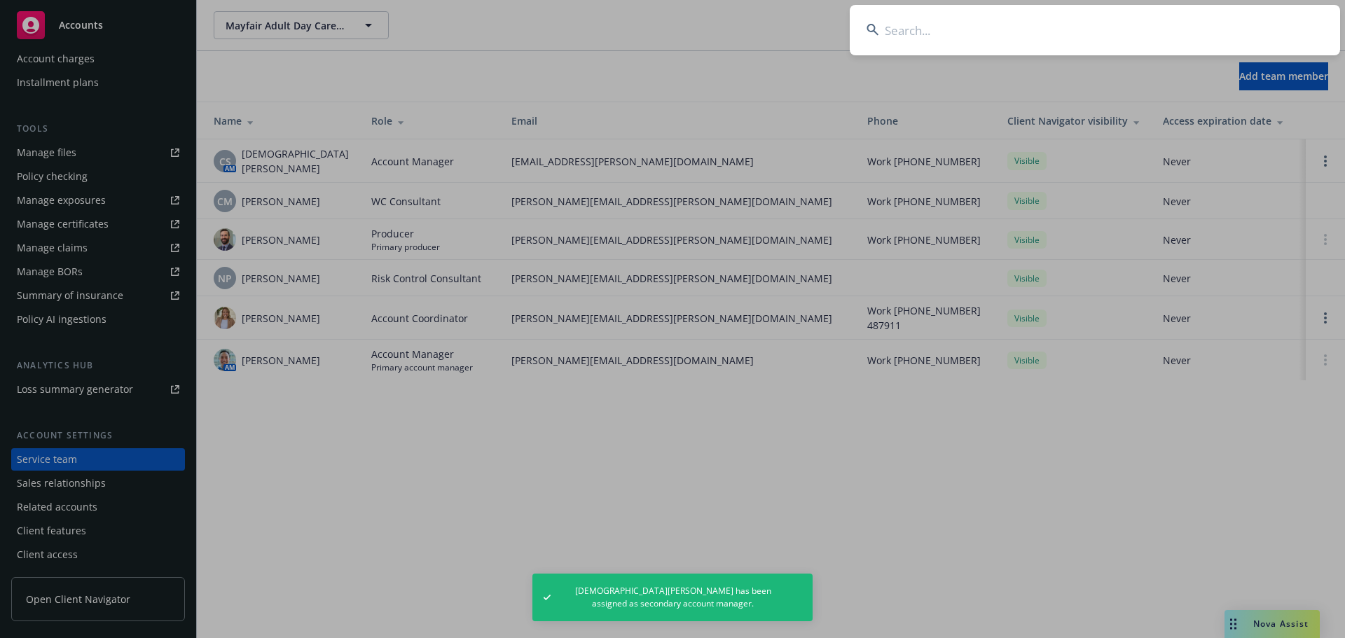
click at [1204, 30] on input at bounding box center [1095, 30] width 490 height 50
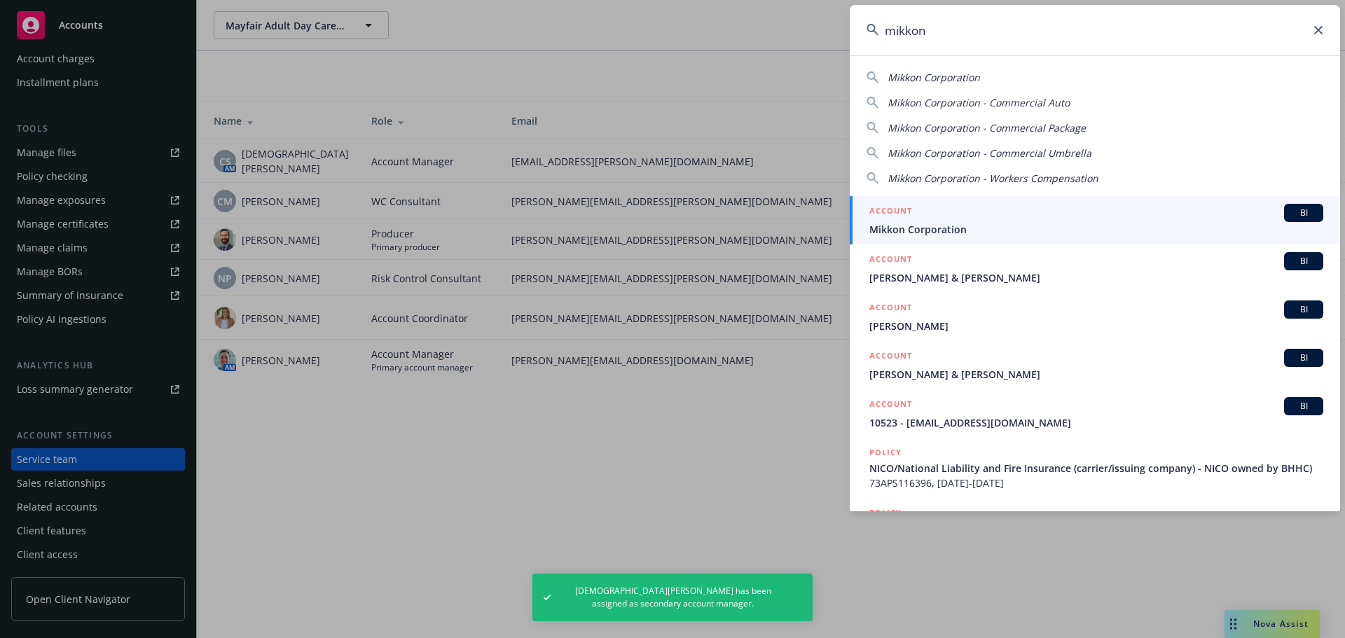
type input "mikkon"
click at [964, 216] on div "ACCOUNT BI" at bounding box center [1096, 213] width 454 height 18
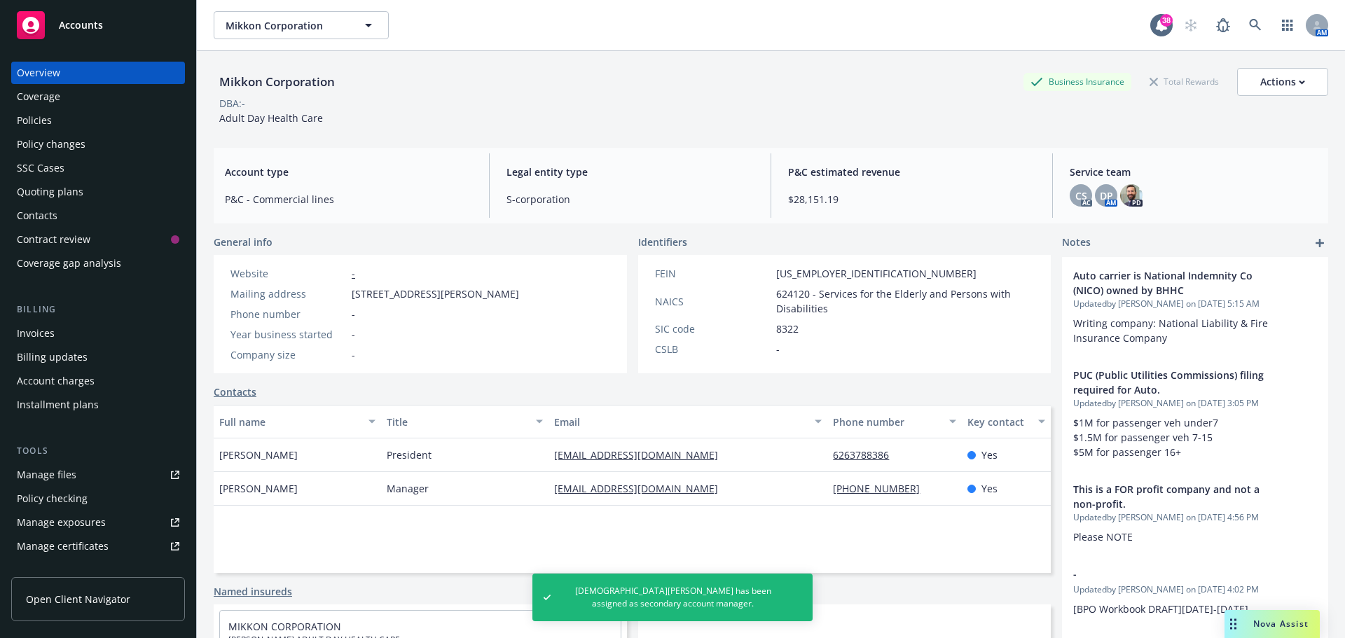
click at [1080, 110] on div "DBA: -" at bounding box center [771, 103] width 1115 height 15
click at [1070, 187] on div "CS" at bounding box center [1081, 195] width 22 height 22
click at [1099, 187] on div "DP" at bounding box center [1106, 195] width 22 height 22
click at [1000, 104] on div "DBA: -" at bounding box center [771, 103] width 1115 height 15
click at [1249, 23] on icon at bounding box center [1255, 25] width 12 height 12
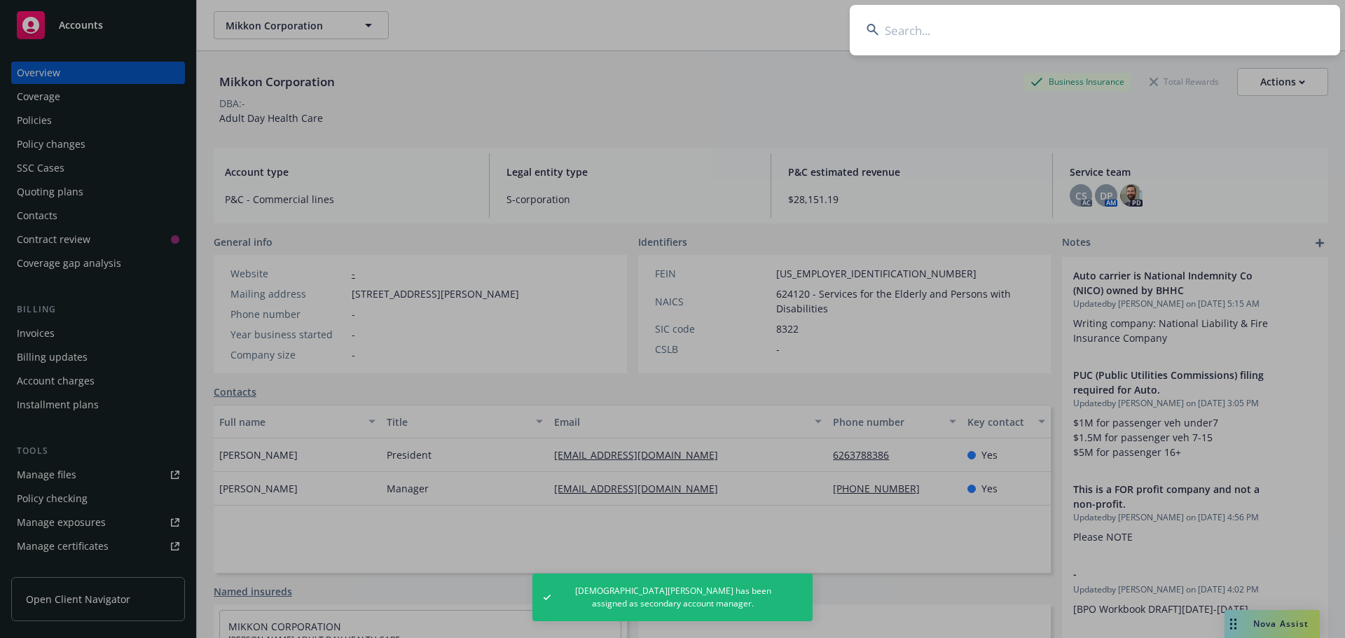
click at [1192, 37] on input at bounding box center [1095, 30] width 490 height 50
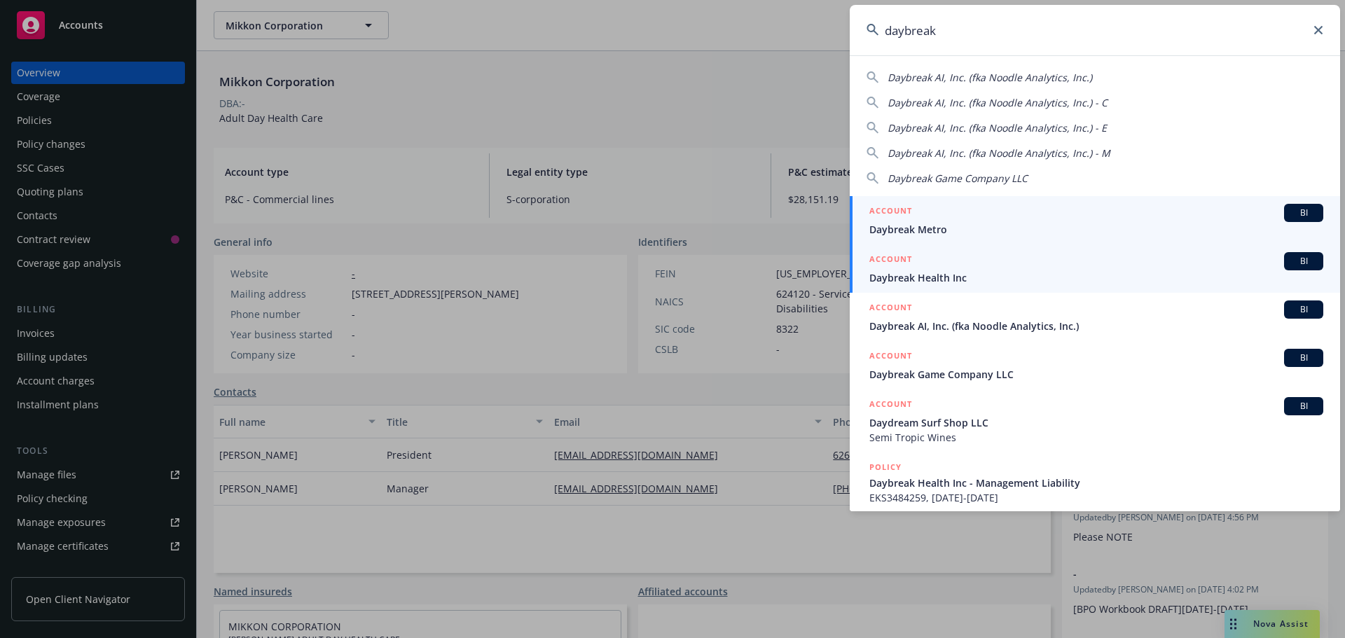
type input "daybreak"
click at [958, 266] on div "ACCOUNT BI" at bounding box center [1096, 261] width 454 height 18
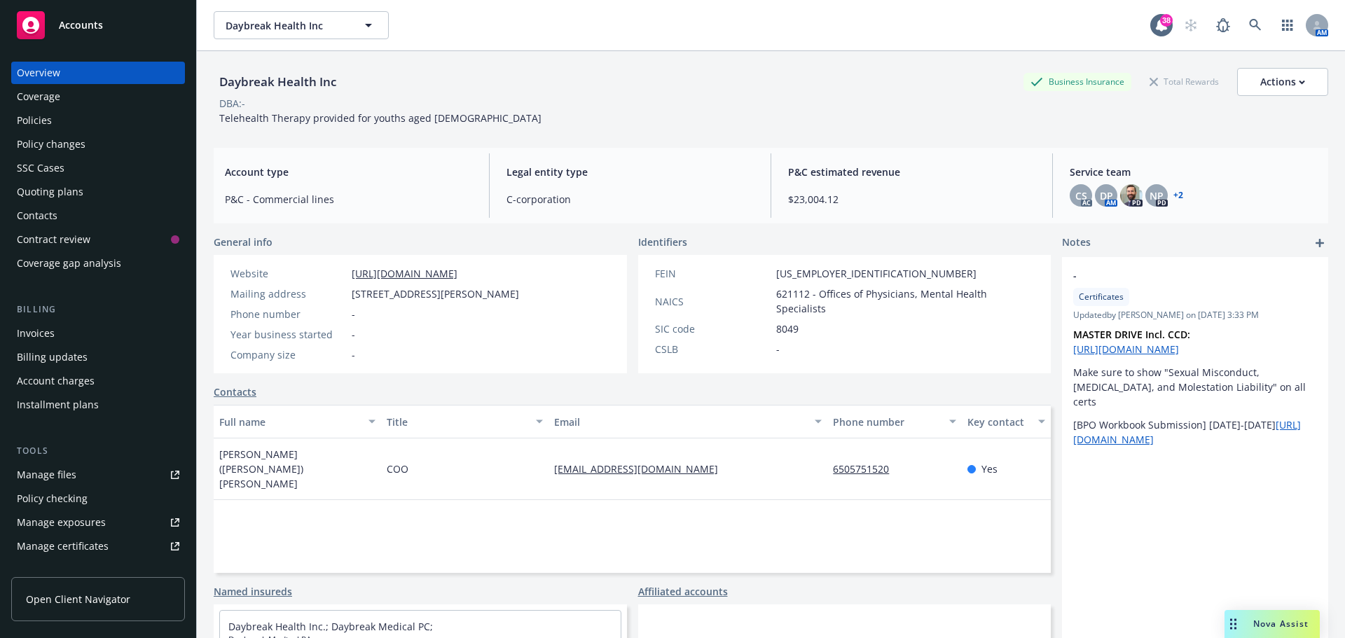
click at [620, 462] on link "sid@daybreakhealth.com" at bounding box center [641, 468] width 175 height 13
click at [1249, 20] on icon at bounding box center [1255, 25] width 12 height 12
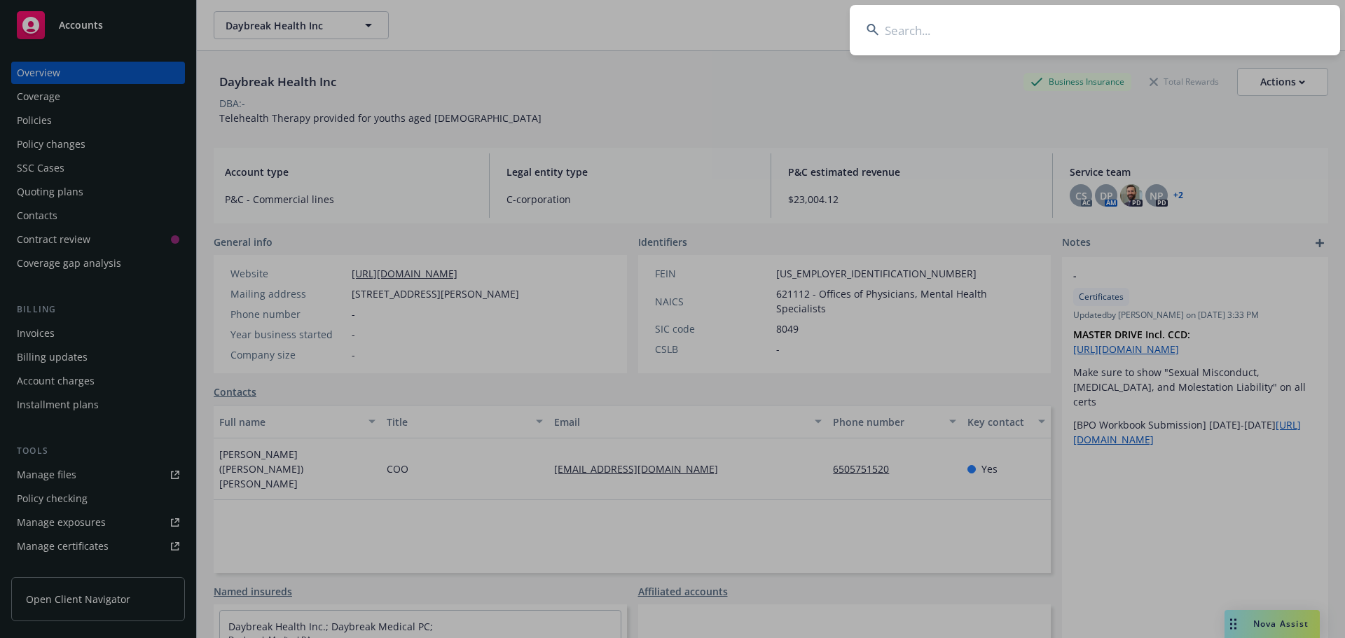
click at [1187, 23] on input at bounding box center [1095, 30] width 490 height 50
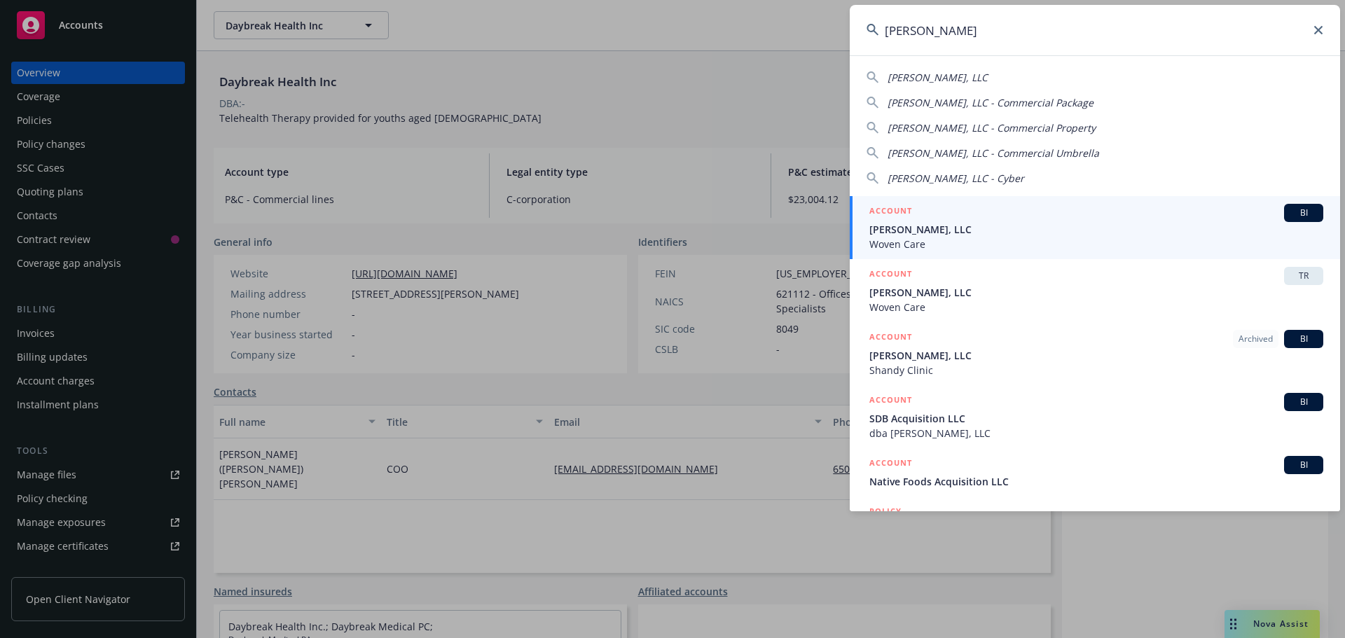
type input "buck jac"
click at [971, 228] on span "Buck Jack, LLC" at bounding box center [1096, 229] width 454 height 15
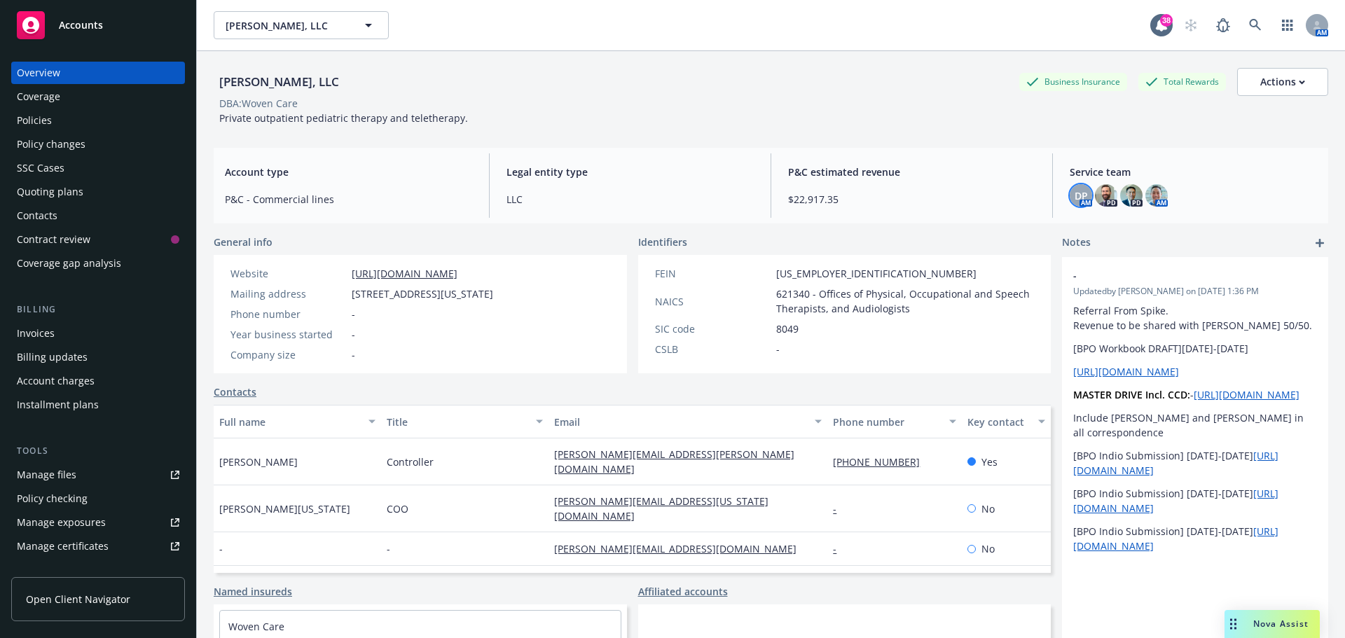
click at [1075, 195] on span "DP" at bounding box center [1081, 195] width 13 height 15
click at [1157, 189] on img at bounding box center [1157, 195] width 22 height 22
click at [1075, 188] on span "DP" at bounding box center [1081, 195] width 13 height 15
click at [956, 119] on div "Buck Jack, LLC Business Insurance Total Rewards Actions DBA: Woven Care Private…" at bounding box center [771, 96] width 1115 height 57
click at [1097, 194] on img at bounding box center [1106, 195] width 22 height 22
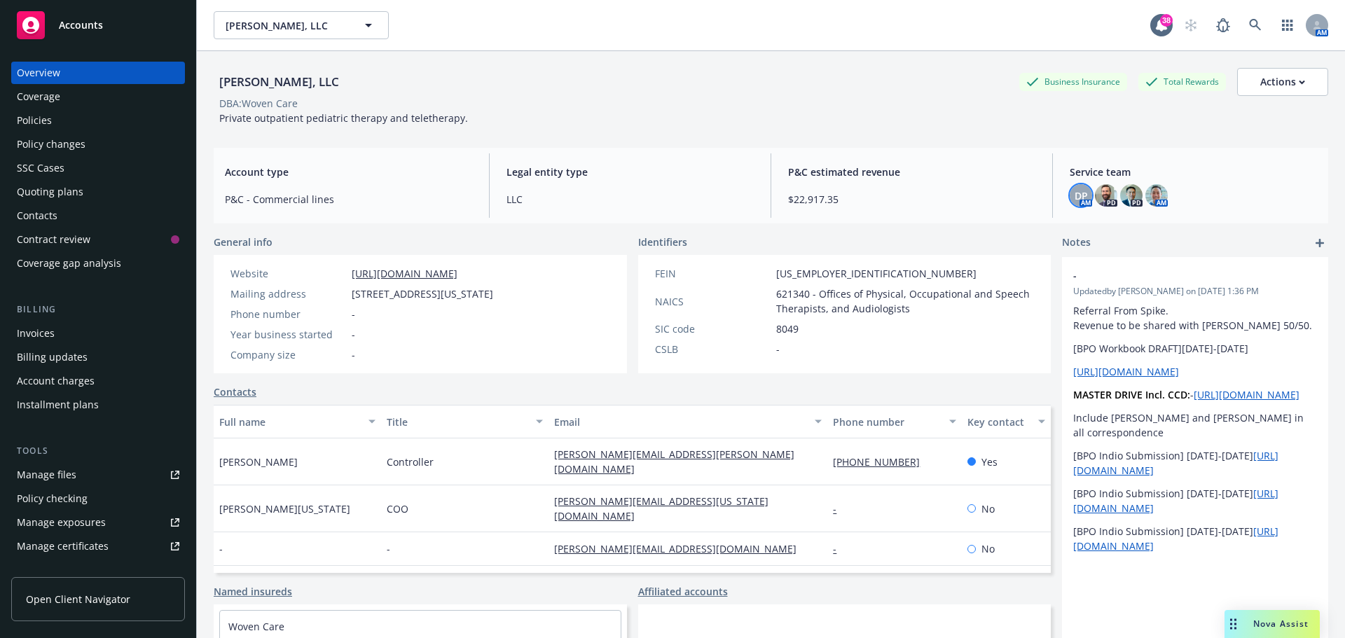
click at [1070, 198] on div "DP" at bounding box center [1081, 195] width 22 height 22
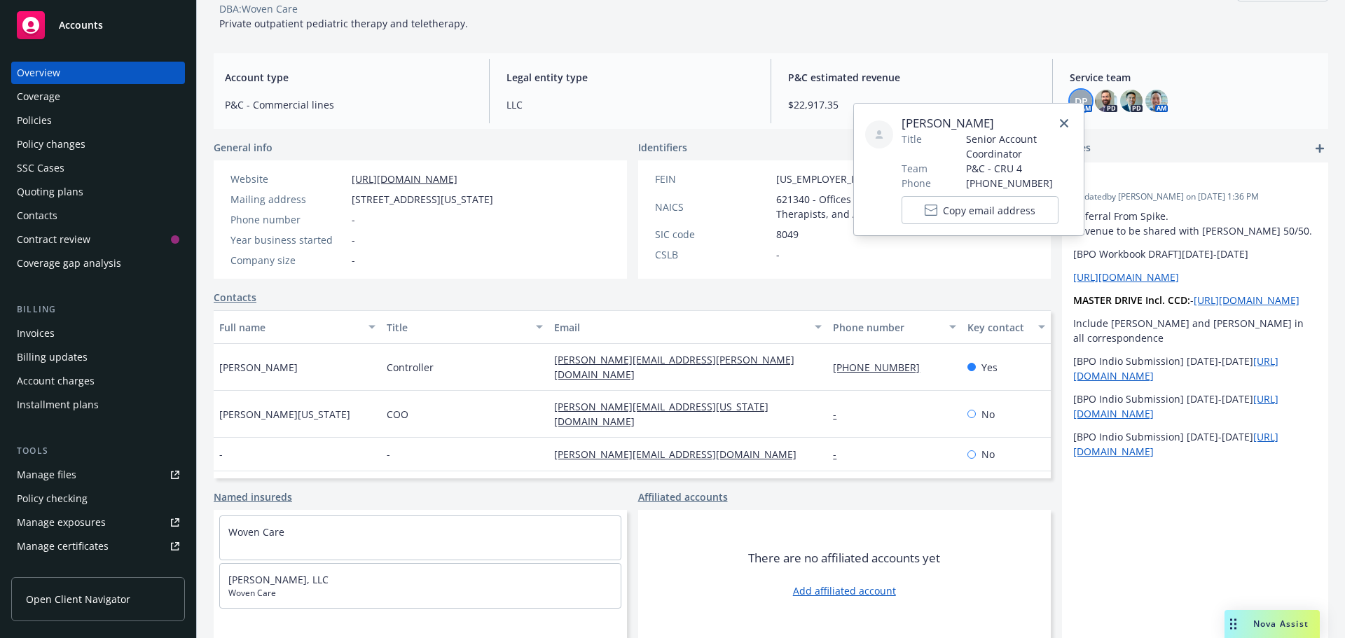
scroll to position [39, 0]
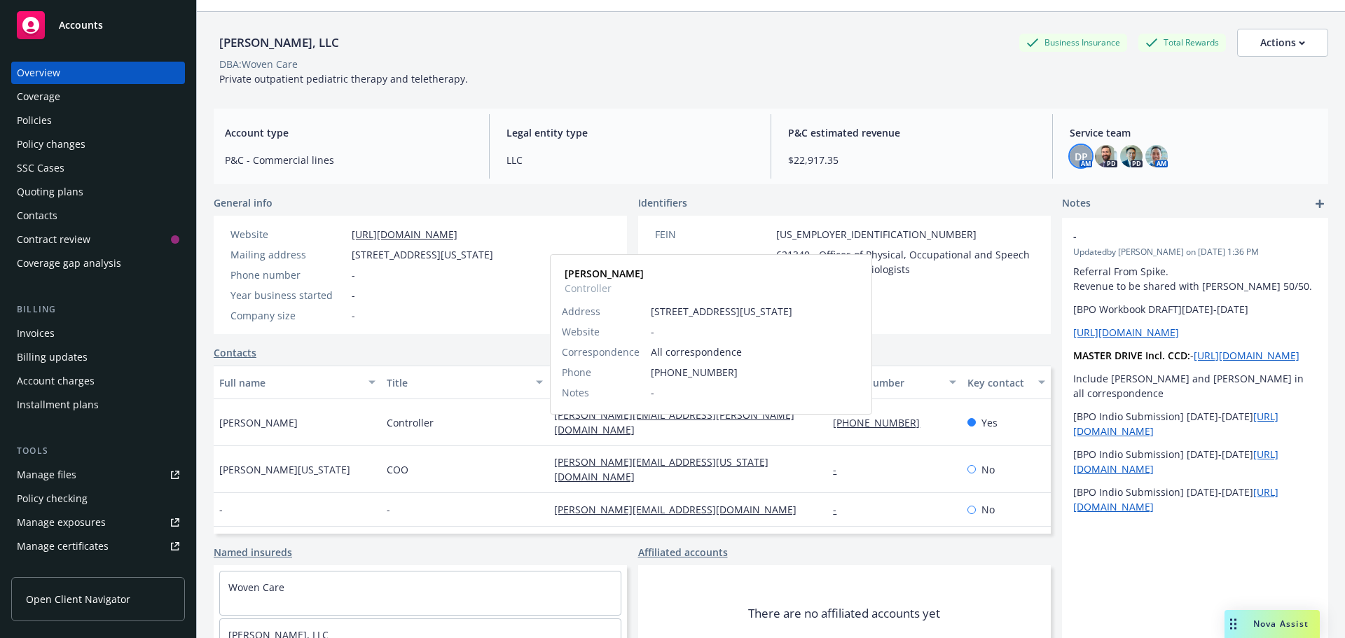
click at [629, 432] on link "heather.roberts@wovencare.com" at bounding box center [674, 422] width 240 height 28
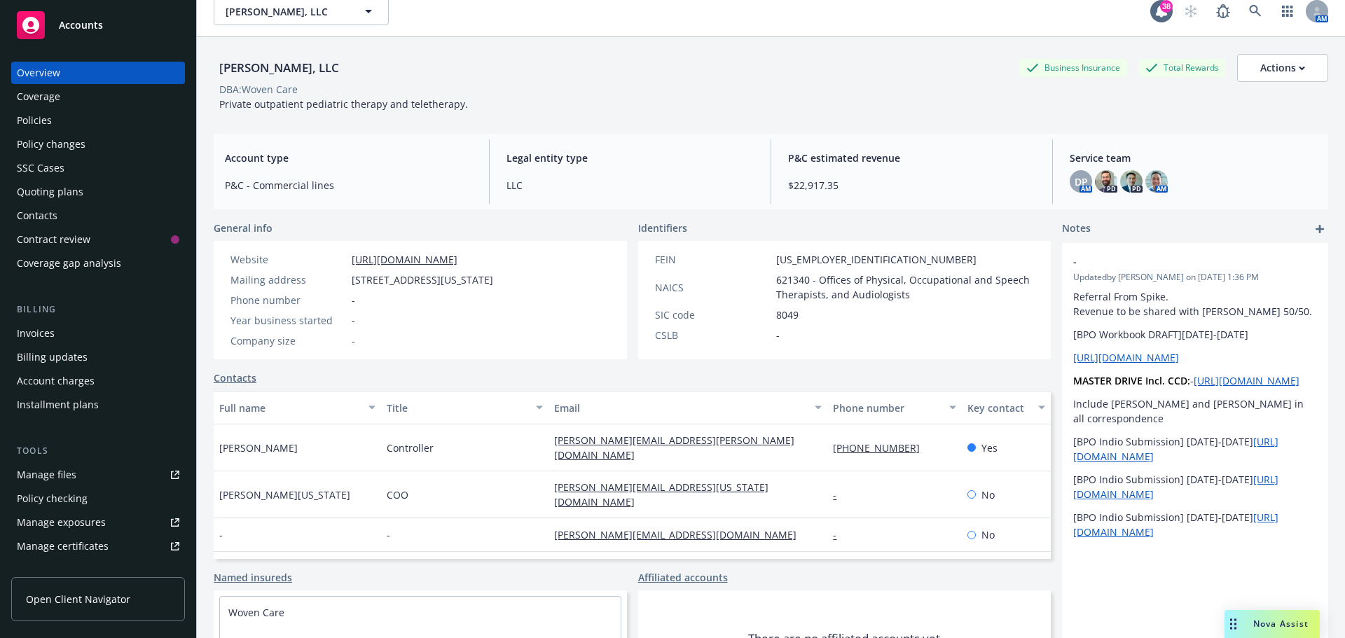
scroll to position [0, 0]
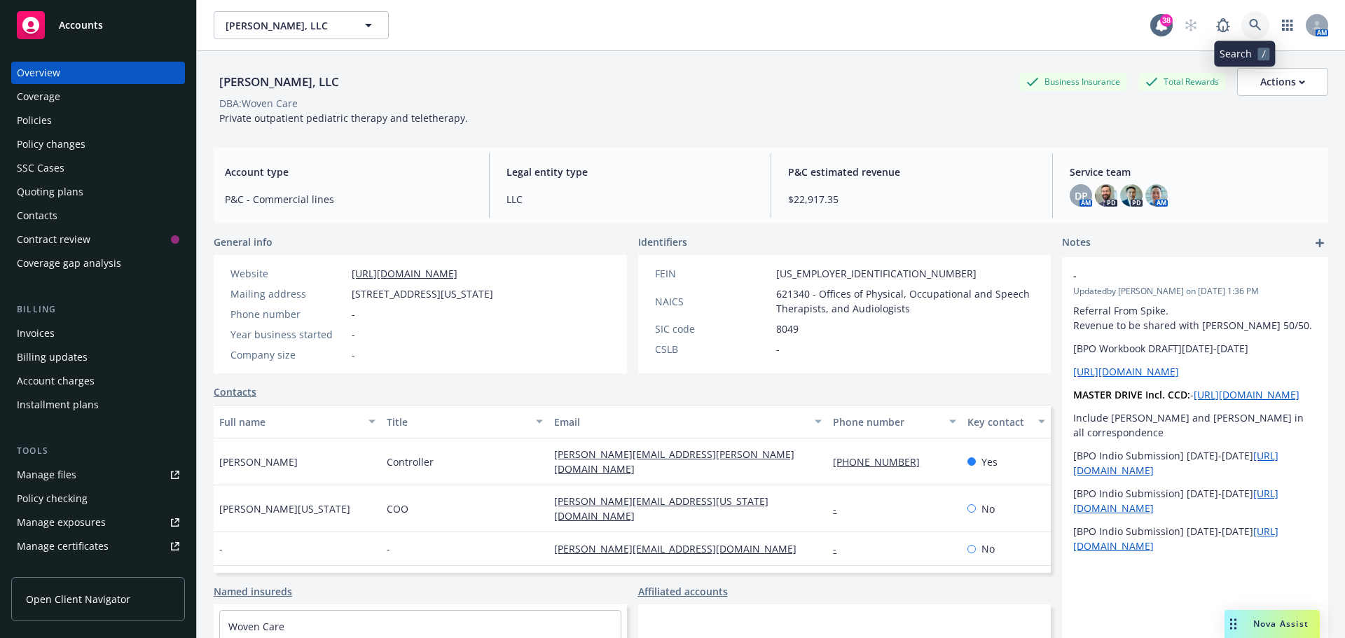
click at [1249, 23] on icon at bounding box center [1255, 25] width 12 height 12
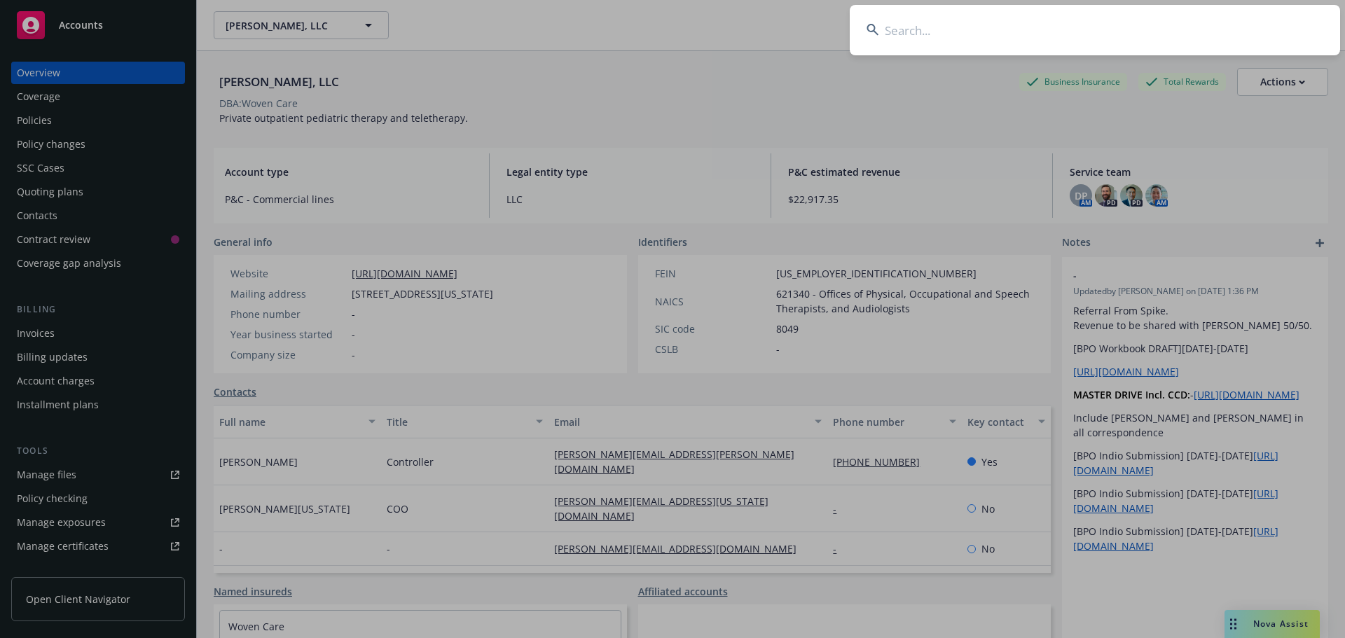
click at [1217, 25] on input at bounding box center [1095, 30] width 490 height 50
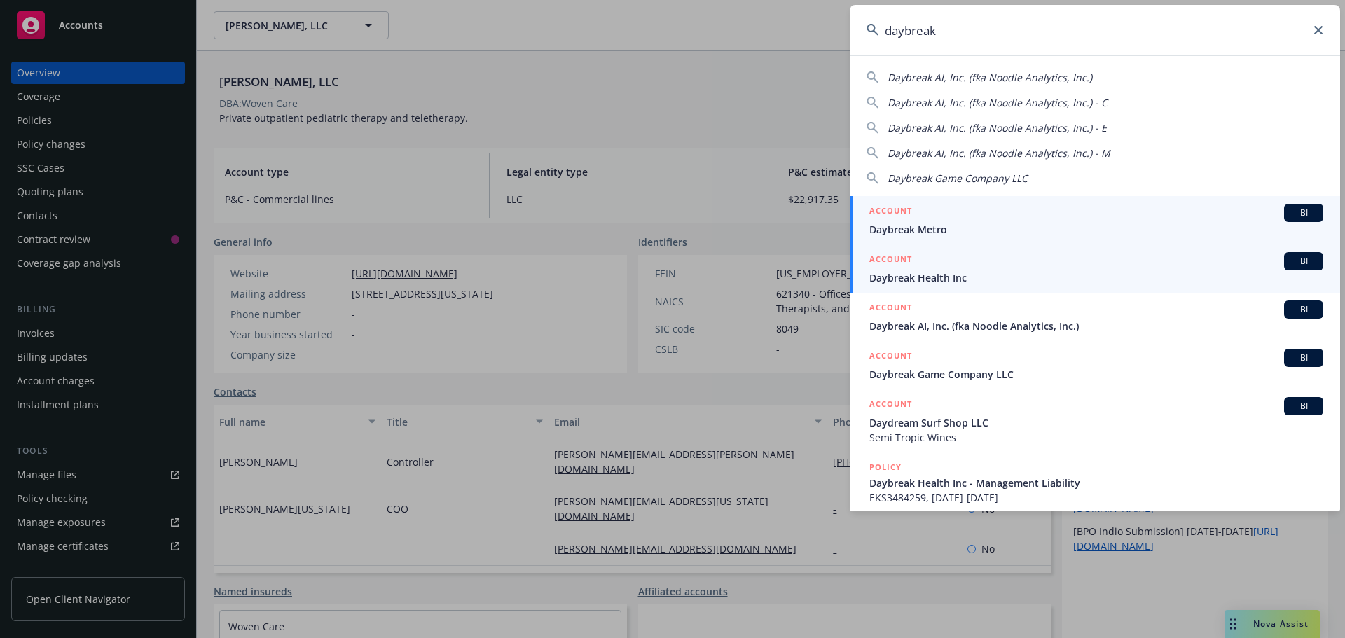
type input "daybreak"
click at [944, 275] on span "Daybreak Health Inc" at bounding box center [1096, 277] width 454 height 15
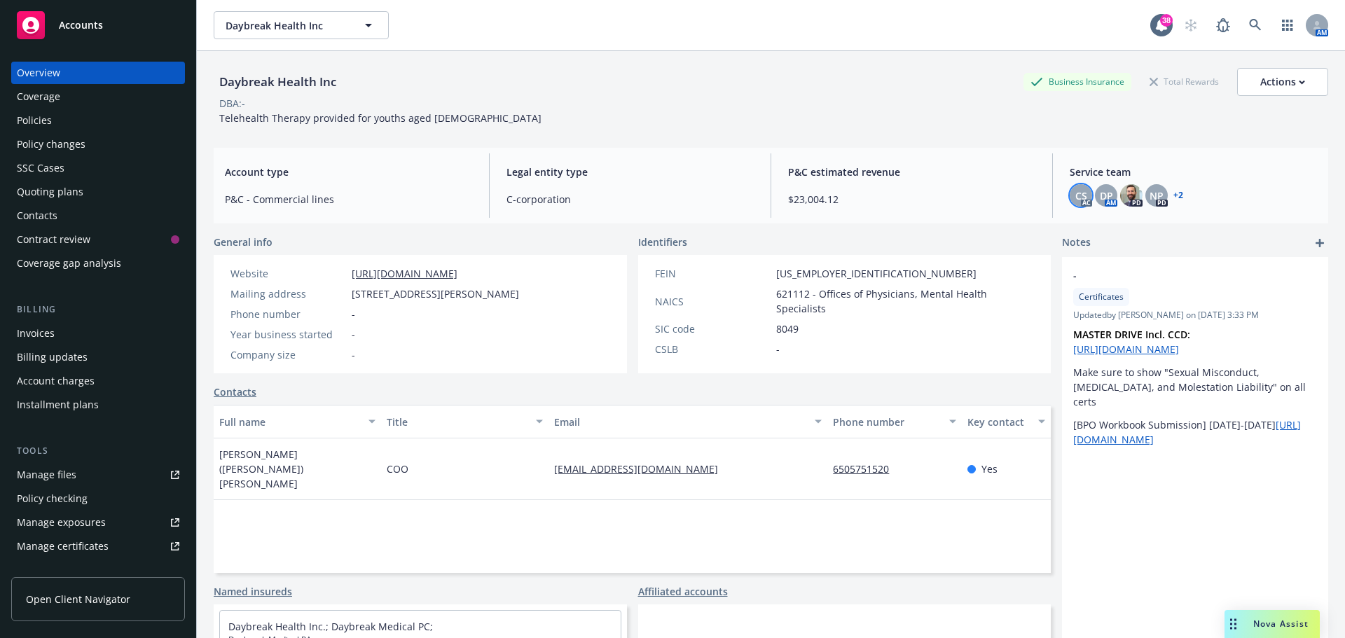
click at [1075, 192] on span "CS" at bounding box center [1081, 195] width 12 height 15
drag, startPoint x: 961, startPoint y: 135, endPoint x: 1246, endPoint y: 57, distance: 295.8
click at [961, 135] on div "Daybreak Health Inc Business Insurance Total Rewards Actions DBA: - Telehealth …" at bounding box center [771, 93] width 1115 height 85
click at [1242, 21] on link at bounding box center [1256, 25] width 28 height 28
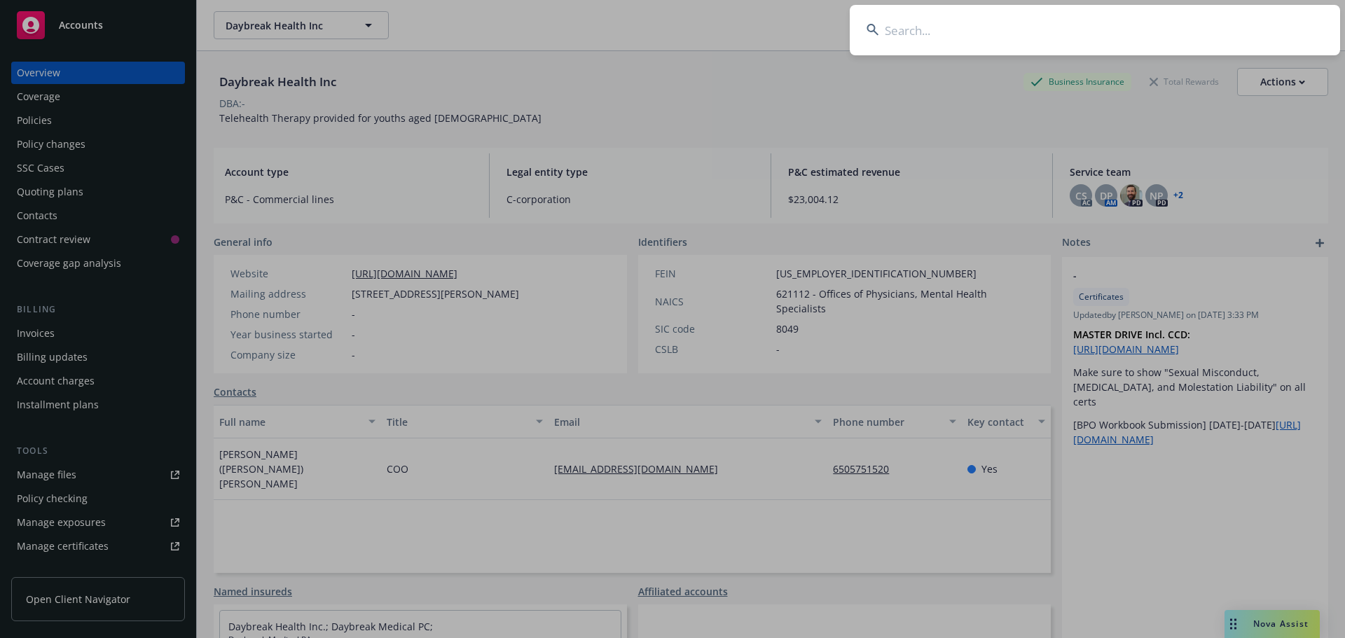
click at [1182, 36] on input at bounding box center [1095, 30] width 490 height 50
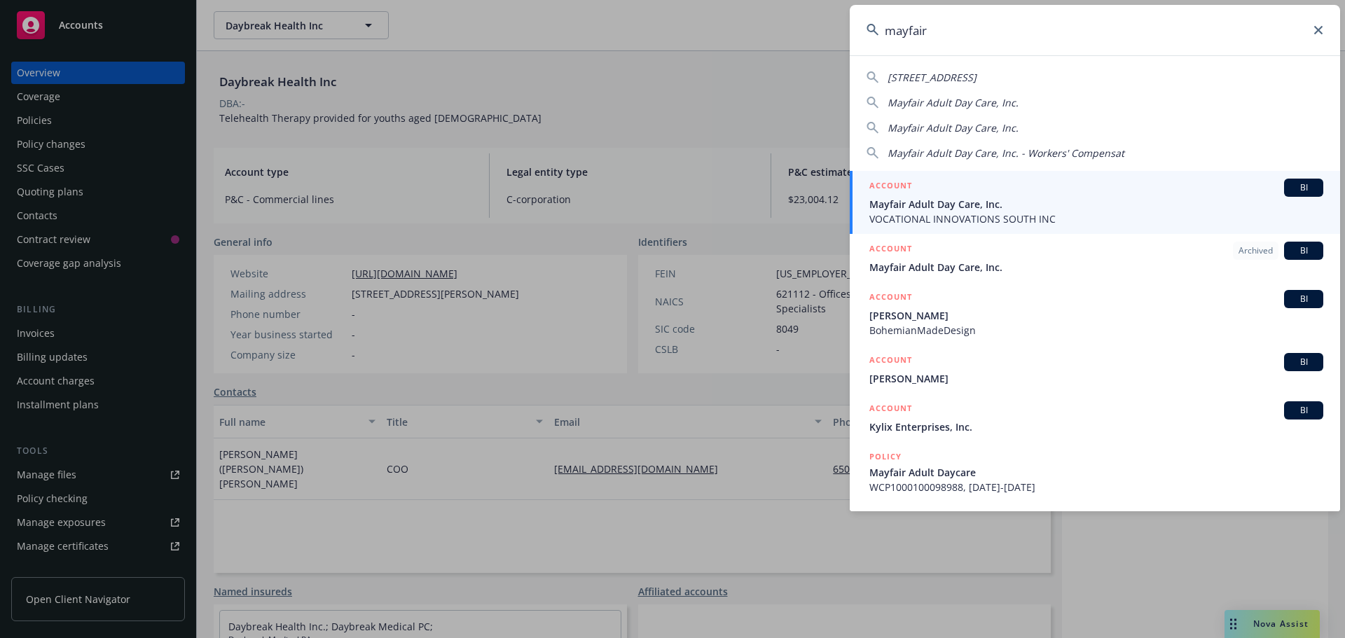
type input "mayfair"
click at [951, 206] on span "Mayfair Adult Day Care, Inc." at bounding box center [1096, 204] width 454 height 15
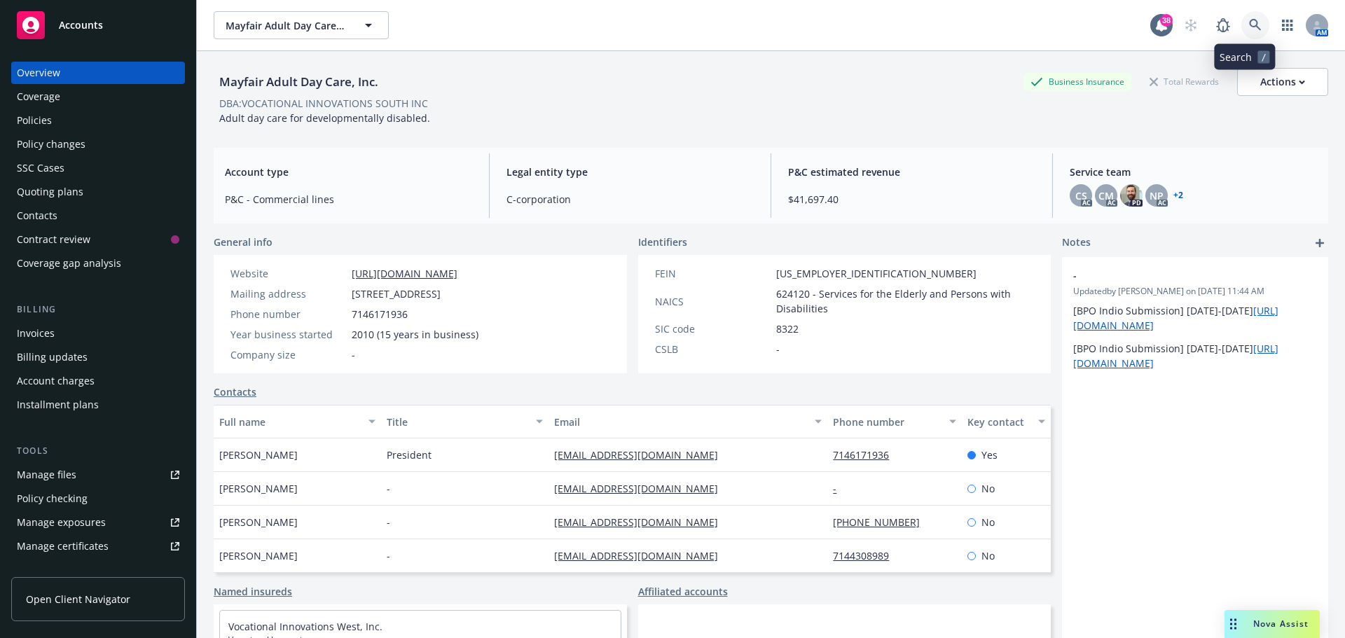
click at [1249, 22] on icon at bounding box center [1255, 25] width 13 height 13
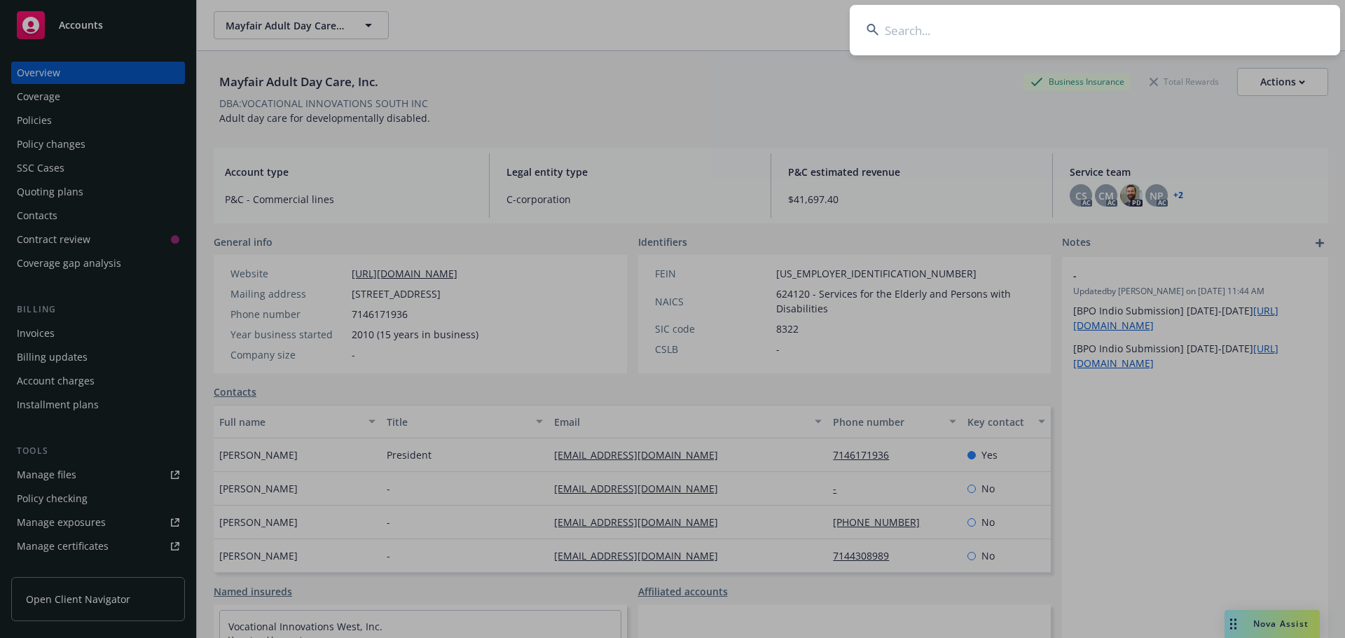
click at [1230, 23] on input at bounding box center [1095, 30] width 490 height 50
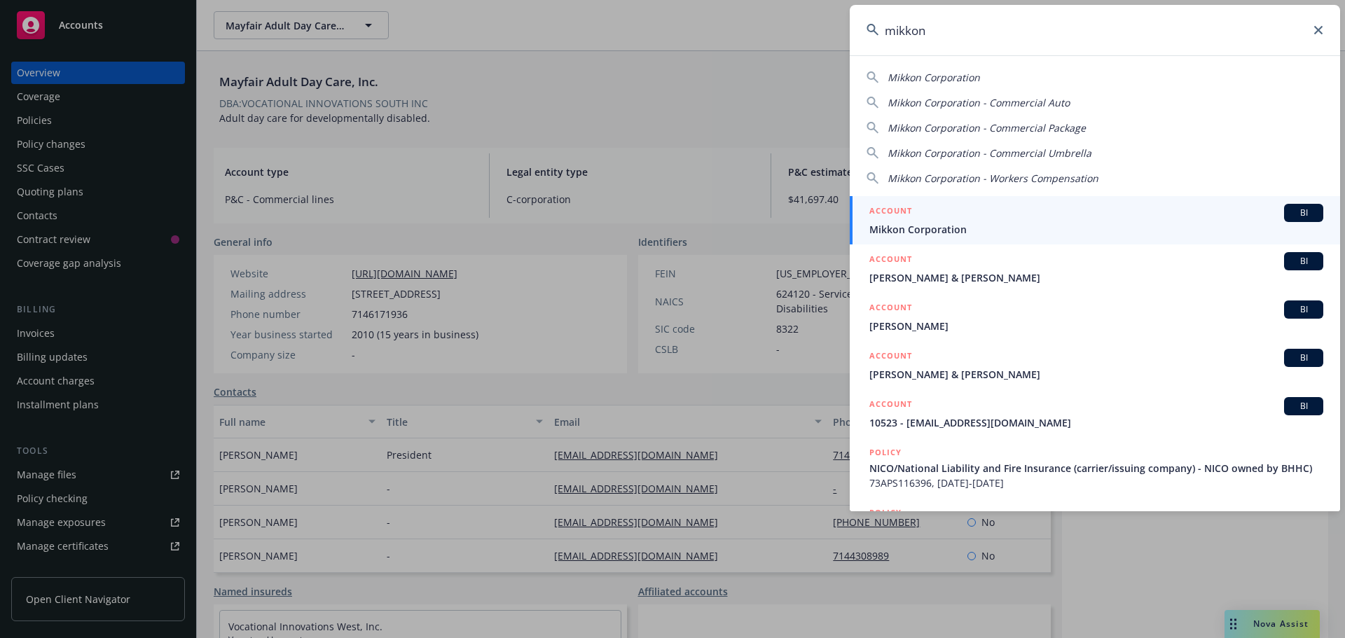
type input "mikkon"
click at [945, 221] on div "ACCOUNT BI Mikkon Corporation" at bounding box center [1096, 220] width 454 height 33
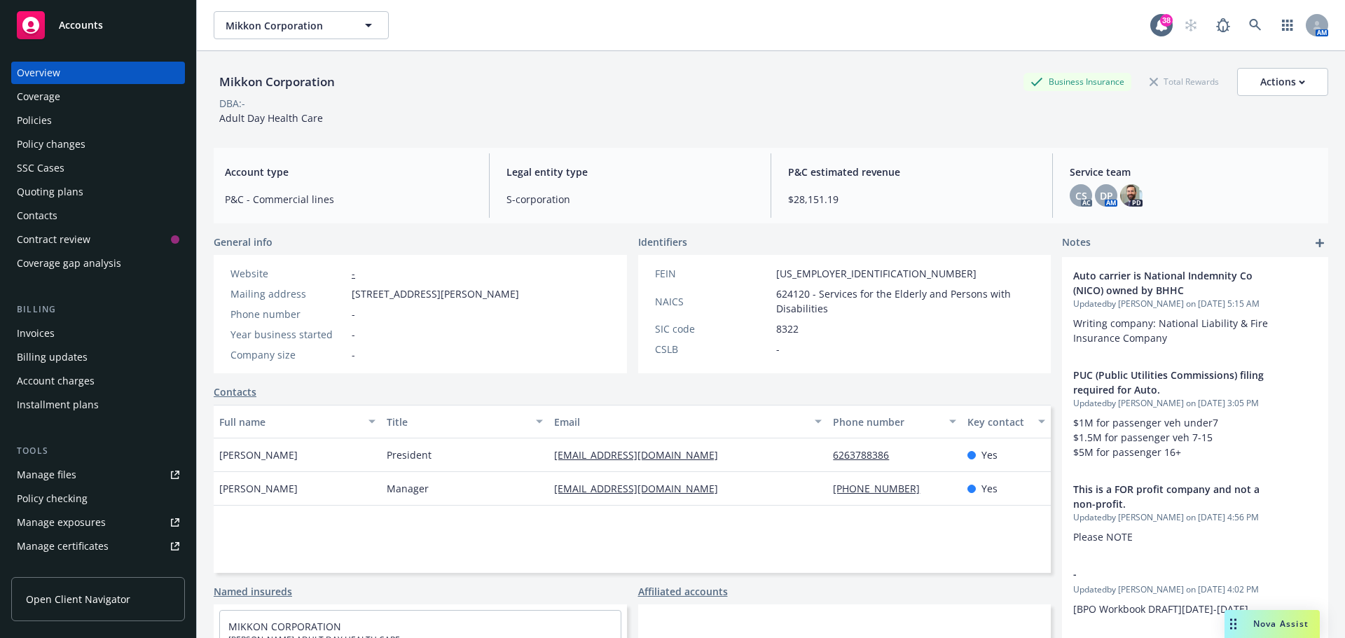
click at [996, 142] on div "Mikkon Corporation Business Insurance Total Rewards Actions DBA: - Adult Day He…" at bounding box center [771, 361] width 1115 height 621
click at [1251, 29] on icon at bounding box center [1255, 25] width 13 height 13
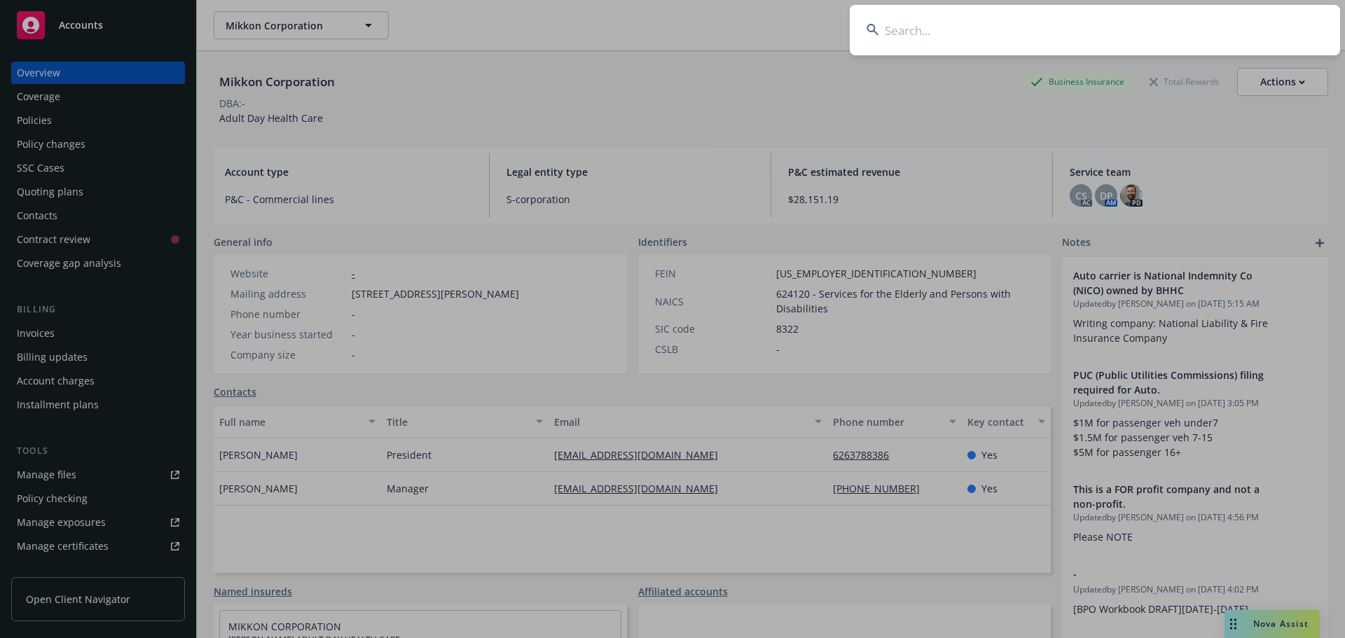
click at [1200, 31] on input at bounding box center [1095, 30] width 490 height 50
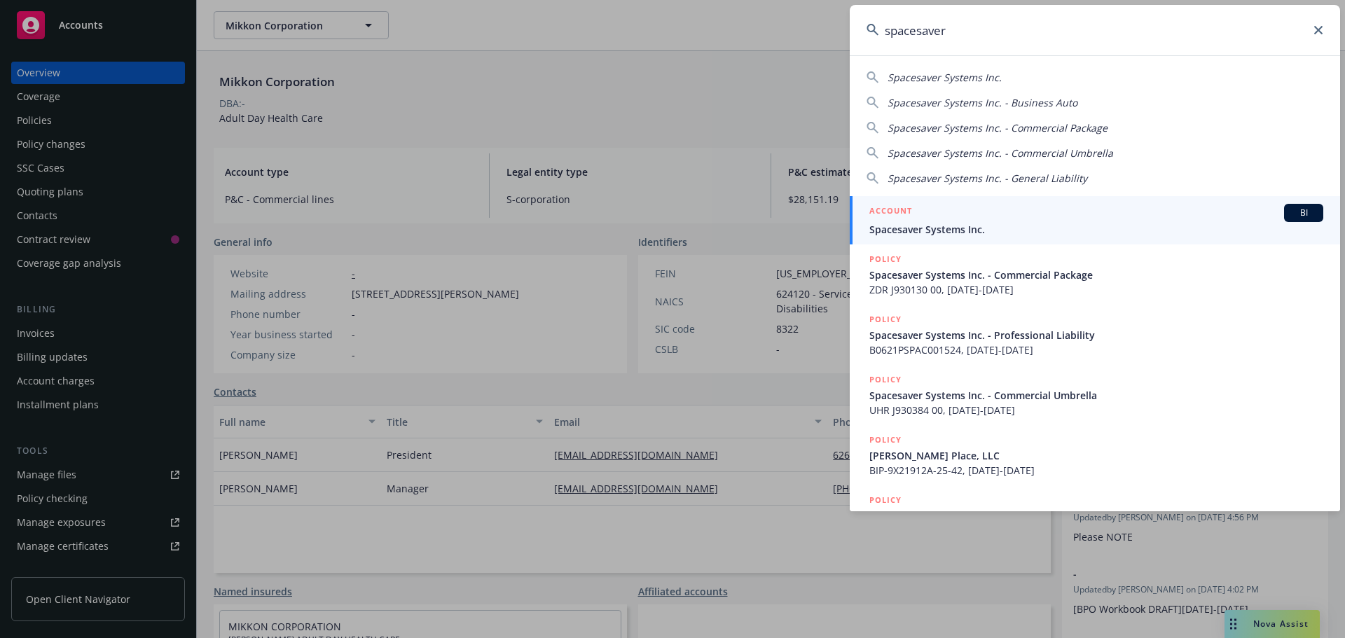
type input "spacesaver"
click at [977, 220] on div "ACCOUNT BI" at bounding box center [1096, 213] width 454 height 18
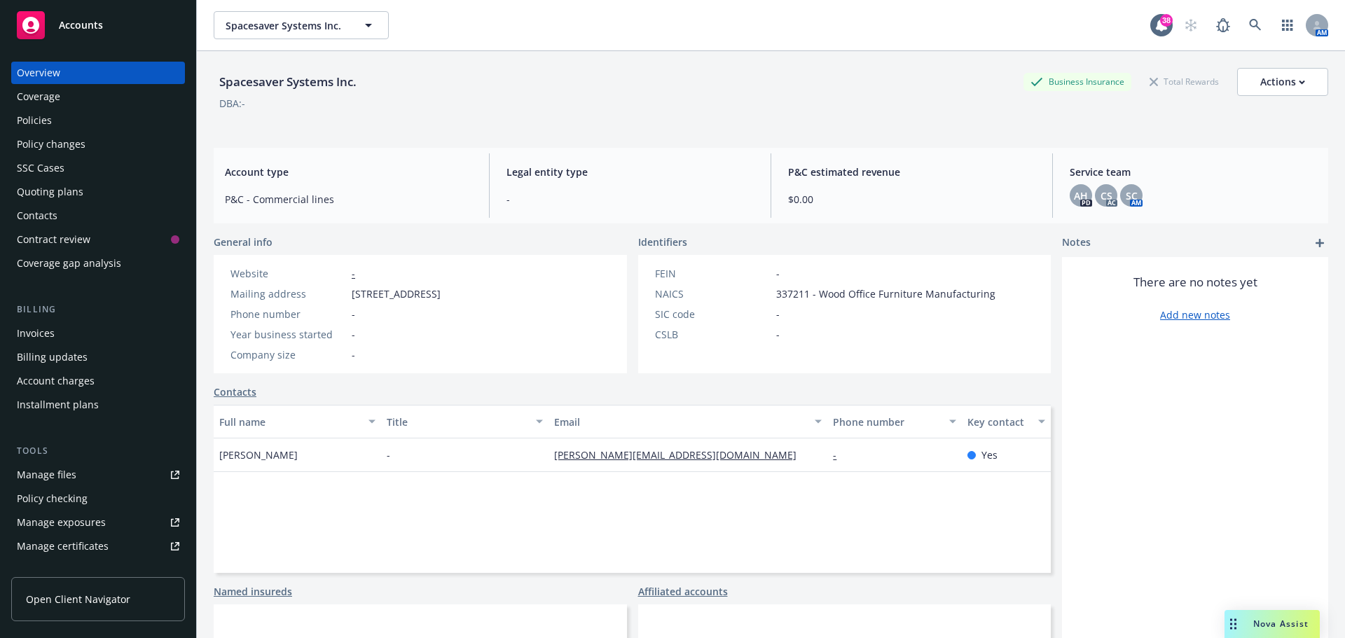
click at [36, 107] on div "Coverage" at bounding box center [38, 96] width 43 height 22
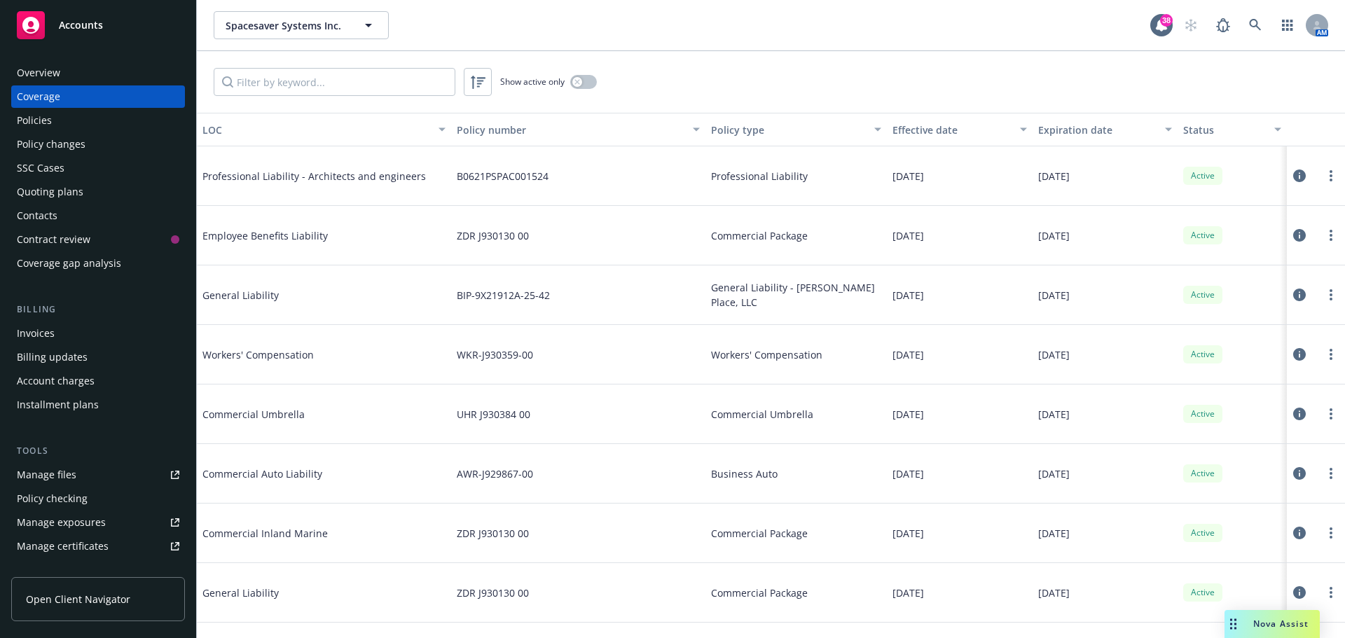
click at [41, 123] on div "Policies" at bounding box center [34, 120] width 35 height 22
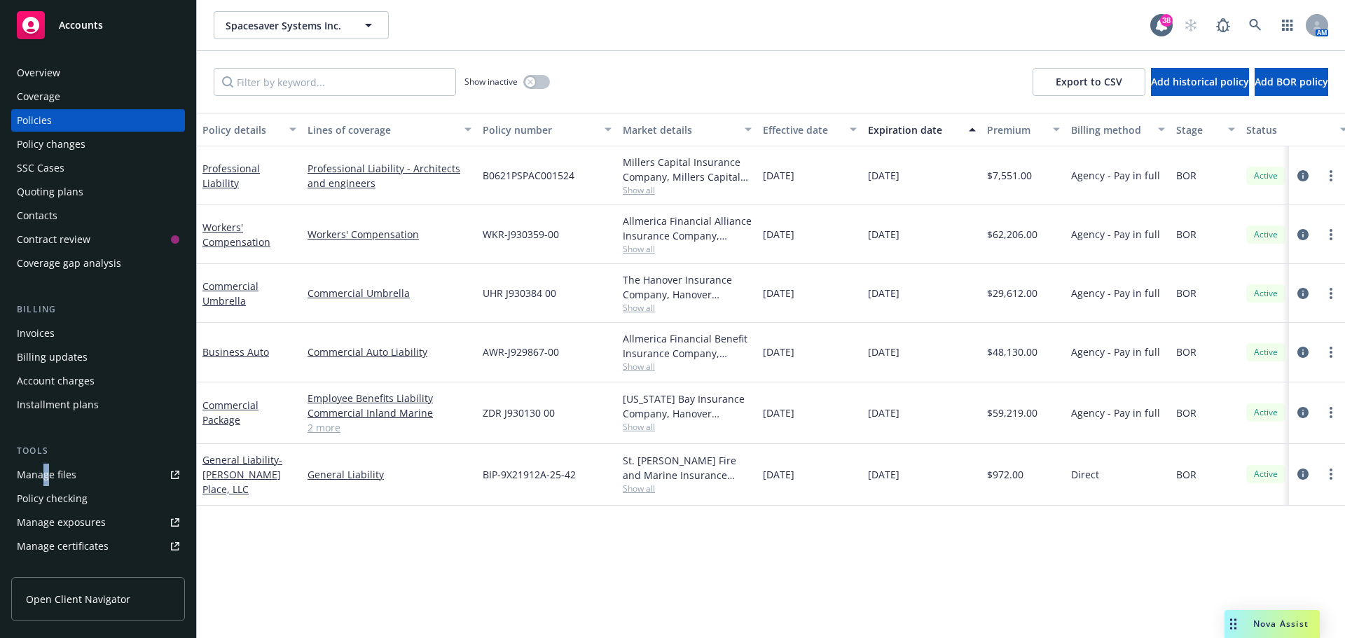
click at [45, 462] on div "Tools Manage files Policy checking Manage exposures Manage certificates Manage …" at bounding box center [98, 548] width 174 height 209
click at [74, 469] on div "Manage files" at bounding box center [47, 475] width 60 height 22
click at [71, 469] on div "Manage files" at bounding box center [47, 475] width 60 height 22
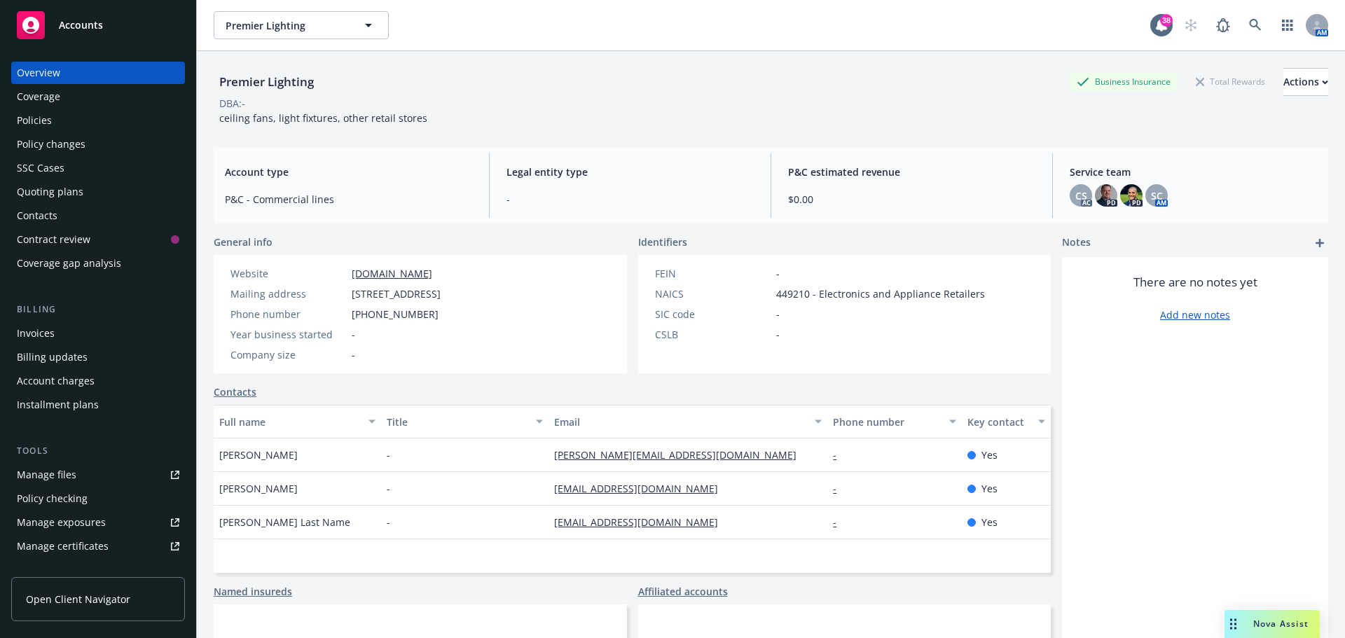
click at [67, 472] on div "Manage files" at bounding box center [47, 475] width 60 height 22
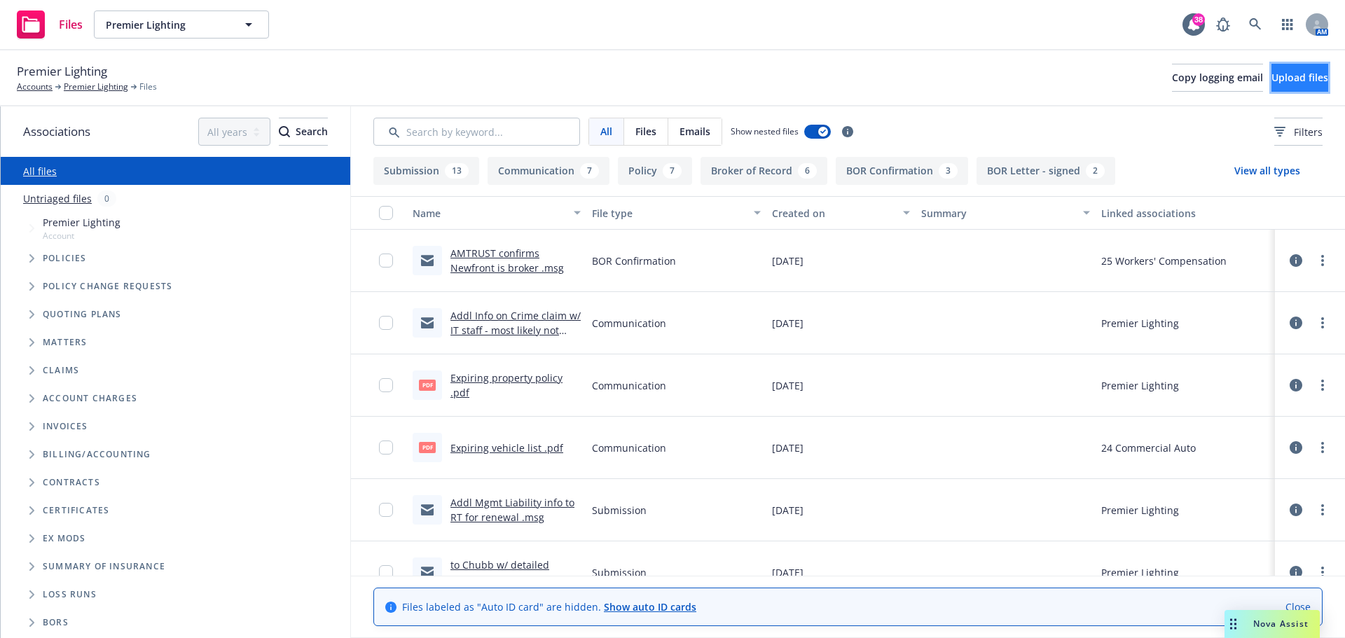
click at [1286, 79] on span "Upload files" at bounding box center [1300, 77] width 57 height 13
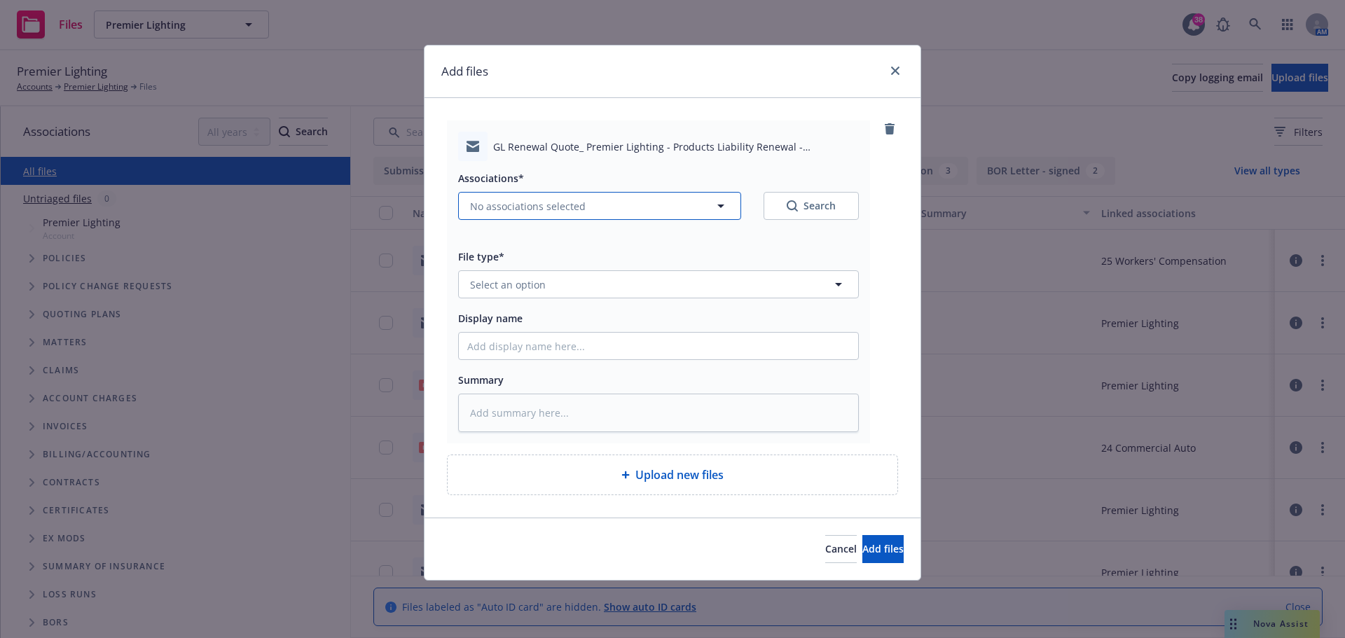
click at [519, 210] on span "No associations selected" at bounding box center [528, 206] width 116 height 15
type textarea "x"
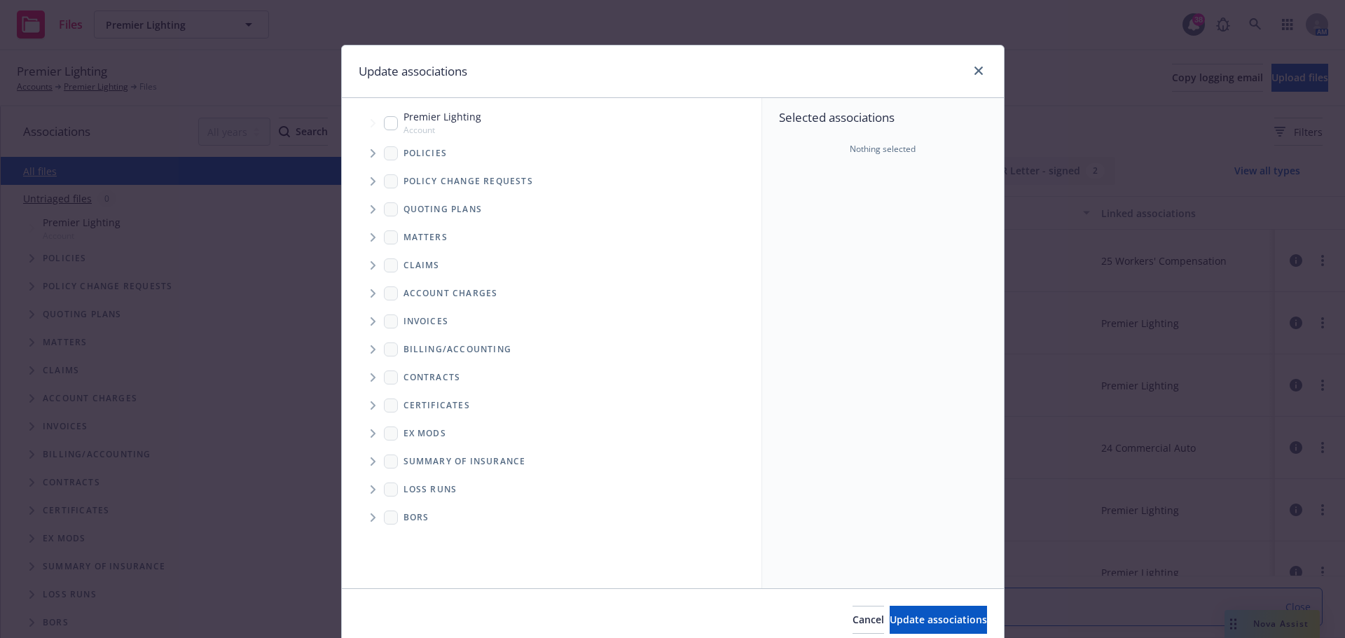
click at [371, 151] on span "Tree Example" at bounding box center [373, 153] width 22 height 22
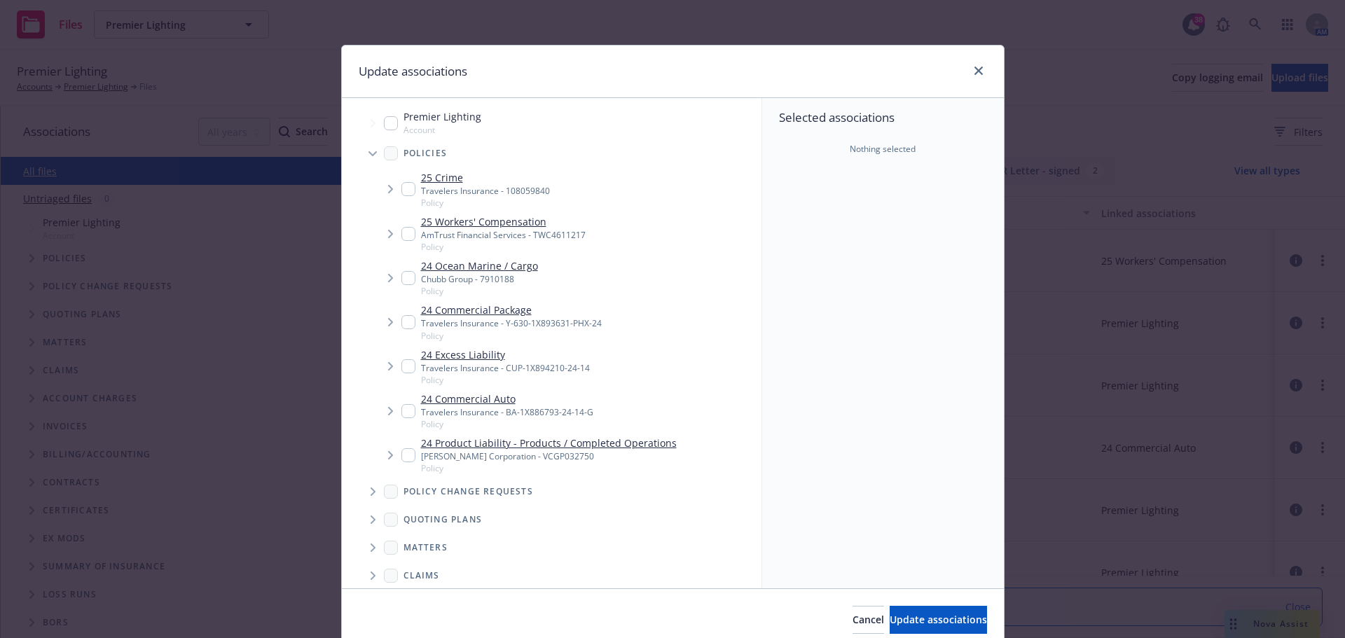
click at [540, 442] on link "24 Product Liability - Products / Completed Operations" at bounding box center [549, 443] width 256 height 15
checkbox input "true"
click at [853, 615] on span "Cancel" at bounding box center [869, 619] width 32 height 13
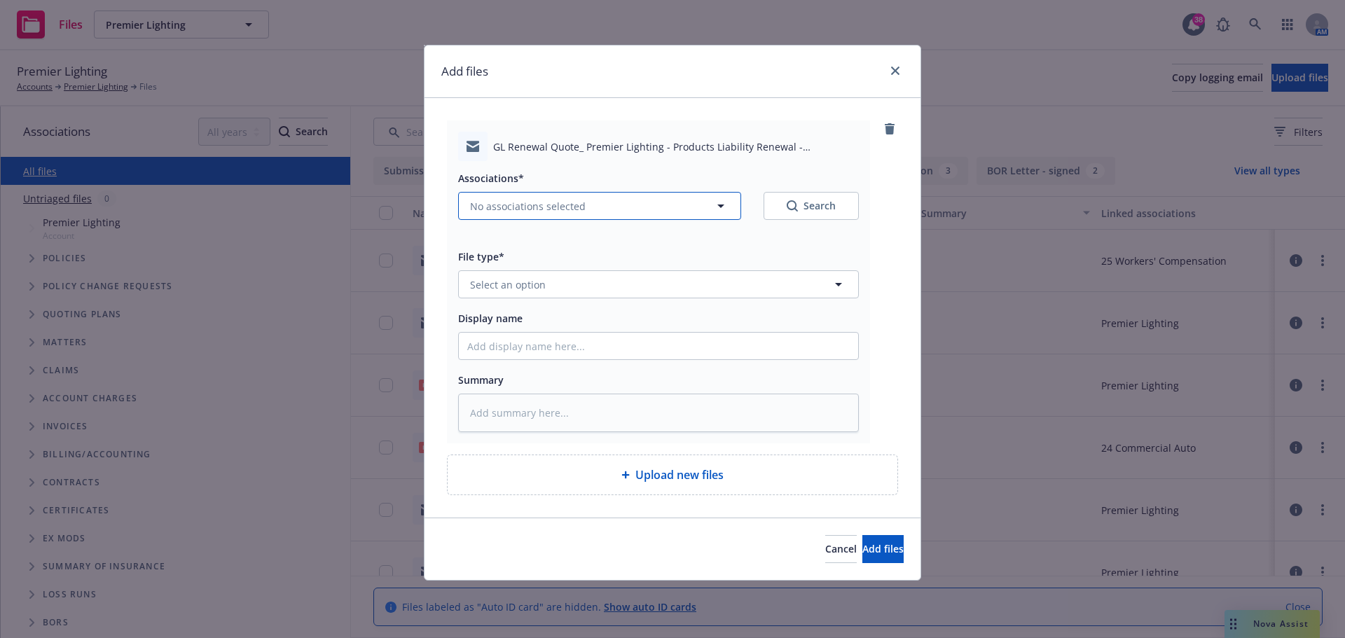
click at [568, 206] on span "No associations selected" at bounding box center [528, 206] width 116 height 15
type textarea "x"
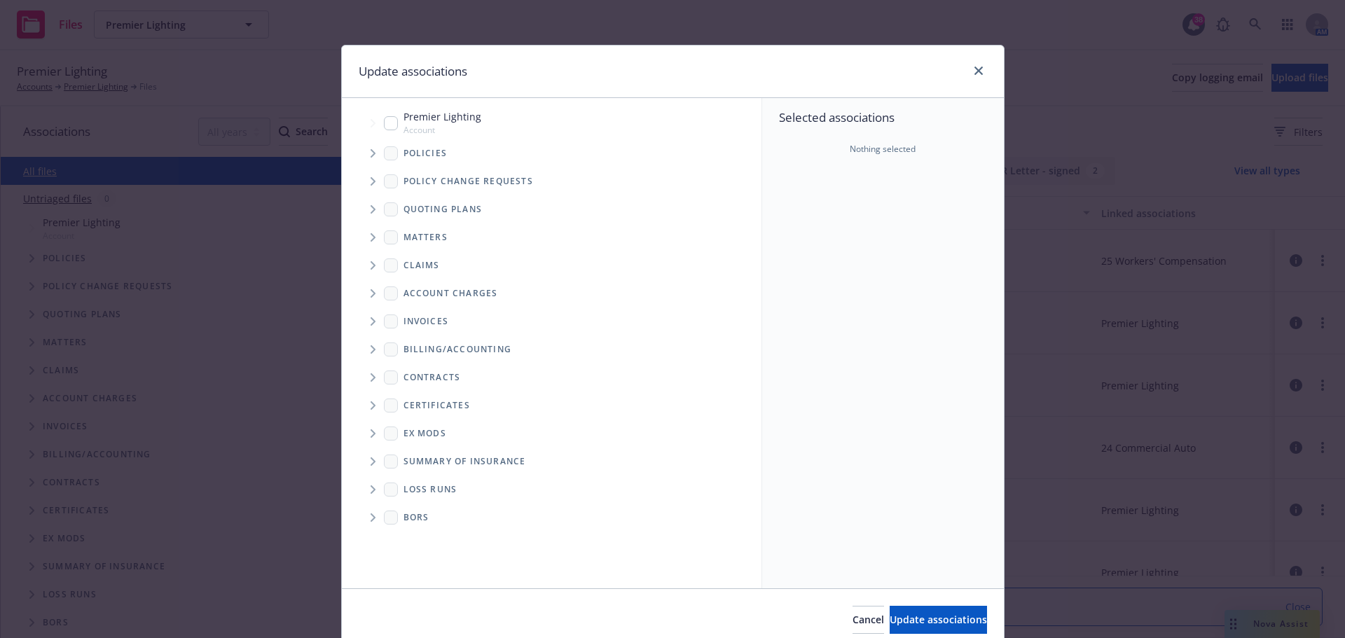
click at [384, 123] on input "Tree Example" at bounding box center [391, 123] width 14 height 14
checkbox input "true"
click at [925, 614] on span "Update associations" at bounding box center [938, 619] width 97 height 13
type textarea "x"
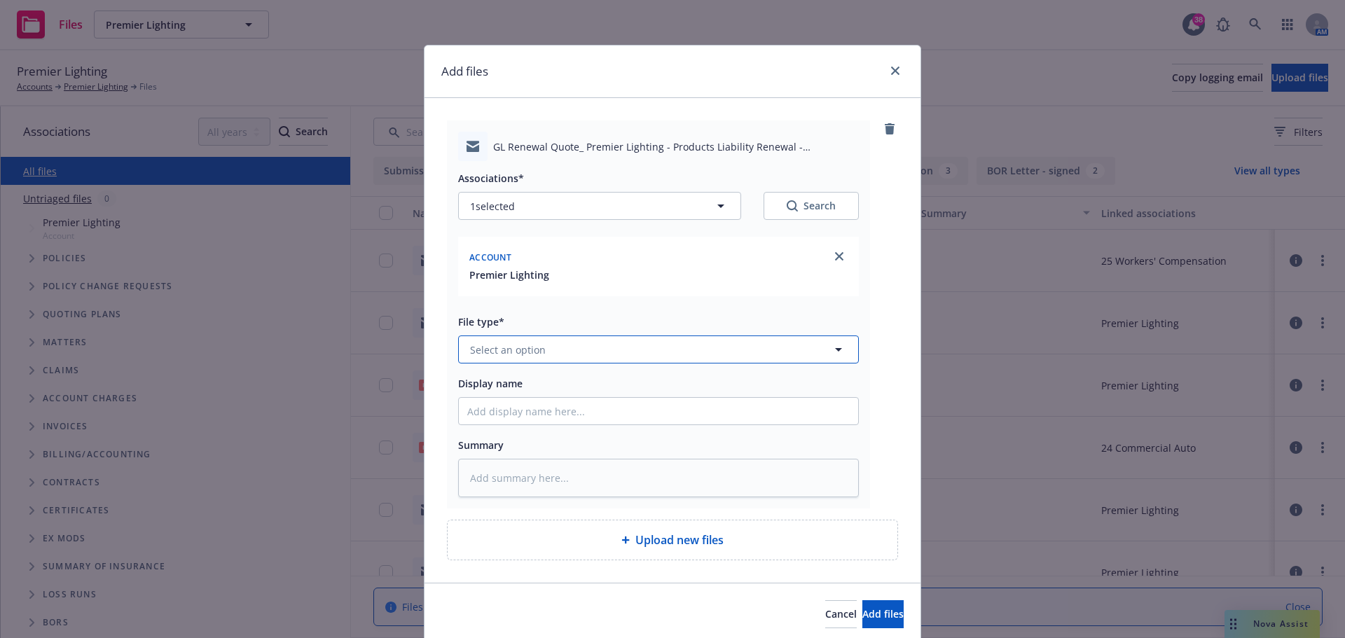
click at [550, 349] on button "Select an option" at bounding box center [658, 350] width 401 height 28
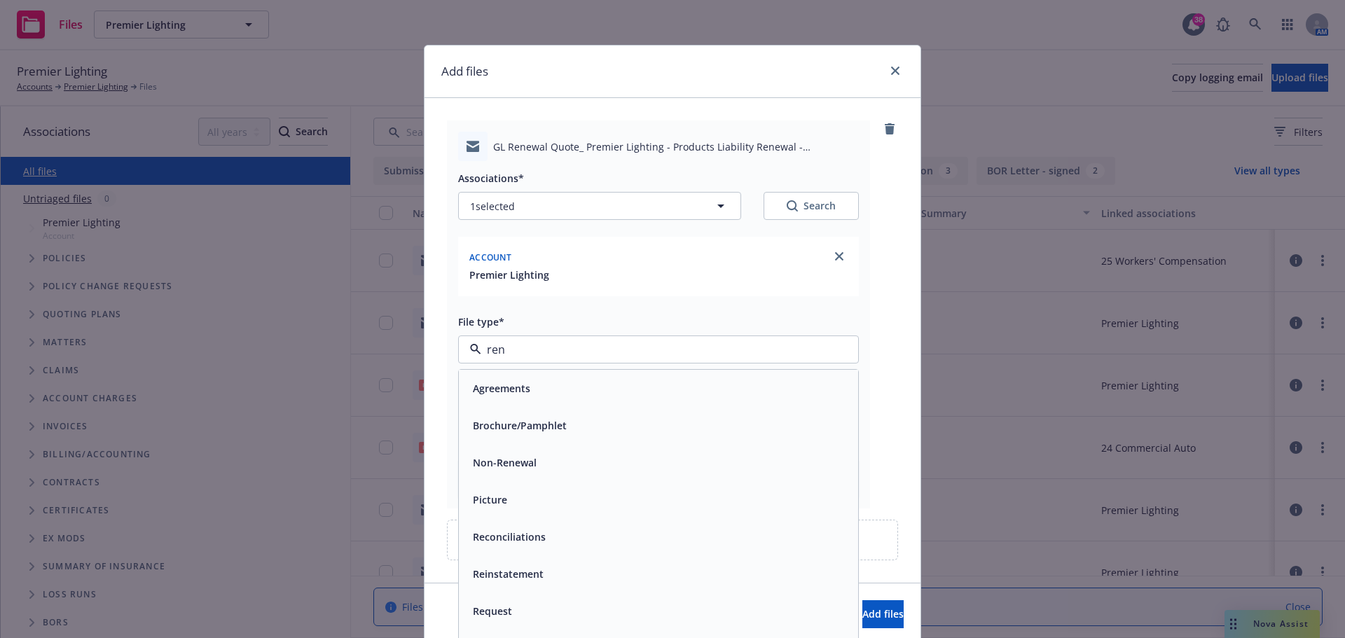
type input "rene"
click at [526, 432] on span "Renewal solicitation" at bounding box center [521, 425] width 97 height 15
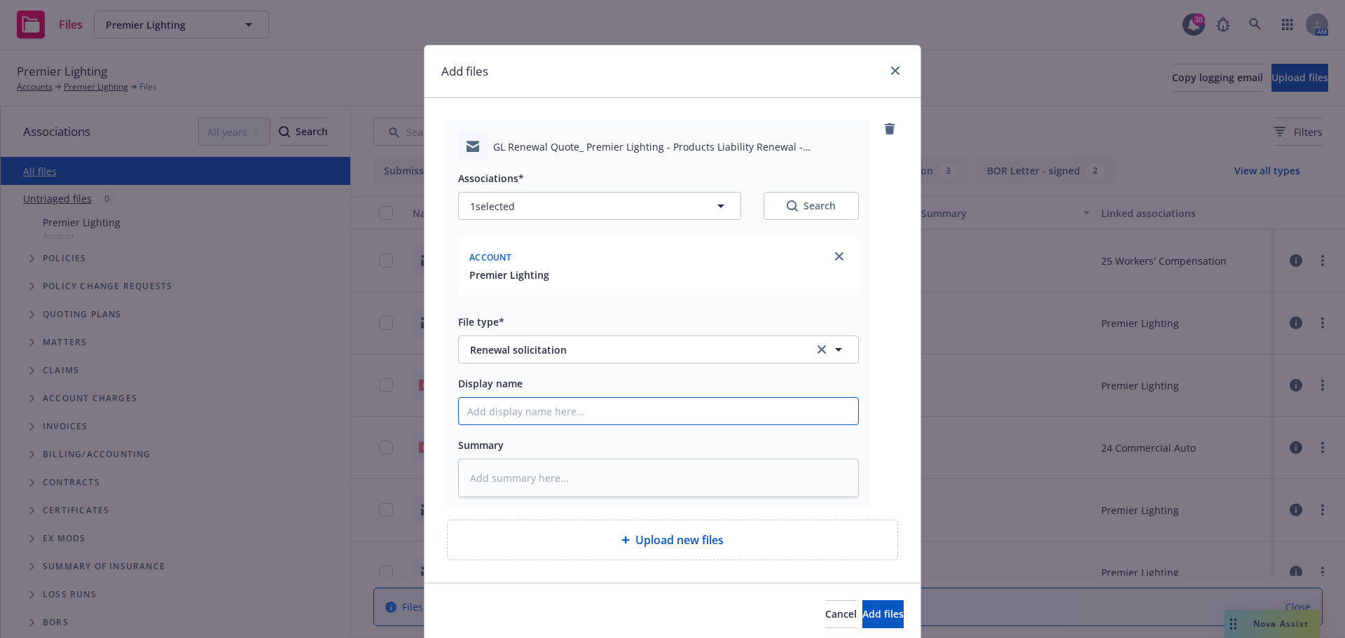
click at [525, 412] on input "Display name" at bounding box center [658, 411] width 399 height 27
type textarea "x"
type input "Q"
type textarea "x"
type input "Qu"
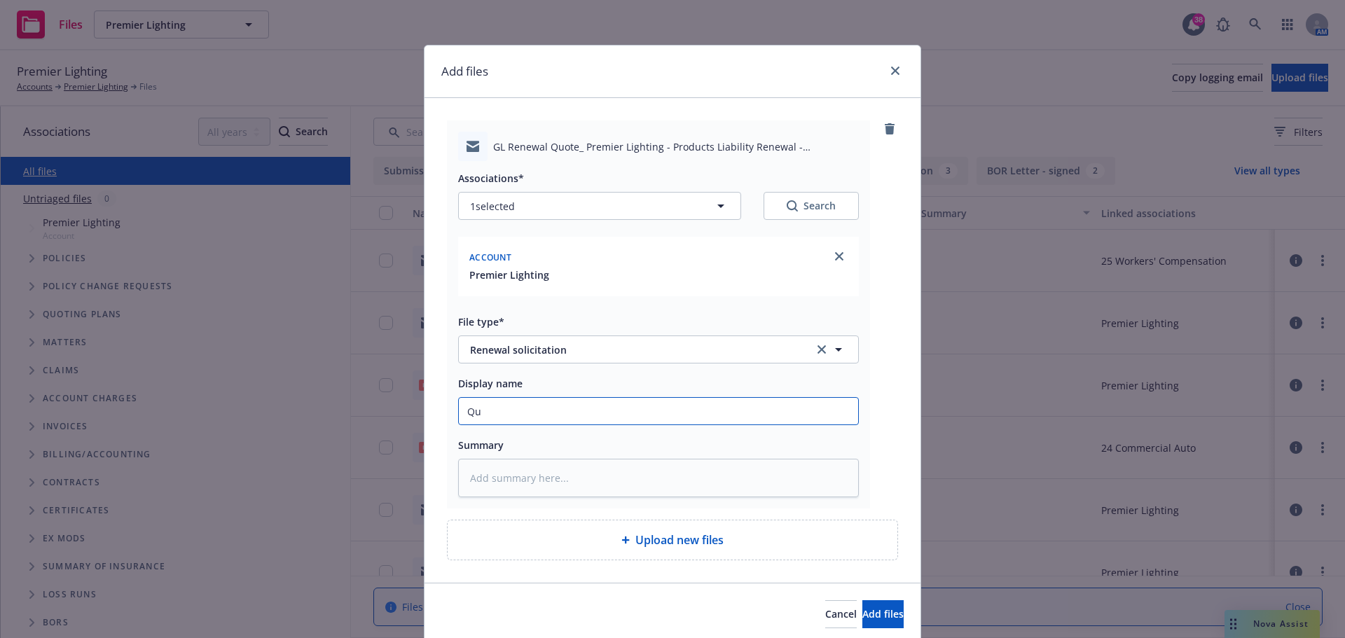
type textarea "x"
type input "Quo"
type textarea "x"
type input "Quot"
type textarea "x"
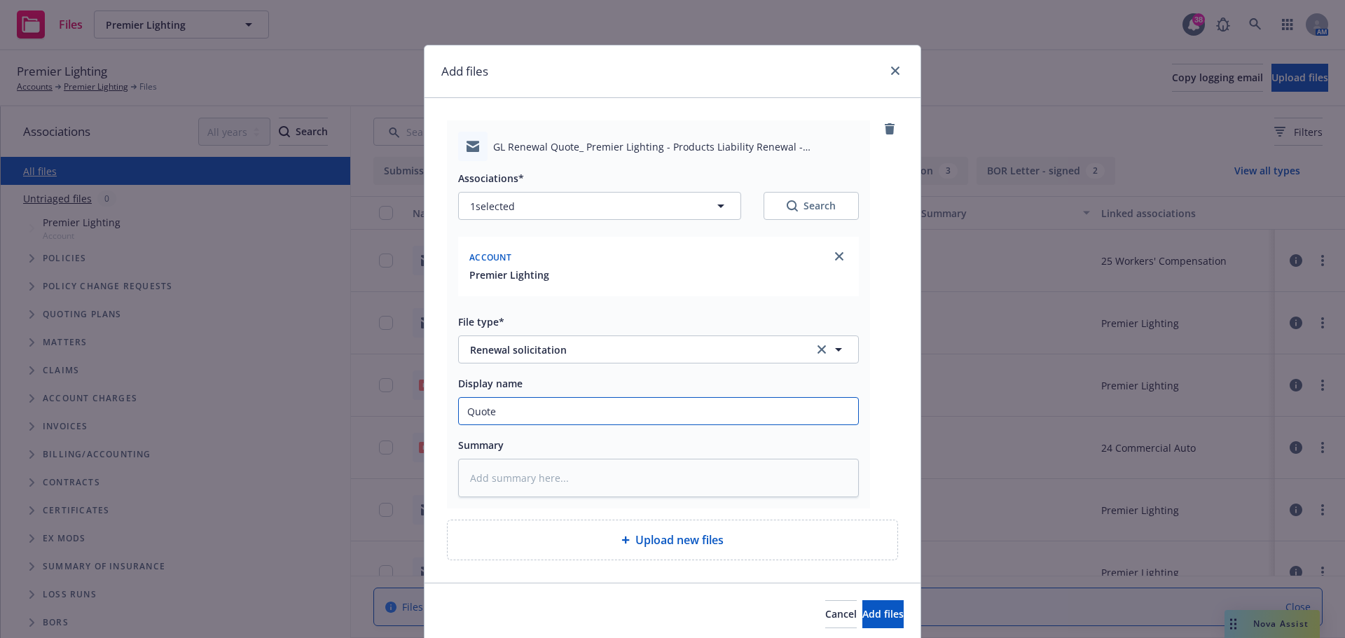
type input "Quote"
type textarea "x"
type input "Quote f"
type textarea "x"
type input "Quote fr"
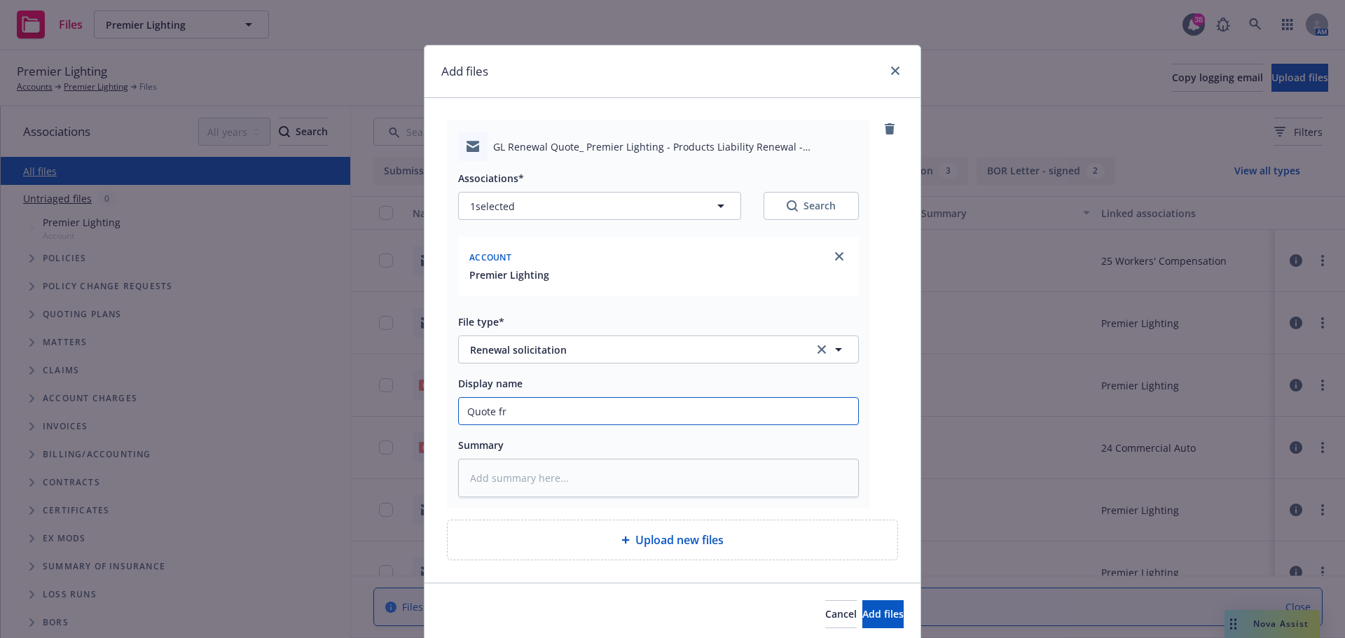
type textarea "x"
type input "Quote fro"
type textarea "x"
type input "Quote from"
type textarea "x"
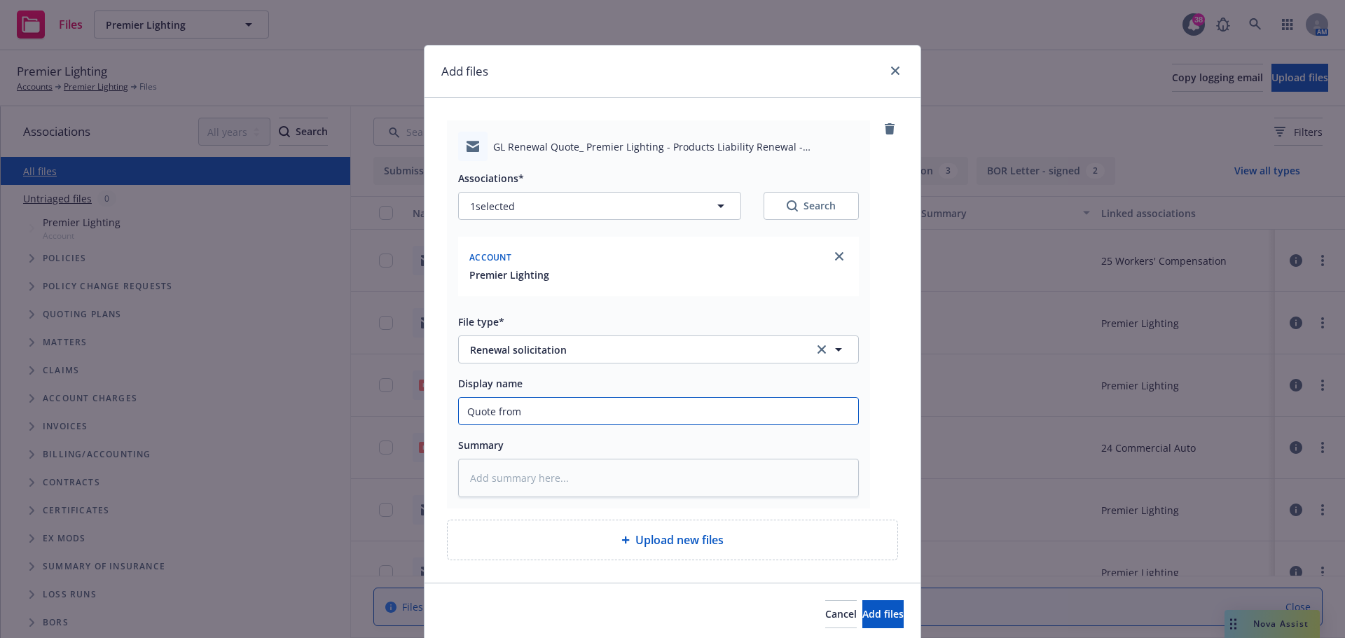
type input "Quote from"
type textarea "x"
type input "Quote from R"
type textarea "x"
type input "Quote from RT"
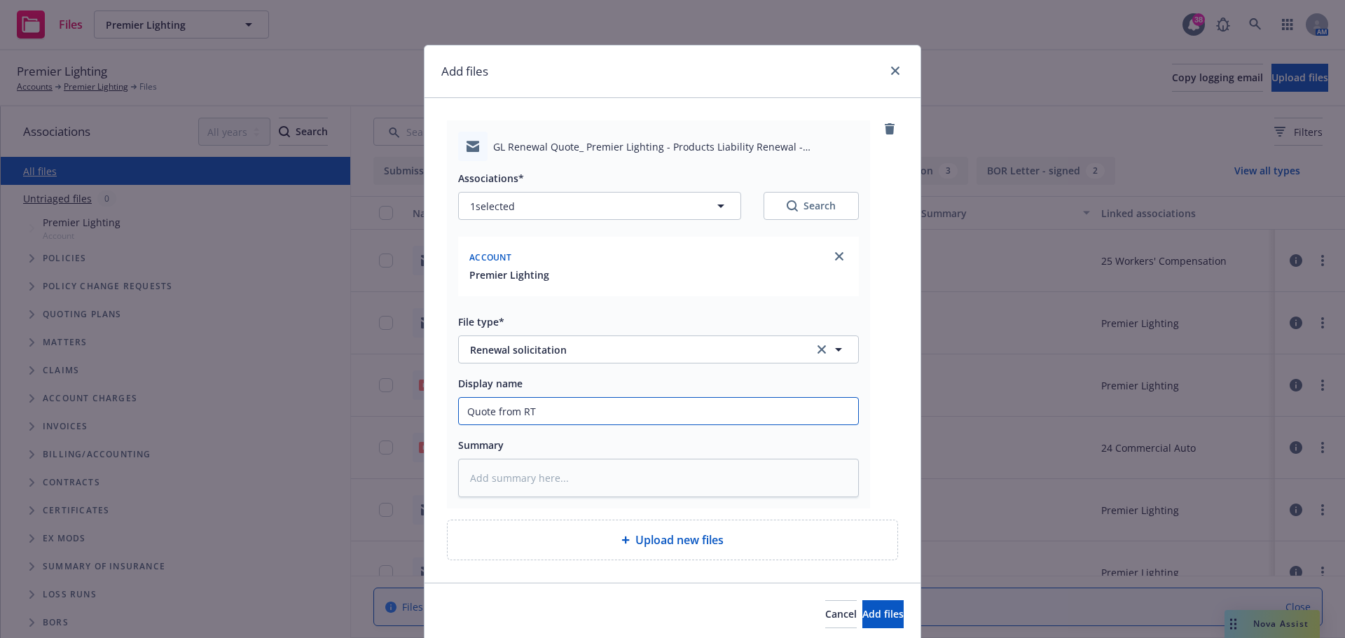
type textarea "x"
type input "Quote from RT"
type textarea "x"
type input "Quote from RT /"
type textarea "x"
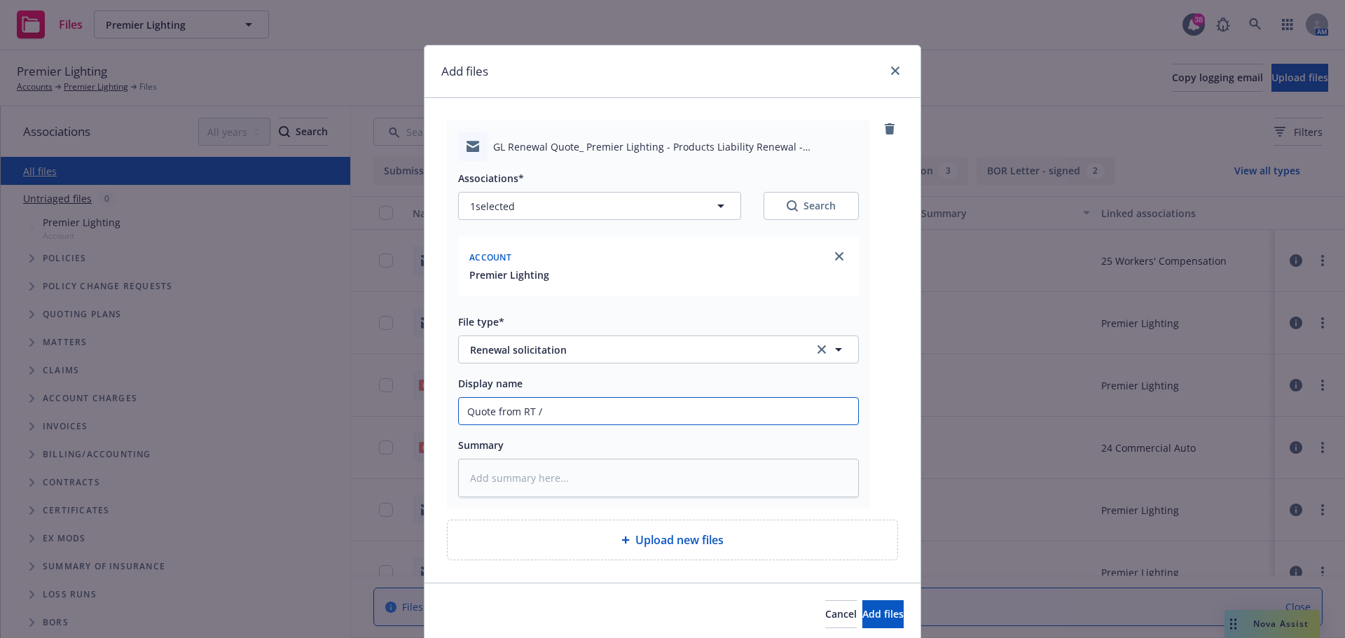
type input "Quote from RT /"
type textarea "x"
type input "Quote from RT / V"
type textarea "x"
type input "Quote from RT / Ve"
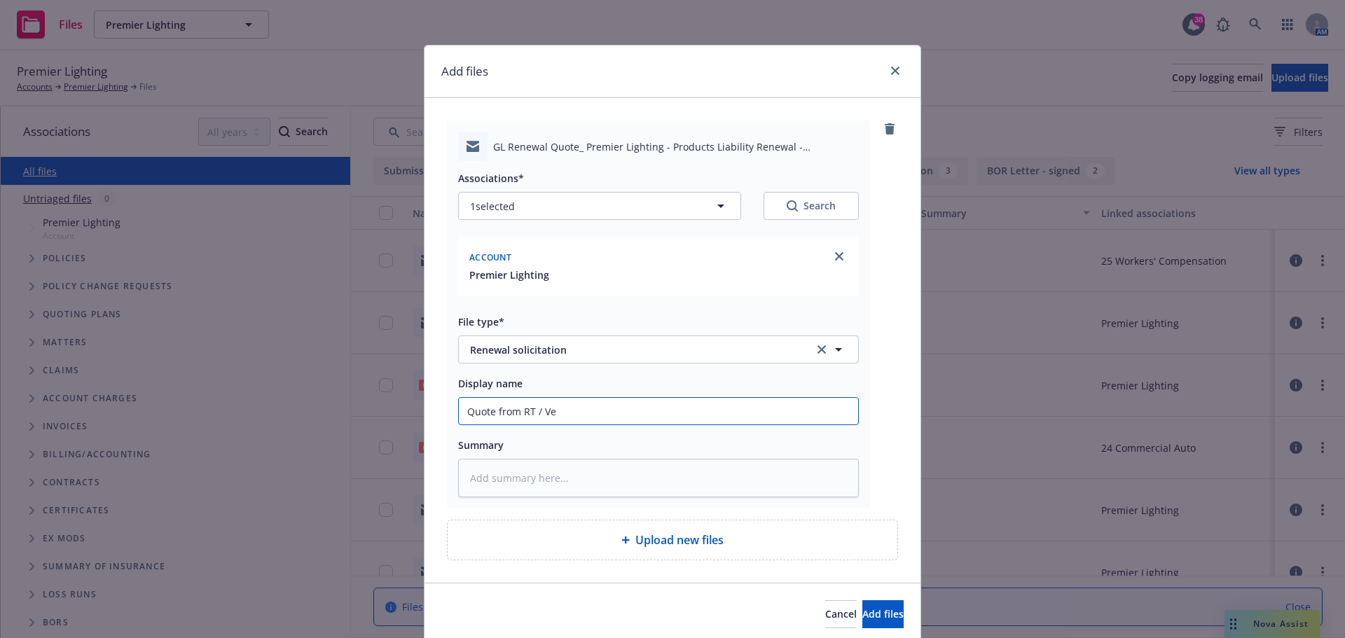
type textarea "x"
type input "Quote from RT / Vela"
type textarea "x"
type input "Quote from RT / Vela"
type textarea "x"
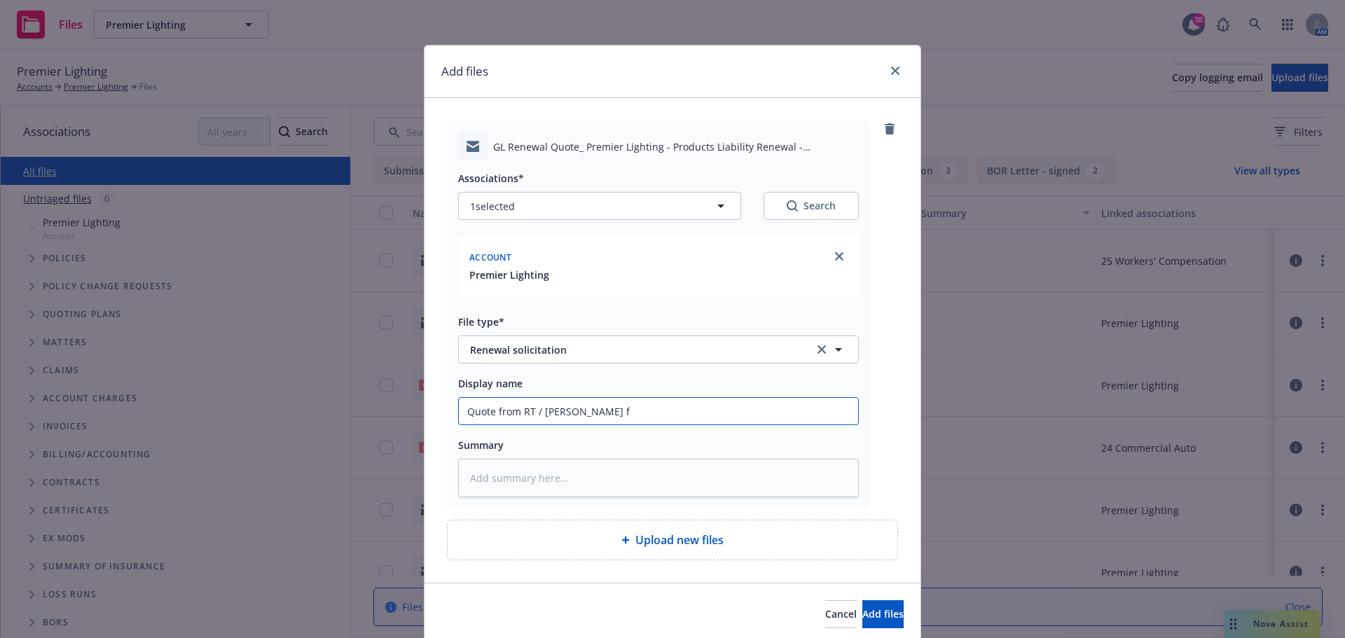
type input "Quote from RT / Vela fo"
type textarea "x"
type input "Quote from RT / Vela for"
type textarea "x"
type input "Quote from RT / Vela for"
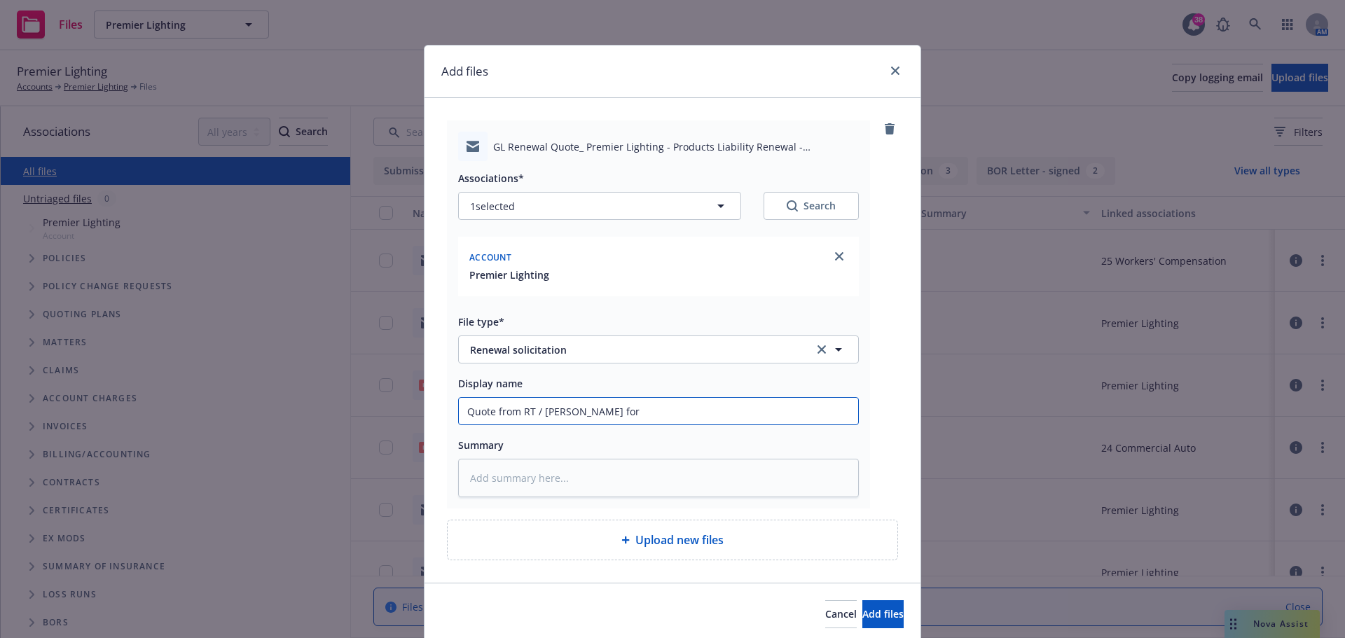
type textarea "x"
type input "Quote from RT / Vela for"
click at [611, 413] on input "Quote from RT / Vela for" at bounding box center [658, 411] width 399 height 27
type textarea "x"
type input "Quote from RT / Vela for 2"
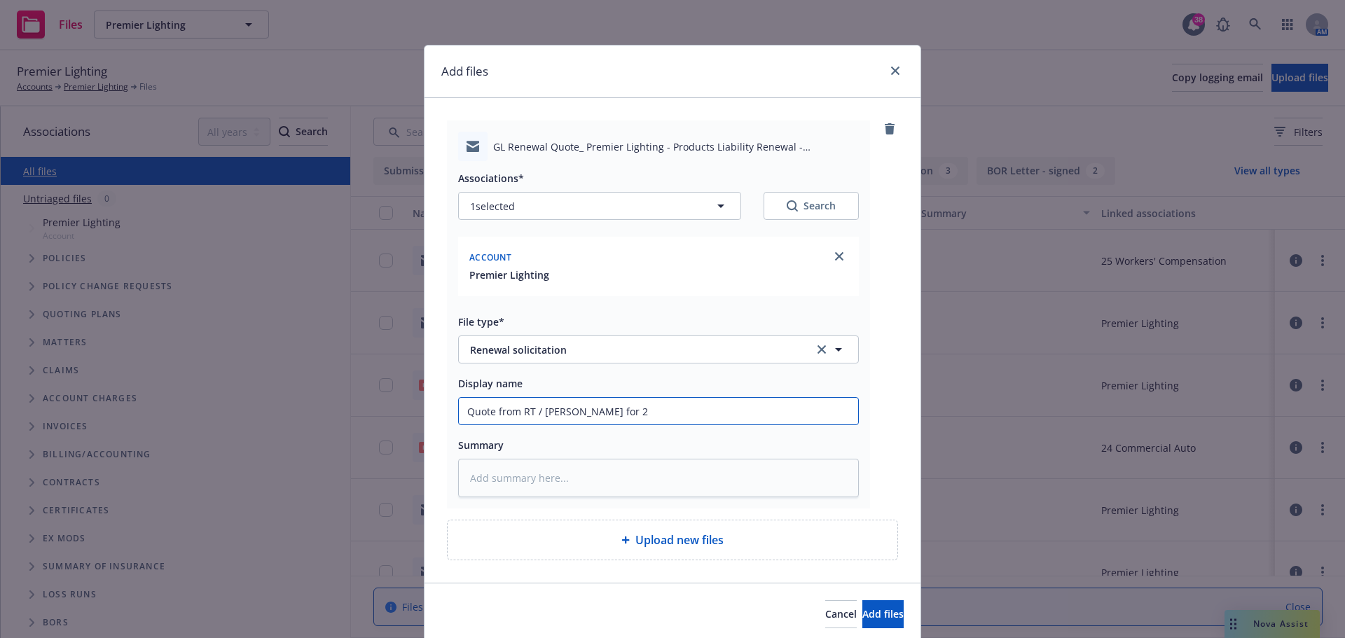
type textarea "x"
type input "Quote from RT / Vela for 25"
type textarea "x"
type input "Quote from RT / Vela for 25-"
type textarea "x"
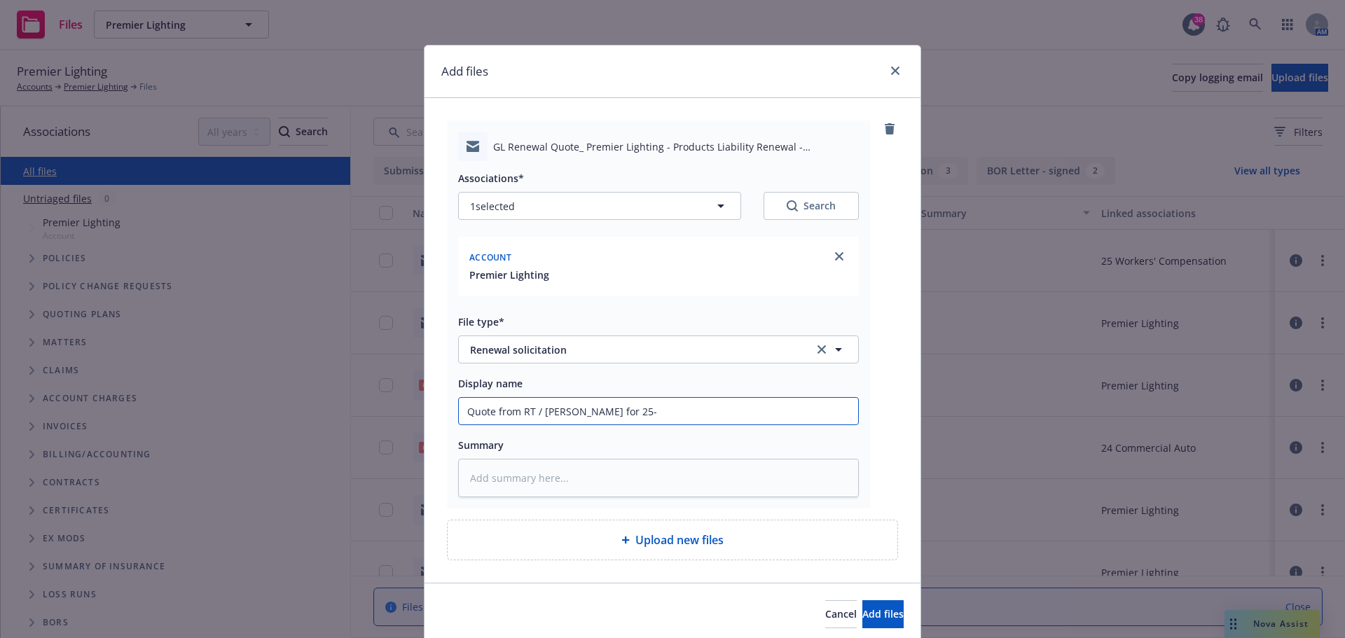
type input "Quote from RT / Vela for 25-2"
type textarea "x"
type input "Quote from RT / Vela for 25-26"
type textarea "x"
type input "Quote from RT / Vela for 25-26"
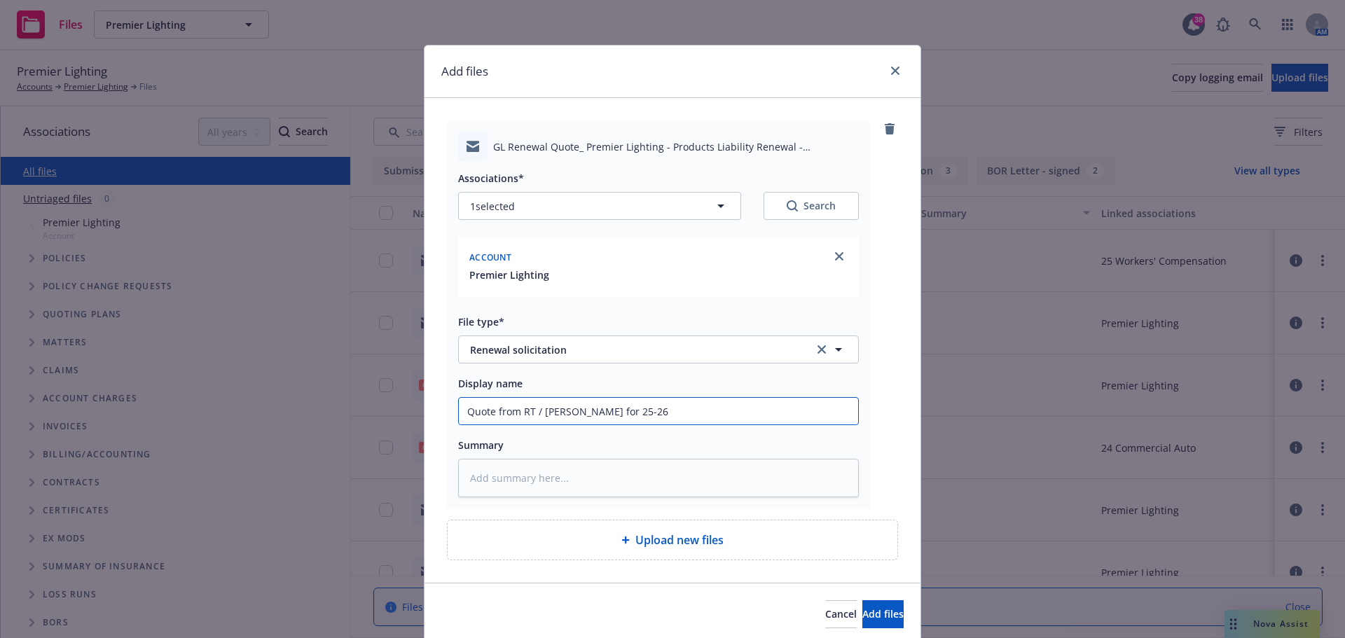
type textarea "x"
type input "Quote from RT / Vela for 25-26 r"
type textarea "x"
type input "Quote from RT / Vela for 25-26 re"
type textarea "x"
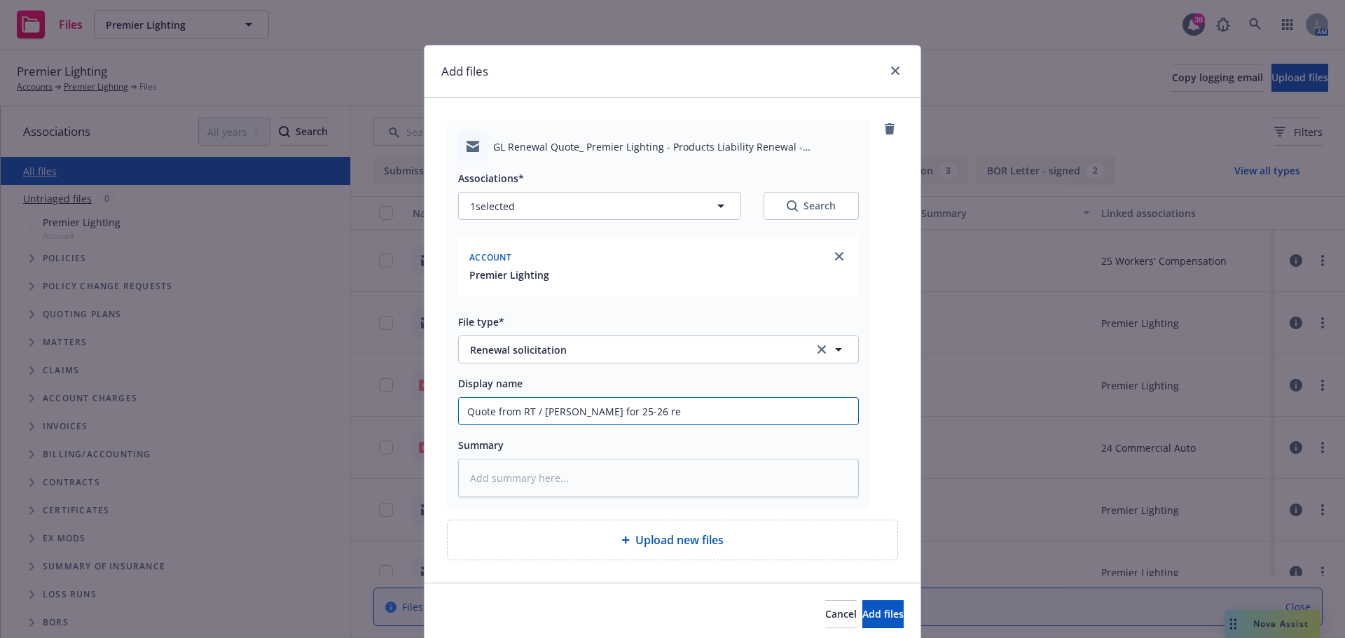
type input "Quote from RT / Vela for 25-26 ren"
type textarea "x"
type input "Quote from RT / Vela for 25-26 rene"
type textarea "x"
type input "Quote from RT / Vela for 25-26 renew"
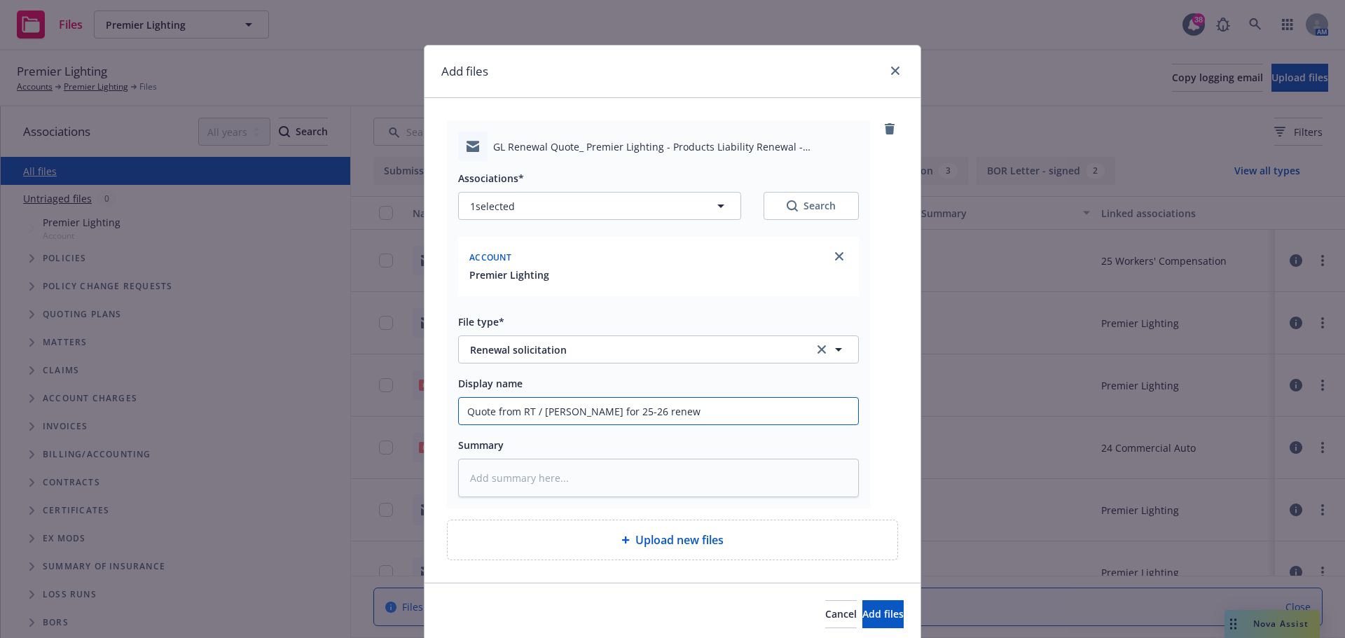
type textarea "x"
type input "Quote from RT / Vela for 25-26 renewa"
type textarea "x"
type input "Quote from RT / Vela for 25-26 renewal"
type textarea "x"
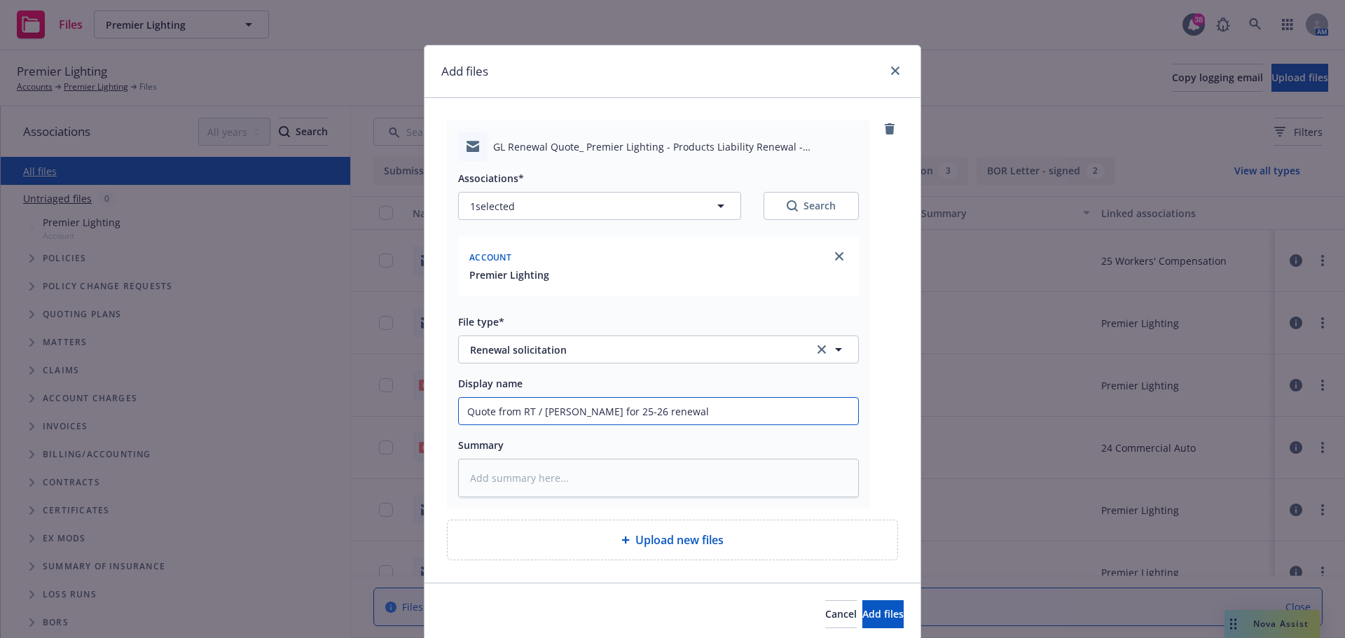
type input "Quote from RT / Vela for 25-26 renewal"
type textarea "x"
type input "Quote from RT / Vela for 25-26 renewal -"
type textarea "x"
type input "Quote from RT / Vela for 25-26 renewal -"
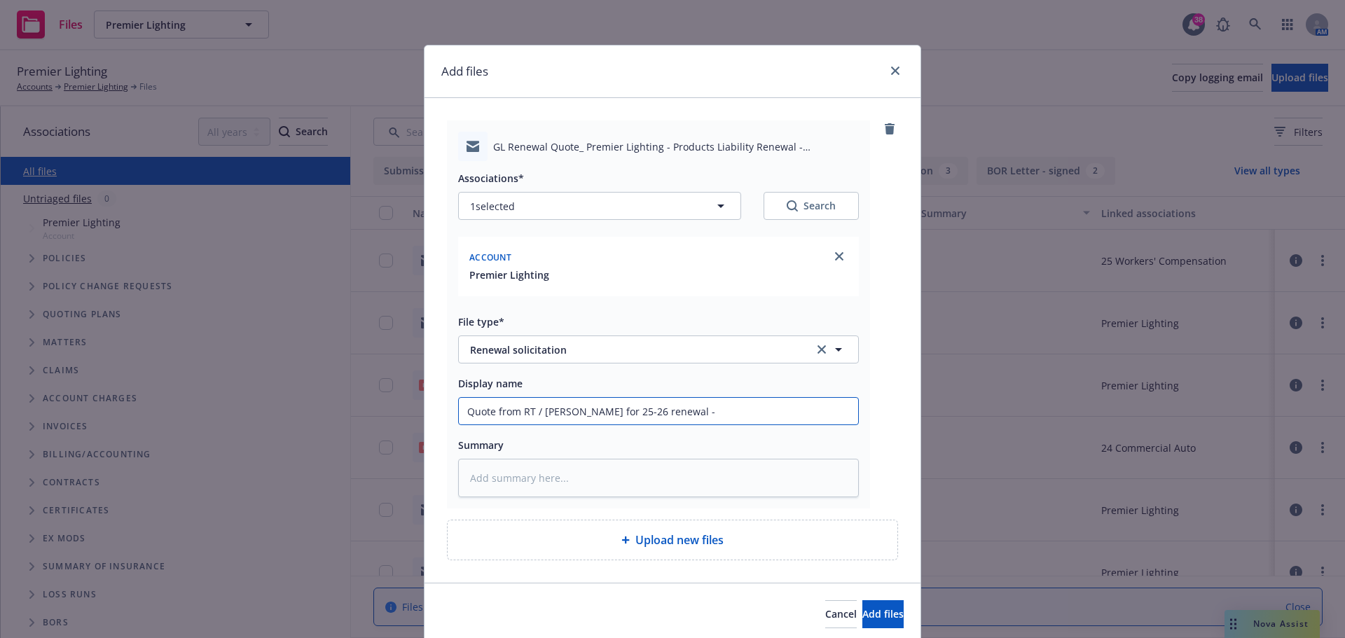
type textarea "x"
type input "Quote from RT / Vela for 25-26 renewal - #"
type textarea "x"
type input "Quote from RT / Vela for 25-26 renewal -"
type textarea "x"
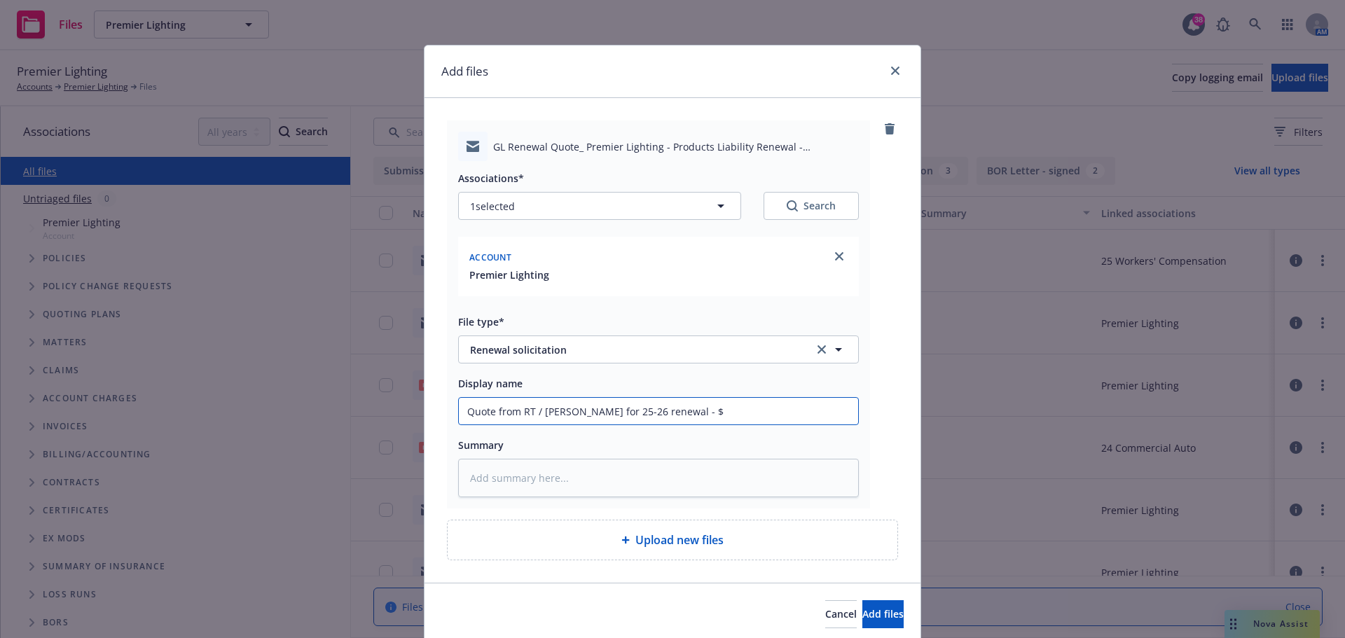
type input "Quote from RT / Vela for 25-26 renewal - $"
click at [678, 413] on input "Quote from RT / Vela for 25-26 renewal - $" at bounding box center [658, 411] width 399 height 27
type textarea "x"
type input "Quote from RT / Vela for 25-26 renewal - $3"
type textarea "x"
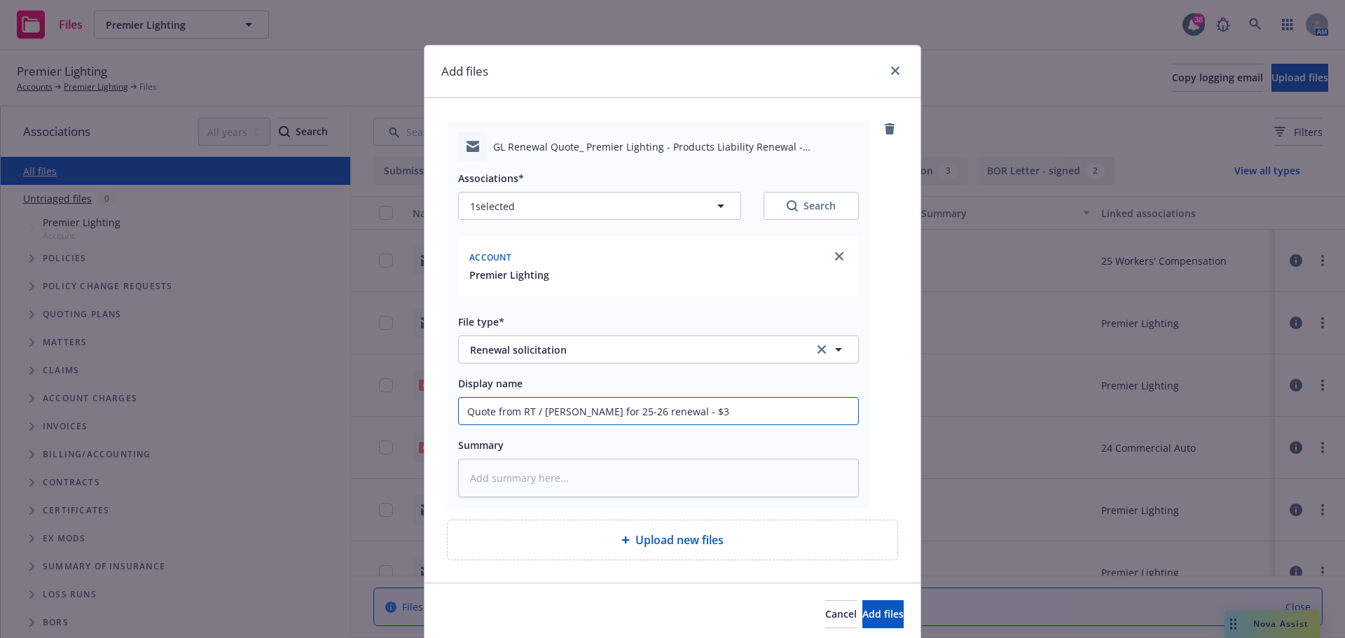
type input "Quote from RT / Vela for 25-26 renewal - $33"
type textarea "x"
type input "Quote from RT / Vela for 25-26 renewal - $33,"
type textarea "x"
type input "Quote from RT / Vela for 25-26 renewal - $33,3"
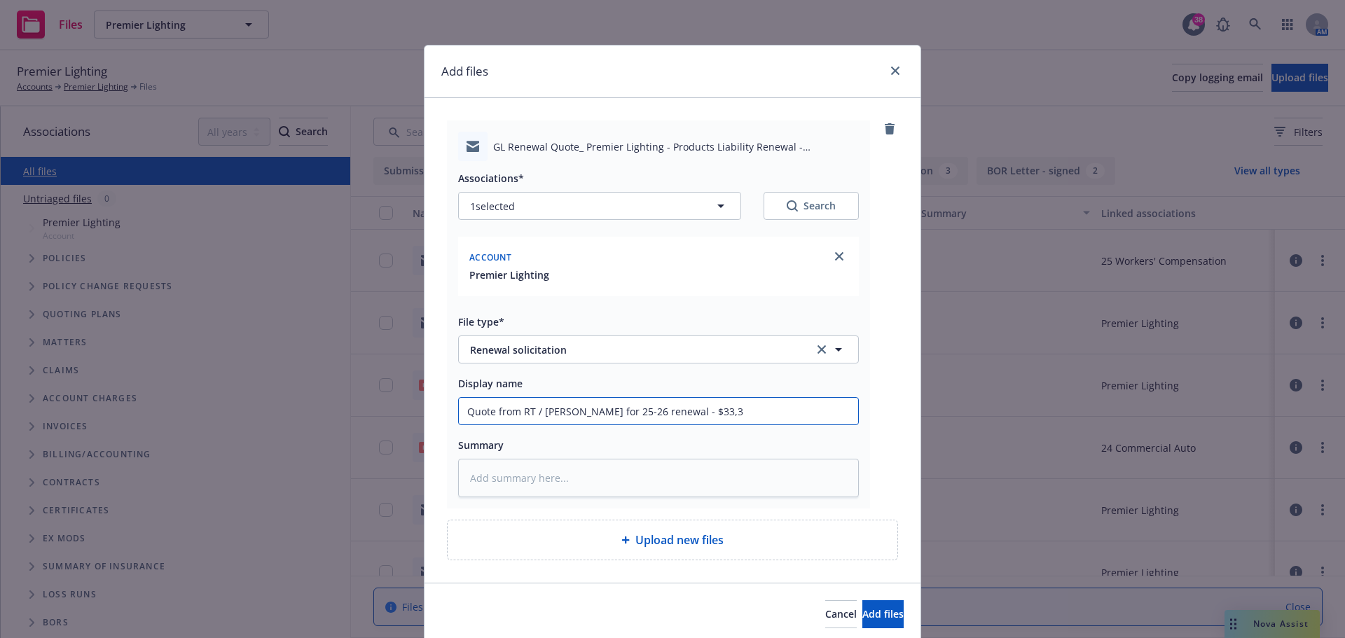
type textarea "x"
type input "Quote from RT / Vela for 25-26 renewal - $33,37"
type textarea "x"
type input "Quote from RT / Vela for 25-26 renewal - $33,375"
type textarea "x"
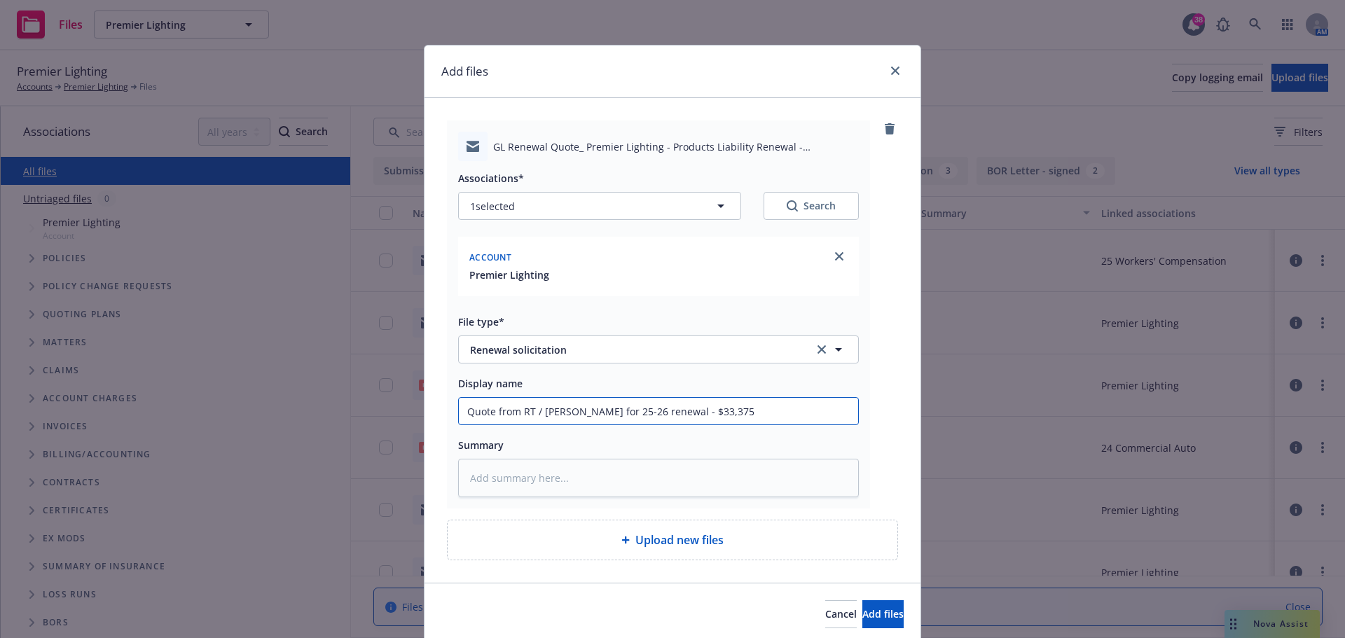
type input "Quote from RT / Vela for 25-26 renewal - $33,375."
type textarea "x"
type input "Quote from RT / Vela for 25-26 renewal - $33,375.9"
type textarea "x"
type input "Quote from RT / Vela for 25-26 renewal - $33,375.91"
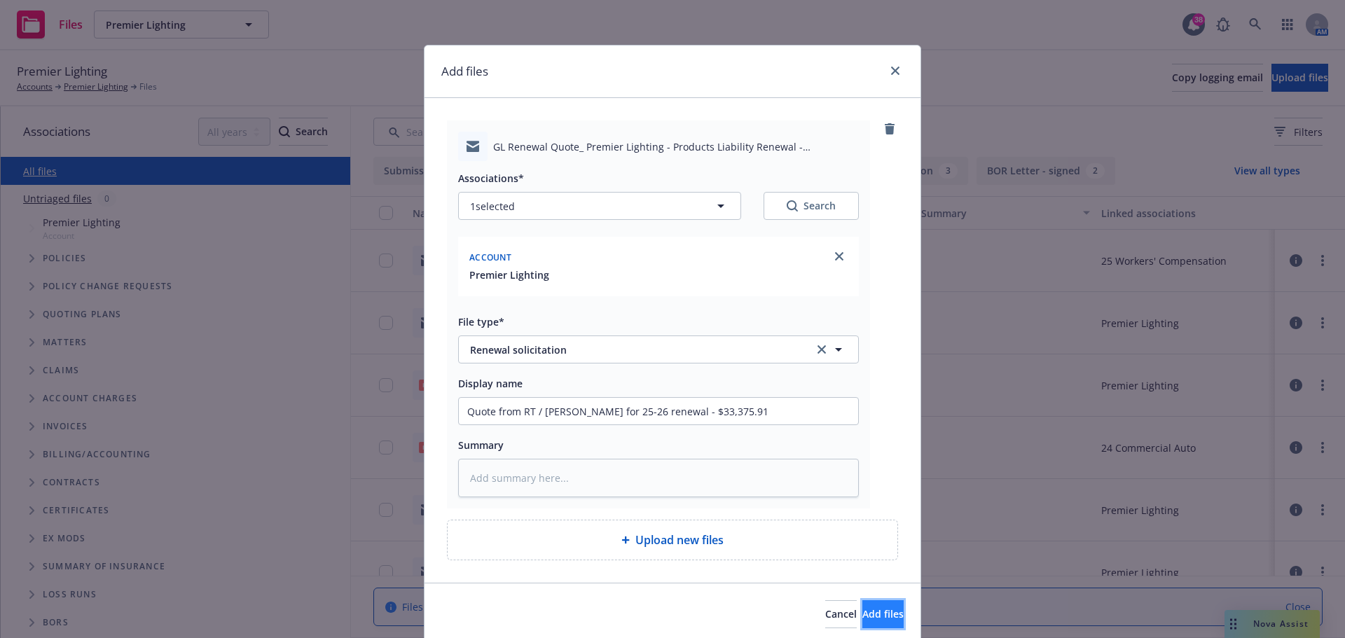
click at [865, 616] on span "Add files" at bounding box center [882, 613] width 41 height 13
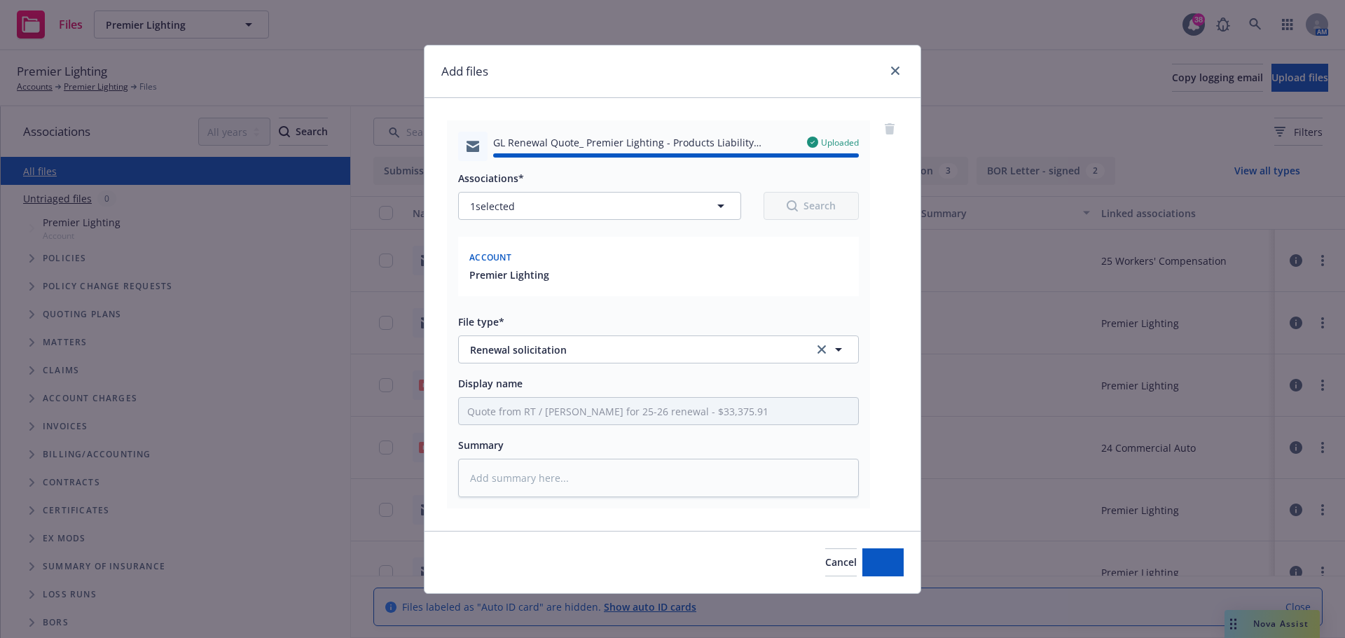
type textarea "x"
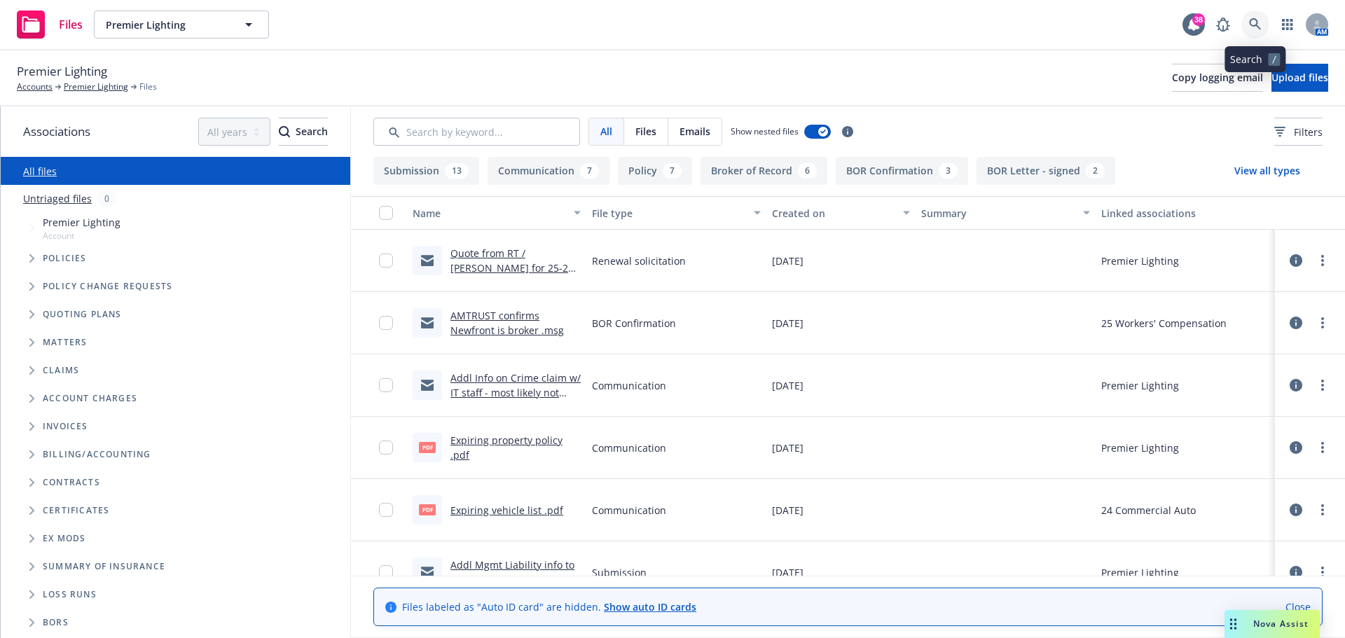
click at [1248, 26] on link at bounding box center [1256, 25] width 28 height 28
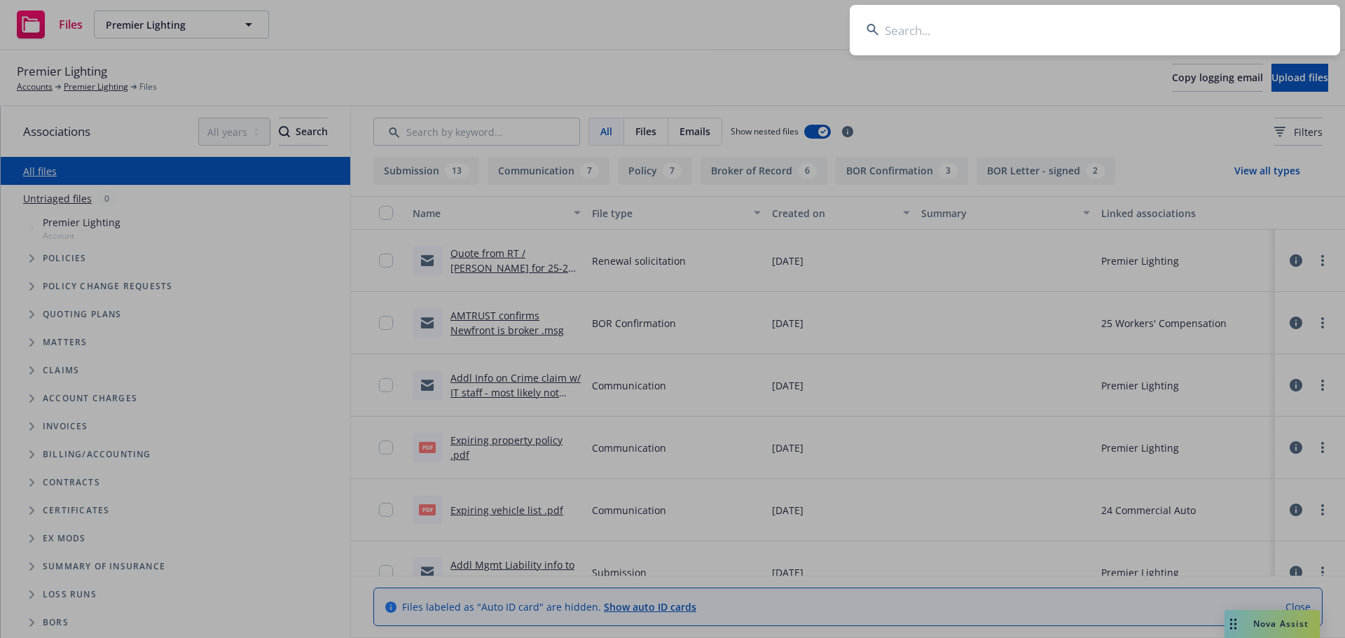
click at [1202, 25] on input at bounding box center [1095, 30] width 490 height 50
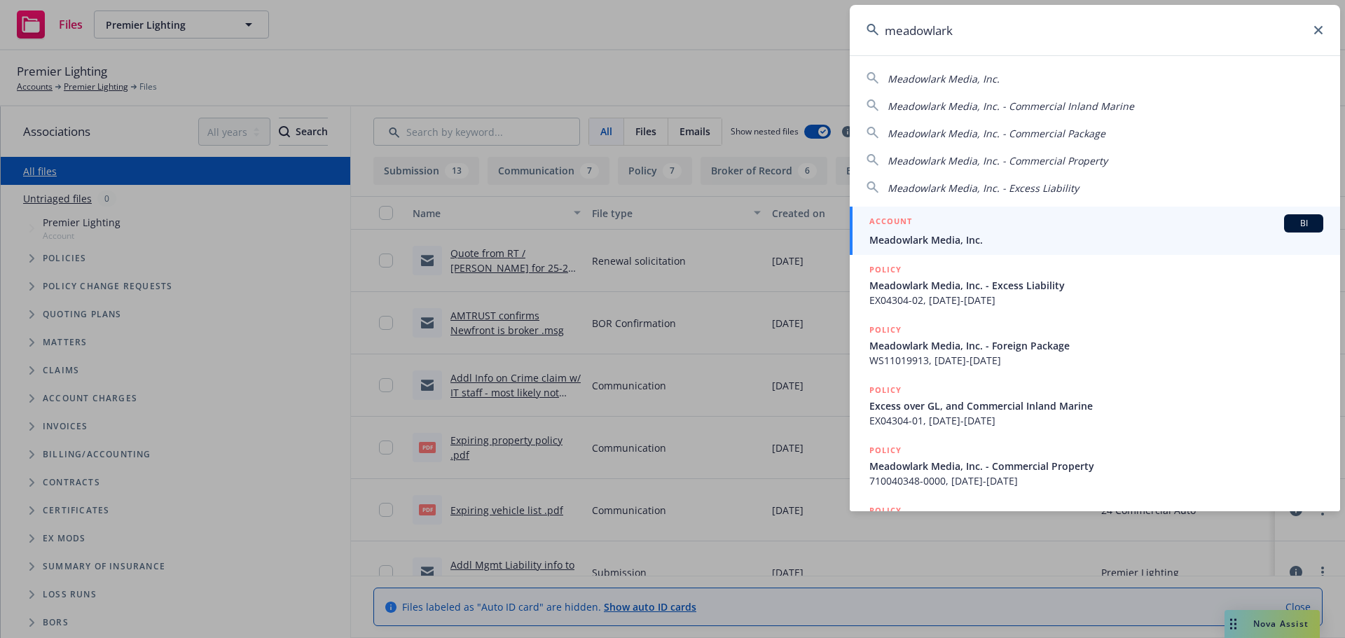
type input "meadowlark"
click at [965, 231] on div "ACCOUNT BI" at bounding box center [1096, 223] width 454 height 18
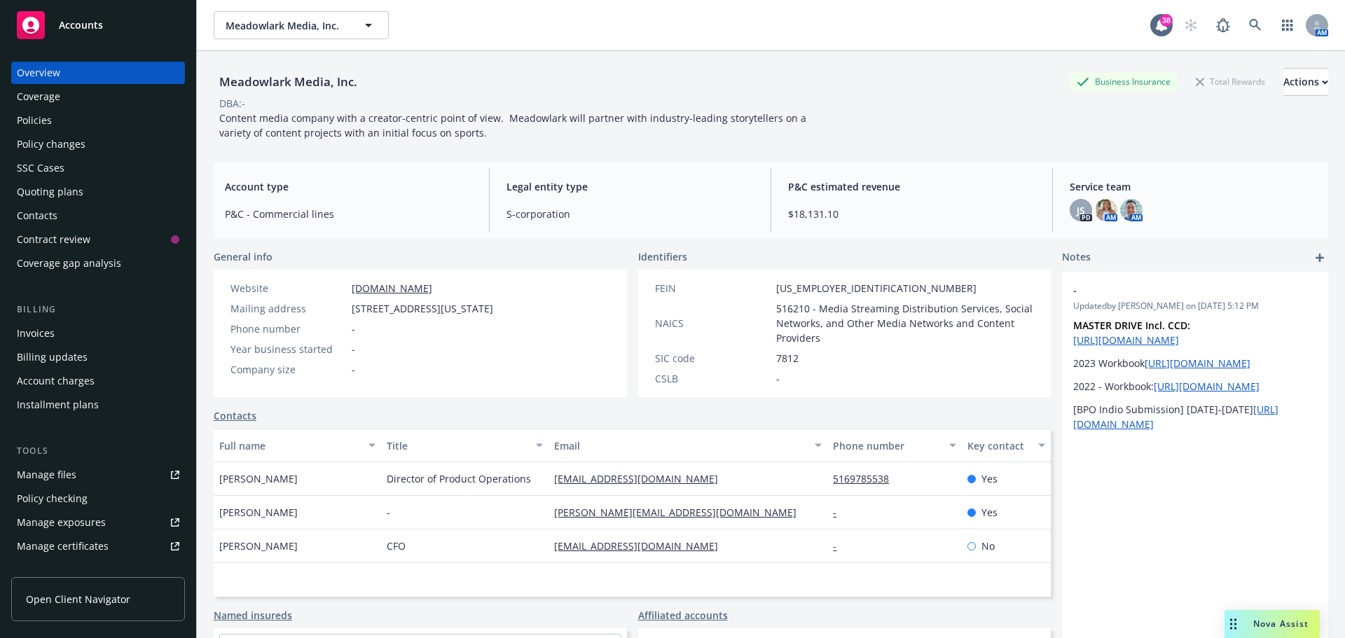
click at [46, 119] on div "Policies" at bounding box center [34, 120] width 35 height 22
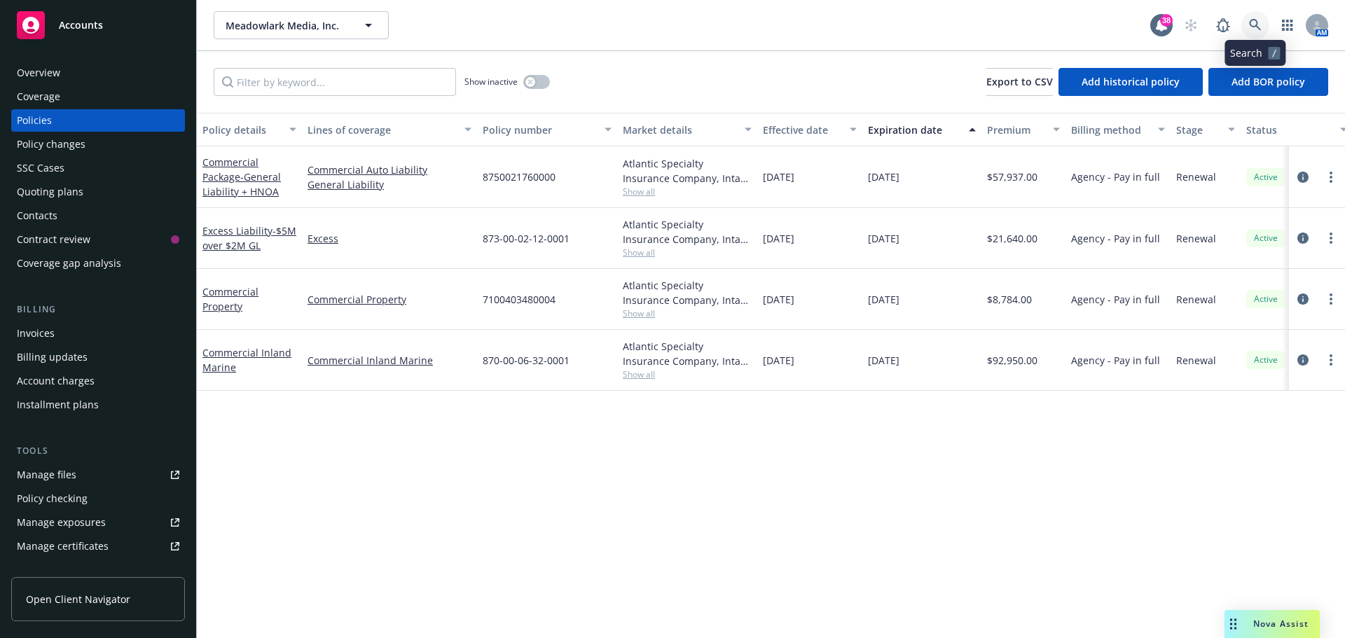
click at [1249, 26] on icon at bounding box center [1255, 25] width 13 height 13
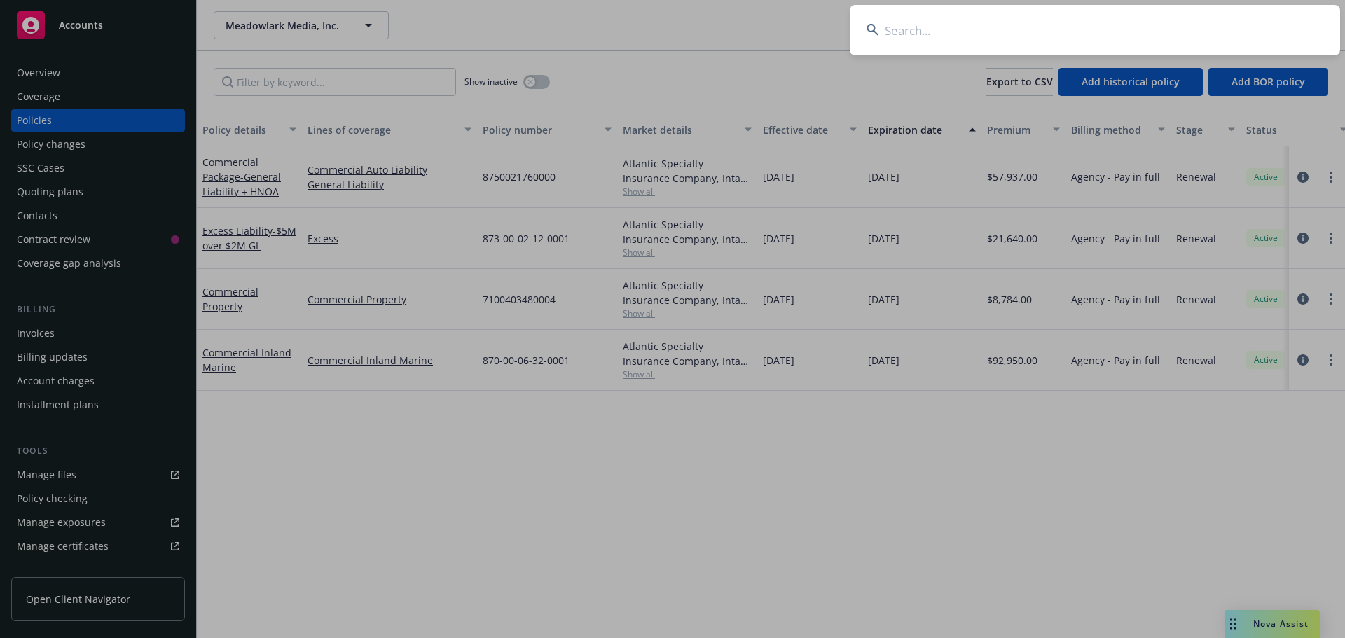
click at [1248, 26] on input at bounding box center [1095, 30] width 490 height 50
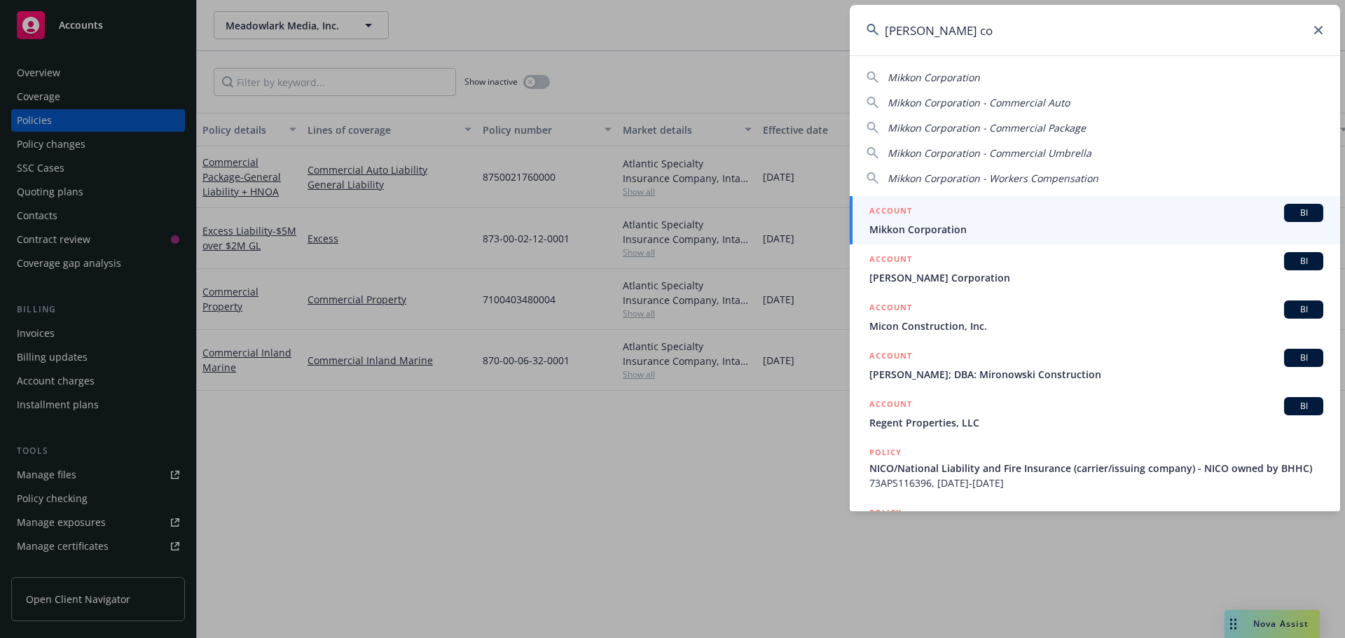
type input "[PERSON_NAME] co"
click at [972, 226] on span "Mikkon Corporation" at bounding box center [1096, 229] width 454 height 15
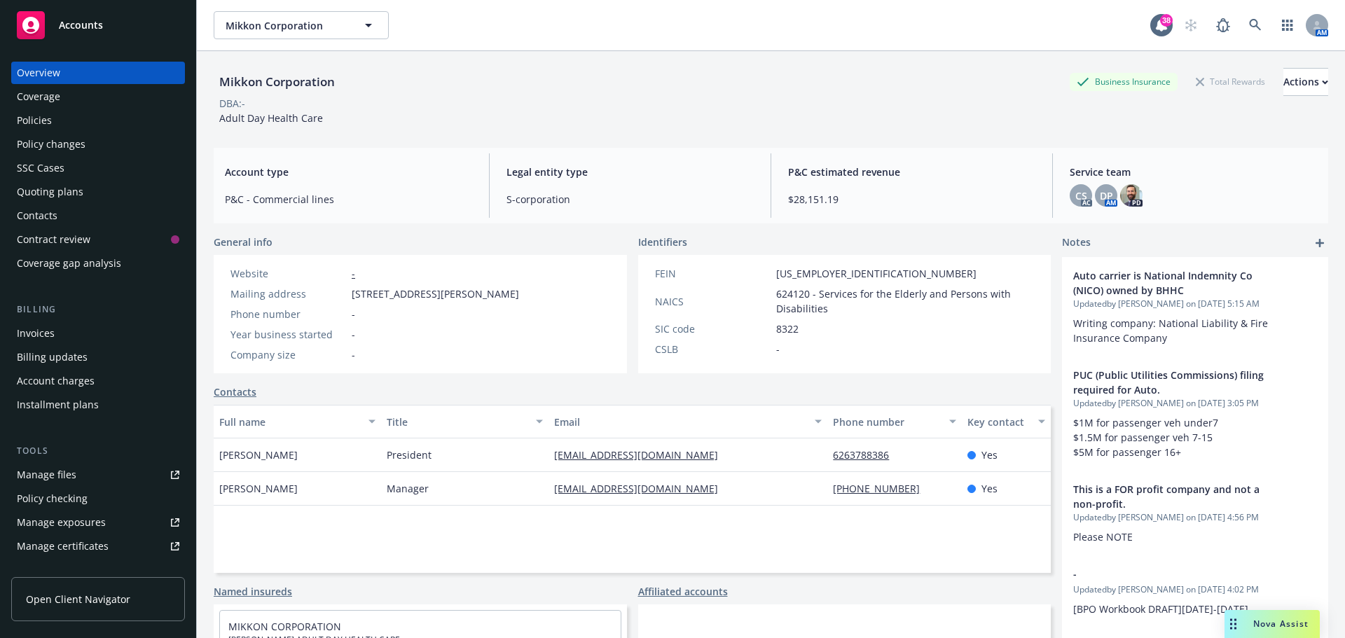
click at [39, 477] on div "Manage files" at bounding box center [47, 475] width 60 height 22
click at [1249, 29] on icon at bounding box center [1255, 25] width 13 height 13
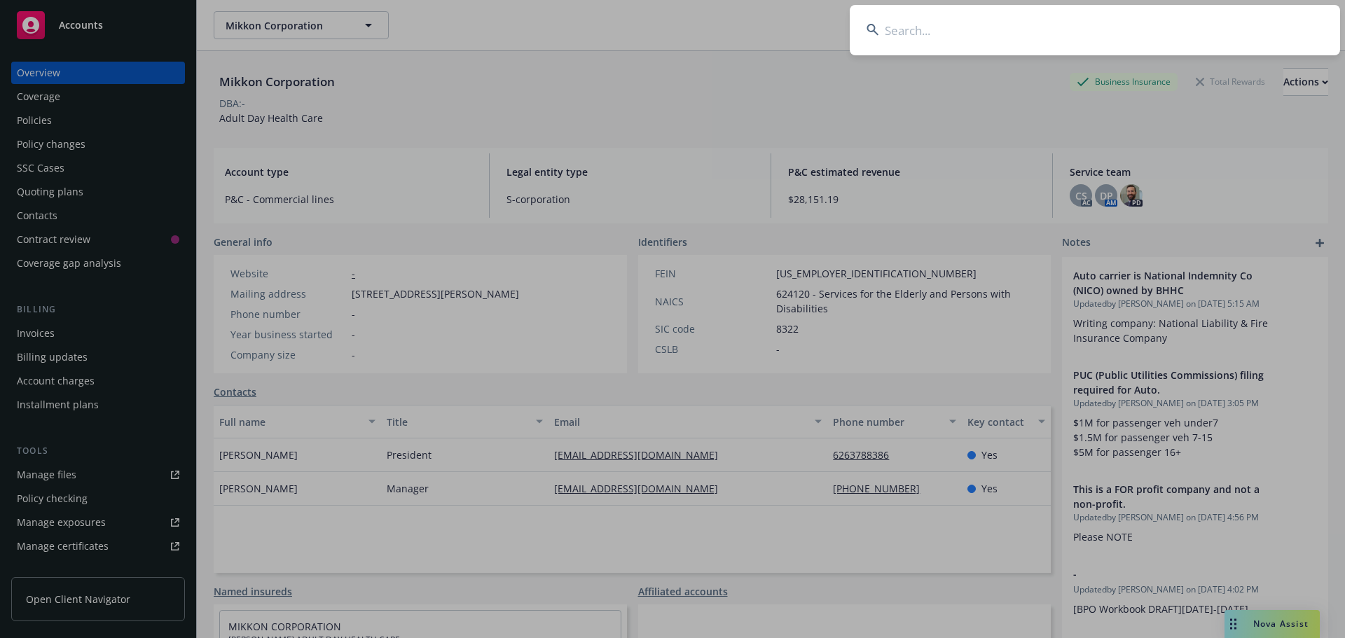
click at [1237, 27] on input at bounding box center [1095, 30] width 490 height 50
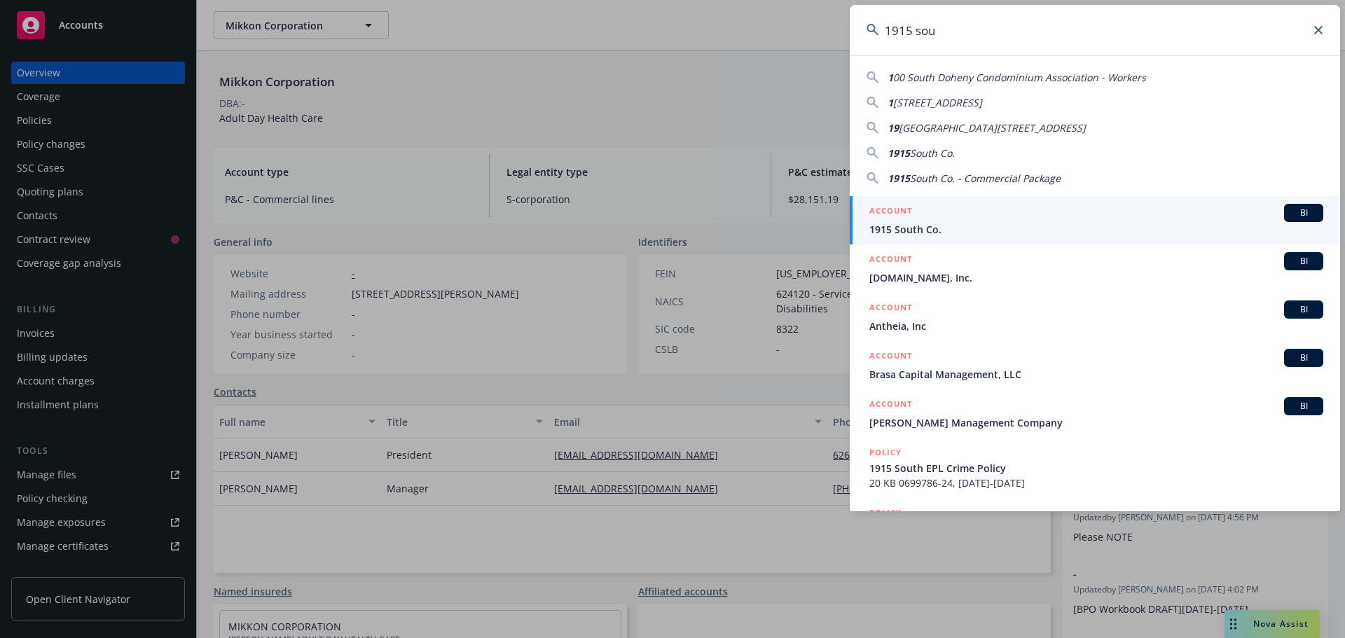
type input "1915 sou"
click at [966, 211] on div "ACCOUNT BI" at bounding box center [1096, 213] width 454 height 18
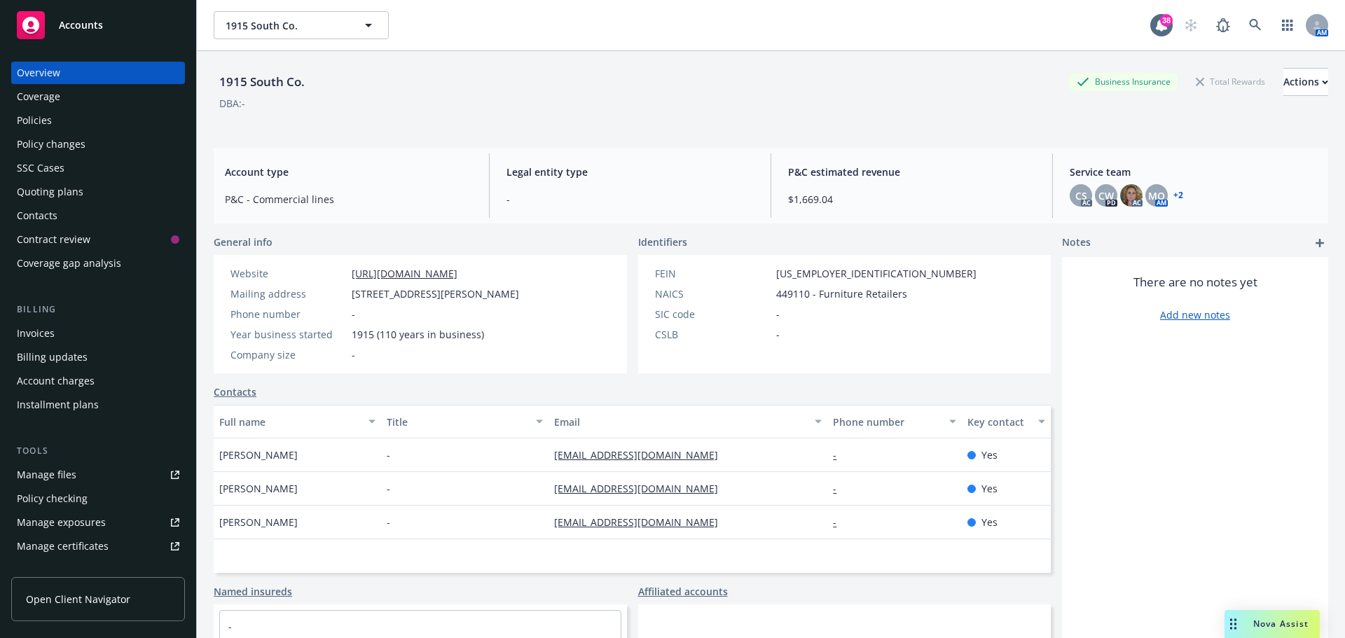
click at [585, 94] on div "1915 South Co. Business Insurance Total Rewards Actions" at bounding box center [771, 82] width 1115 height 28
click at [77, 474] on link "Manage files" at bounding box center [98, 475] width 174 height 22
click at [91, 542] on div "Manage certificates" at bounding box center [63, 546] width 92 height 22
